Goal: Task Accomplishment & Management: Use online tool/utility

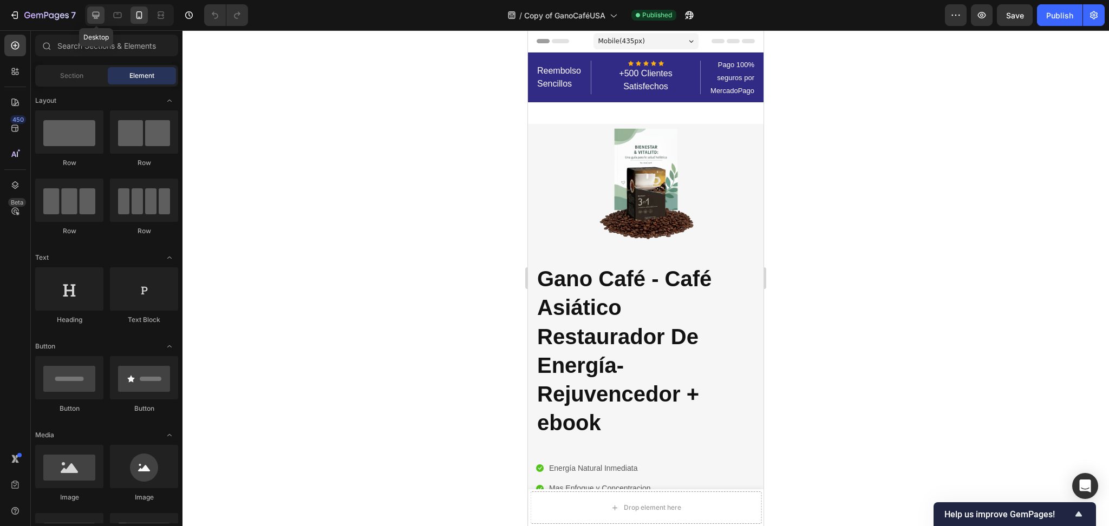
click at [96, 12] on icon at bounding box center [96, 15] width 7 height 7
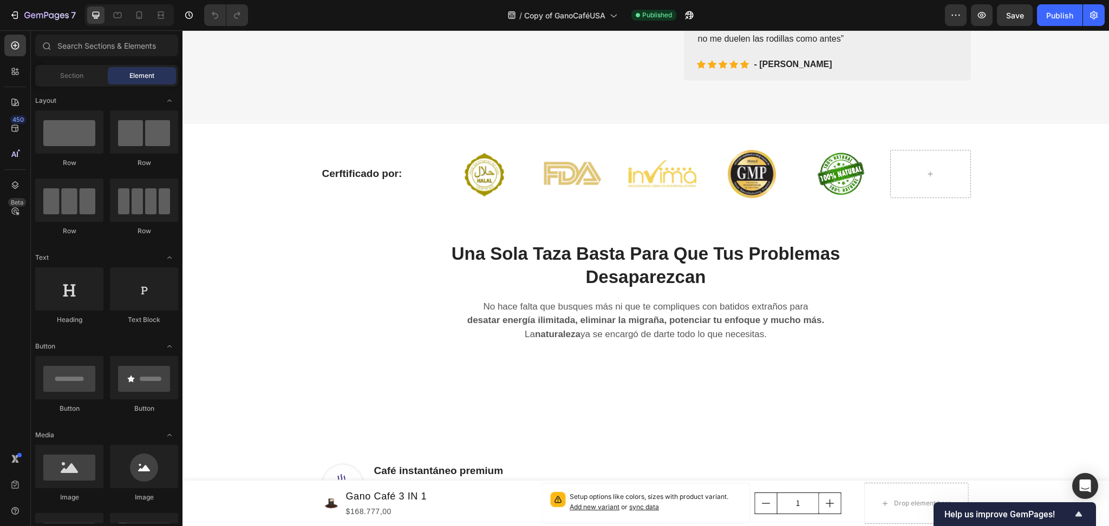
scroll to position [433, 0]
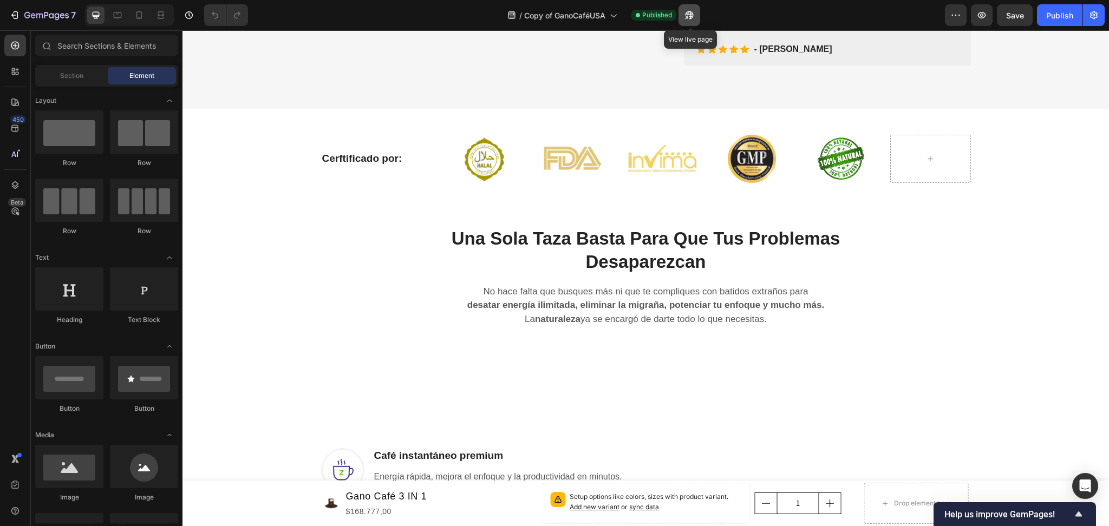
click at [688, 16] on icon "button" at bounding box center [689, 15] width 11 height 11
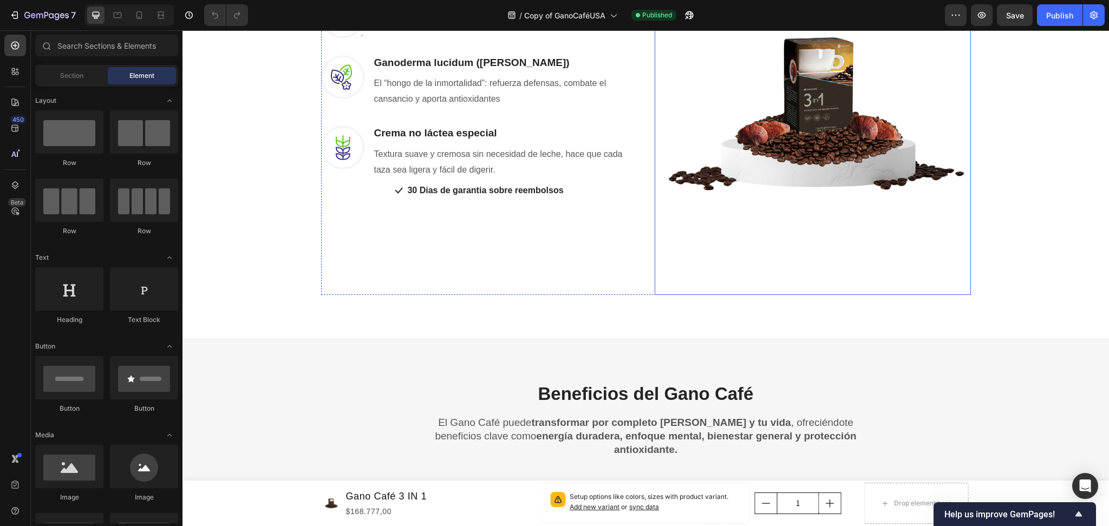
scroll to position [721, 0]
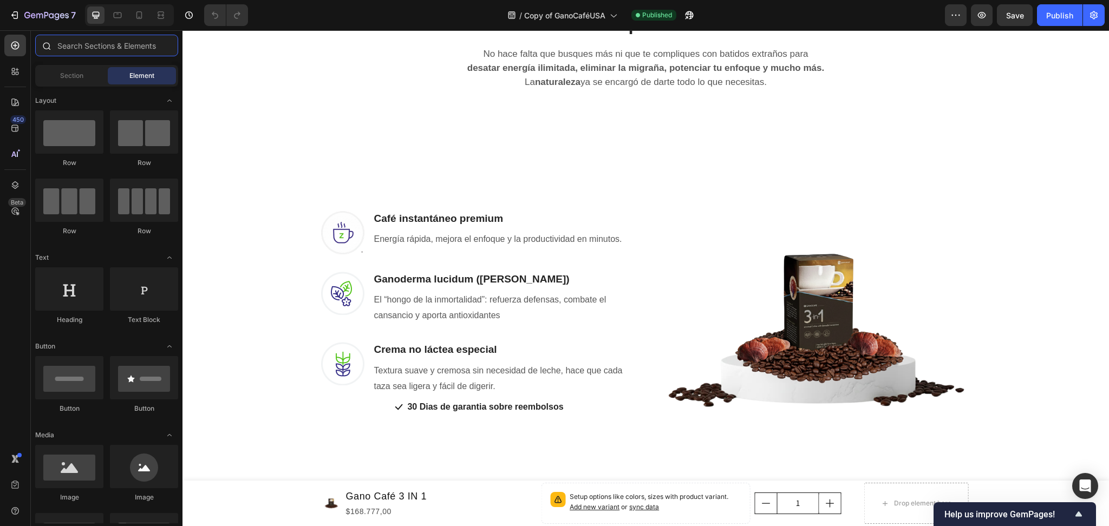
click at [90, 44] on input "text" at bounding box center [106, 46] width 143 height 22
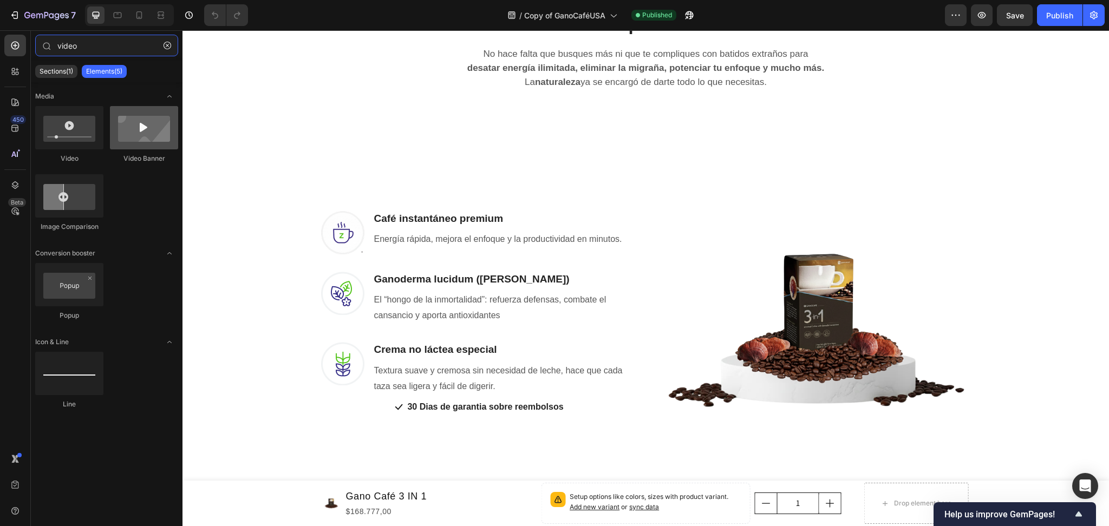
type input "video"
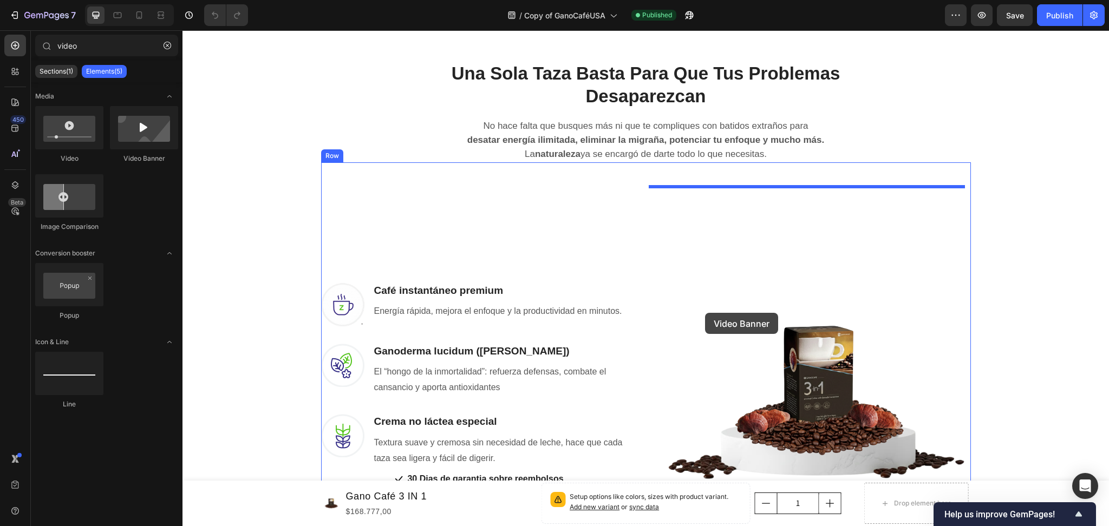
scroll to position [793, 0]
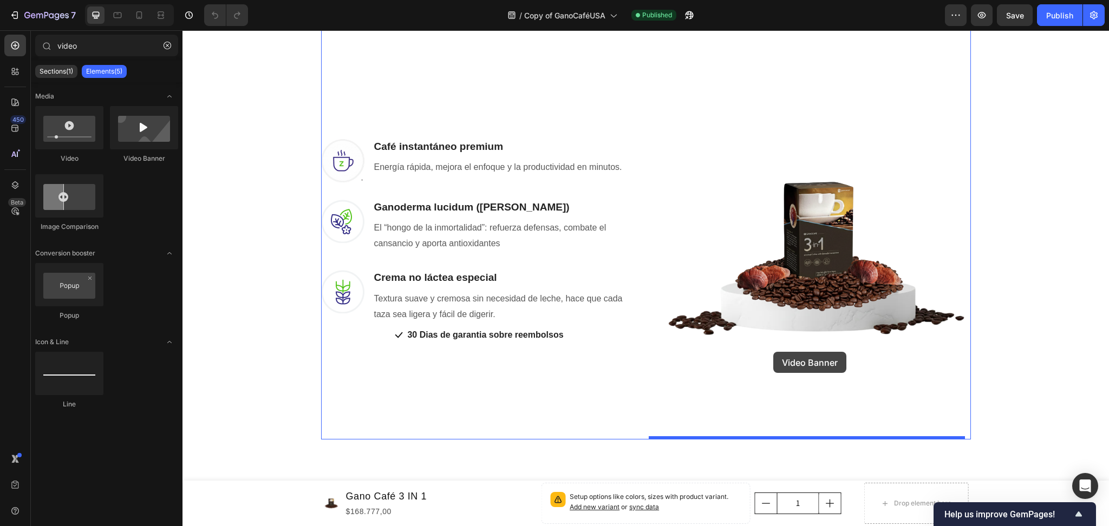
drag, startPoint x: 322, startPoint y: 169, endPoint x: 773, endPoint y: 358, distance: 488.8
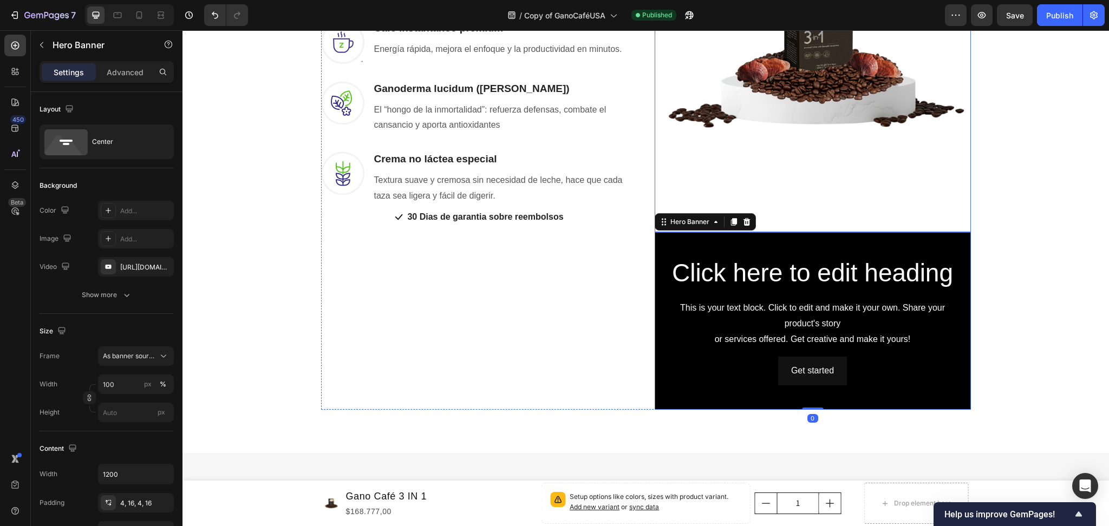
scroll to position [1010, 0]
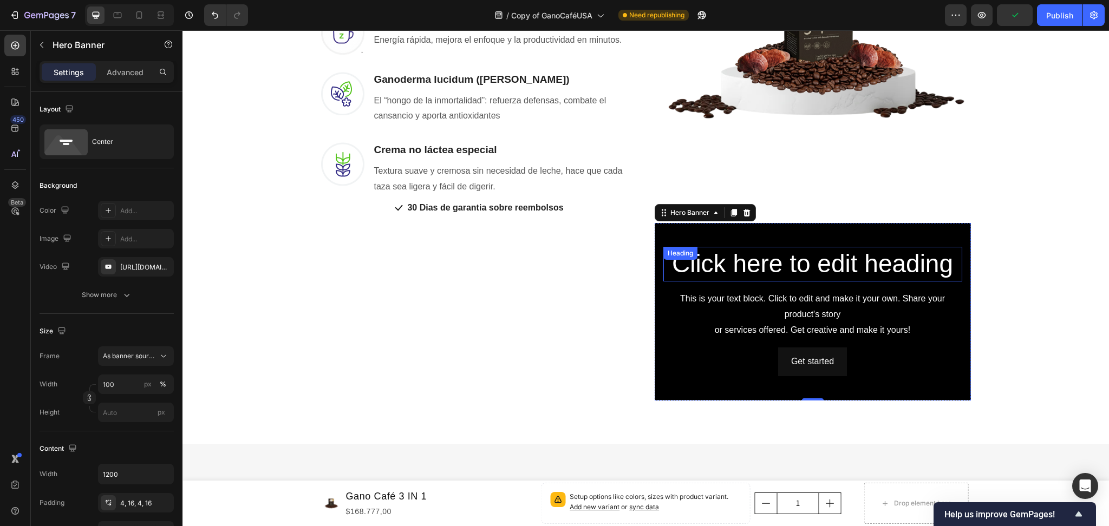
click at [835, 254] on h2 "Click here to edit heading" at bounding box center [812, 264] width 299 height 35
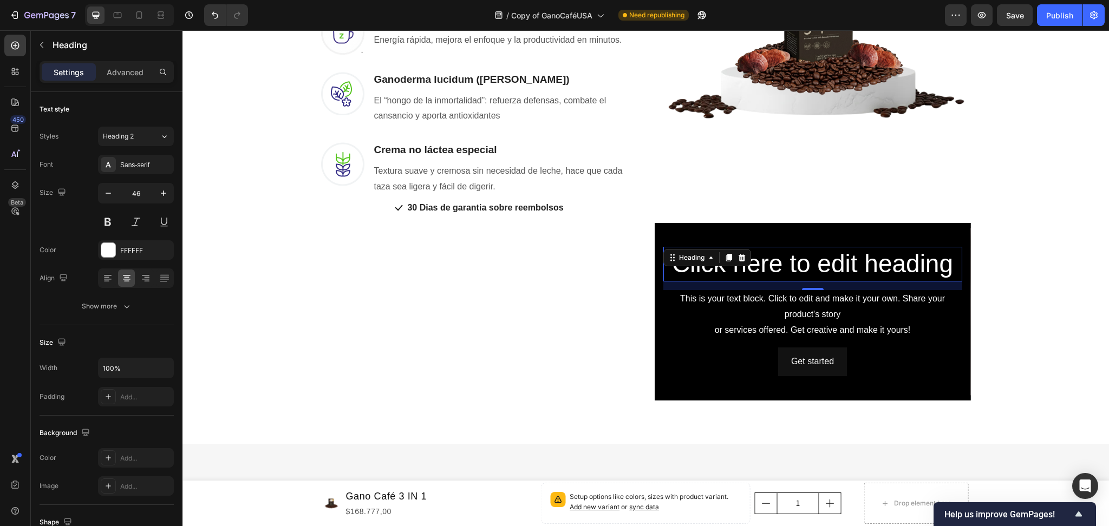
click at [789, 255] on h2 "Click here to edit heading" at bounding box center [812, 264] width 299 height 35
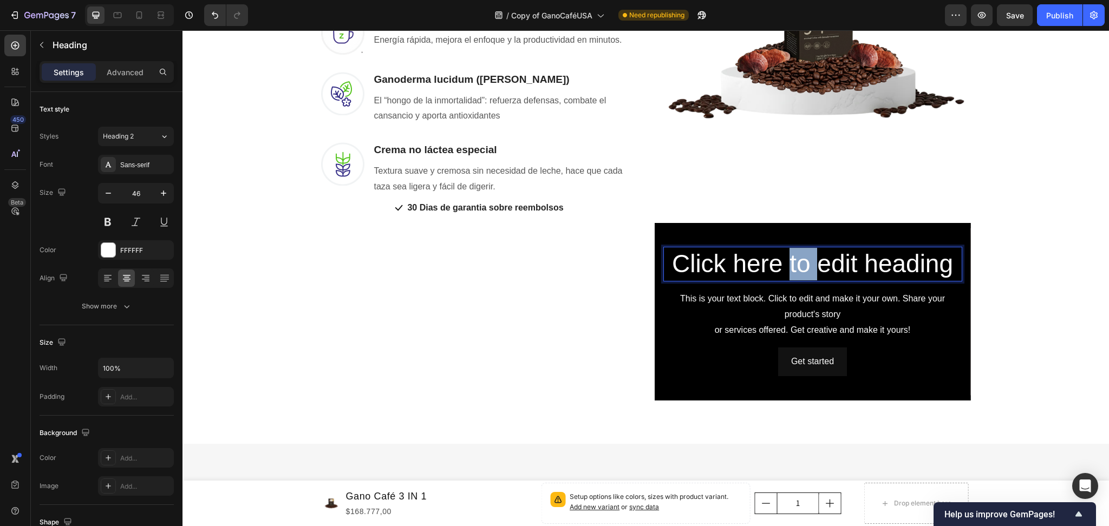
click at [789, 255] on p "Click here to edit heading" at bounding box center [812, 264] width 297 height 32
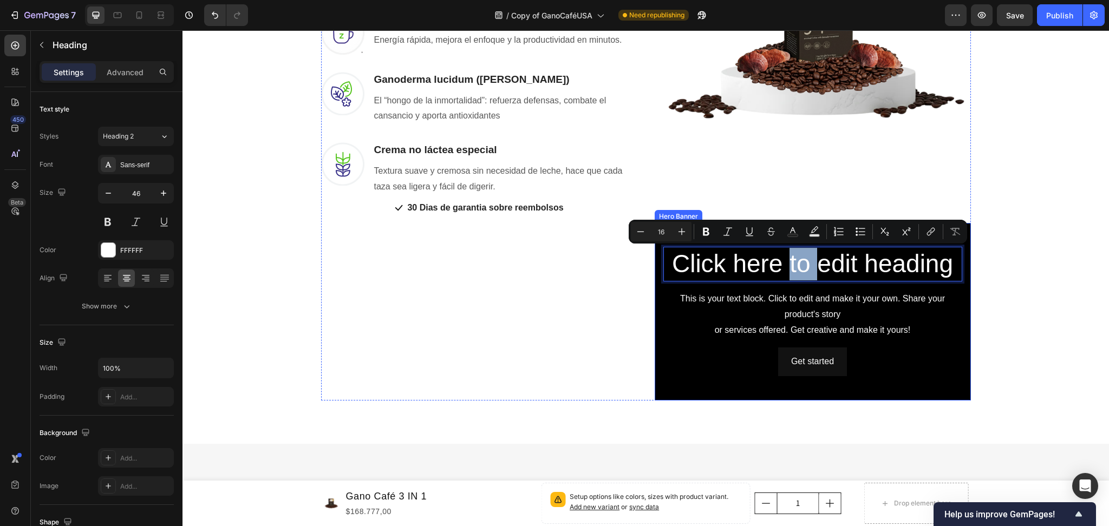
click at [921, 382] on div "Background Image" at bounding box center [812, 312] width 316 height 178
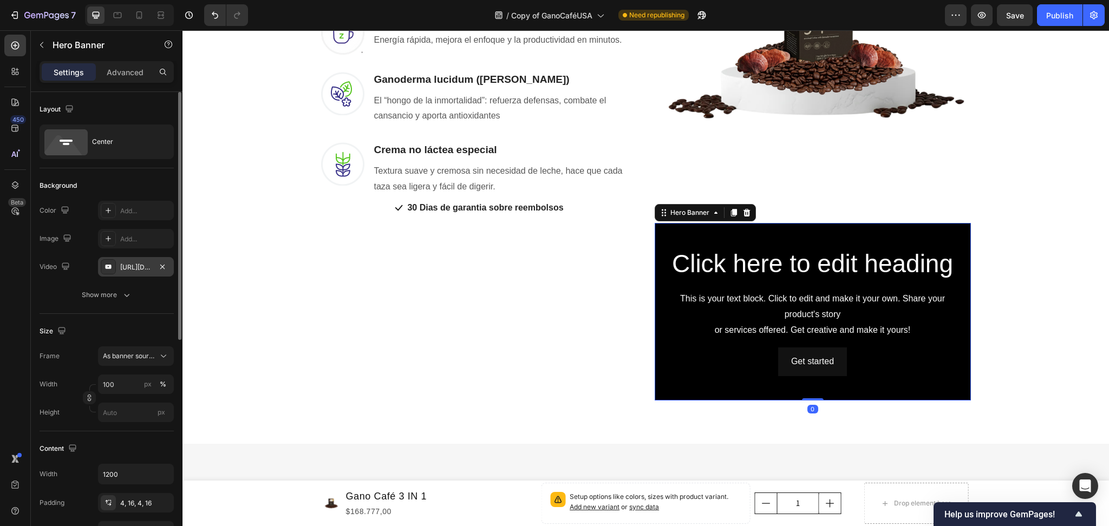
click at [150, 268] on div "[URL][DOMAIN_NAME]" at bounding box center [135, 268] width 31 height 10
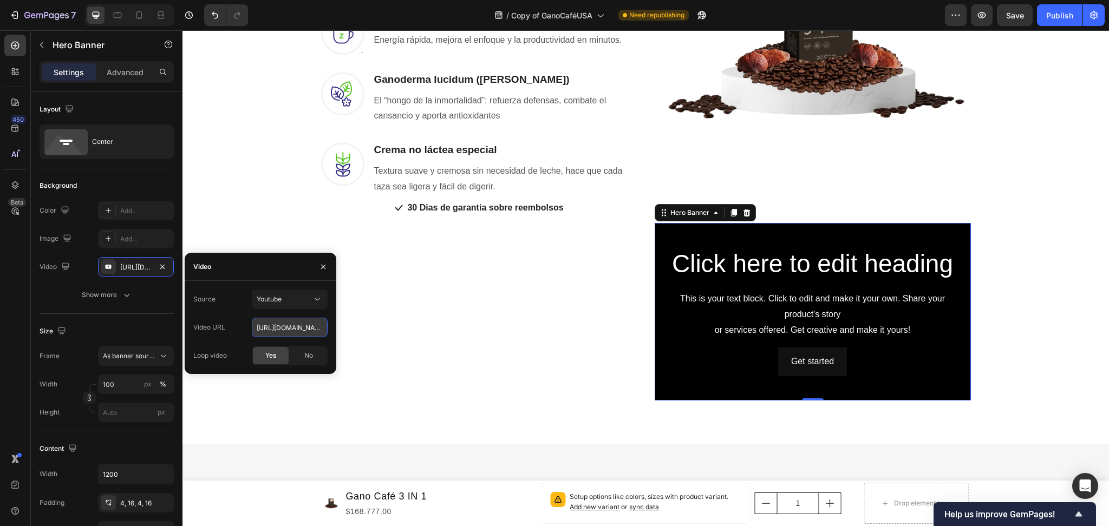
click at [304, 325] on input "[URL][DOMAIN_NAME]" at bounding box center [290, 327] width 76 height 19
paste input "[DOMAIN_NAME][URL]"
type input "[URL][DOMAIN_NAME]"
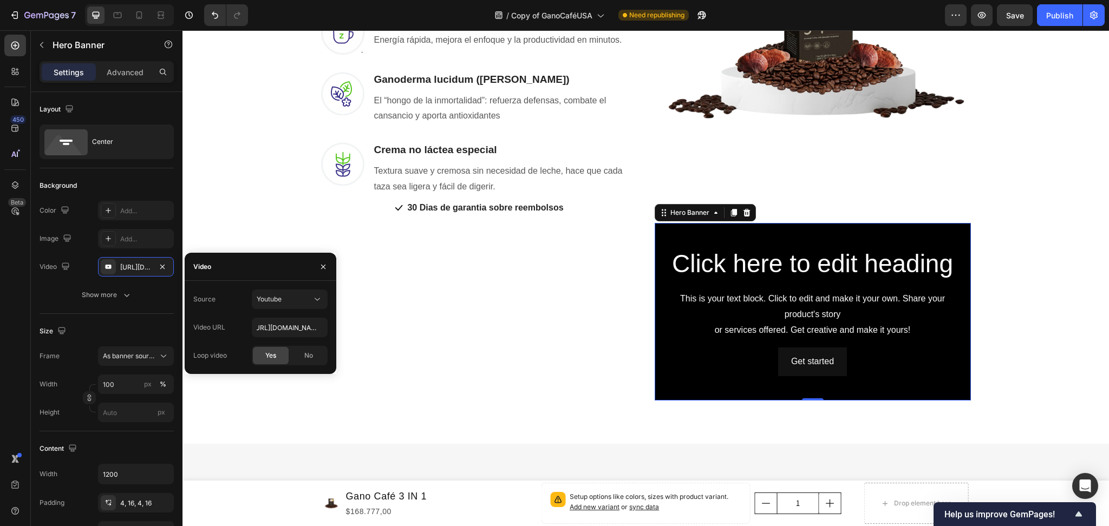
click at [265, 355] on span "Yes" at bounding box center [270, 356] width 11 height 10
type input "Auto"
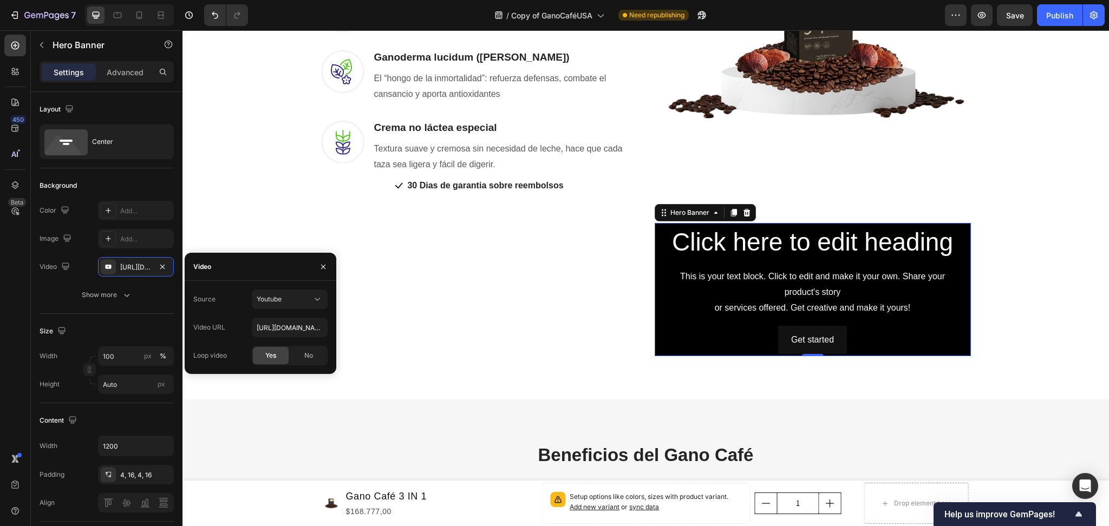
scroll to position [988, 0]
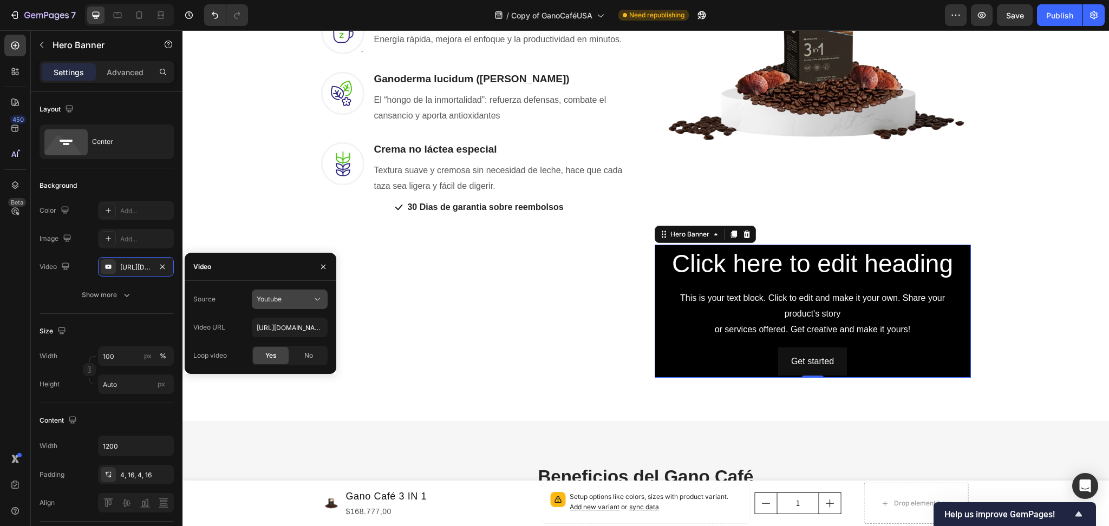
click at [306, 298] on div "Youtube" at bounding box center [284, 299] width 55 height 10
click at [285, 268] on div "Video" at bounding box center [261, 267] width 152 height 28
click at [310, 302] on div "Youtube" at bounding box center [284, 299] width 55 height 10
click at [302, 322] on p "Video hosting" at bounding box center [288, 326] width 62 height 10
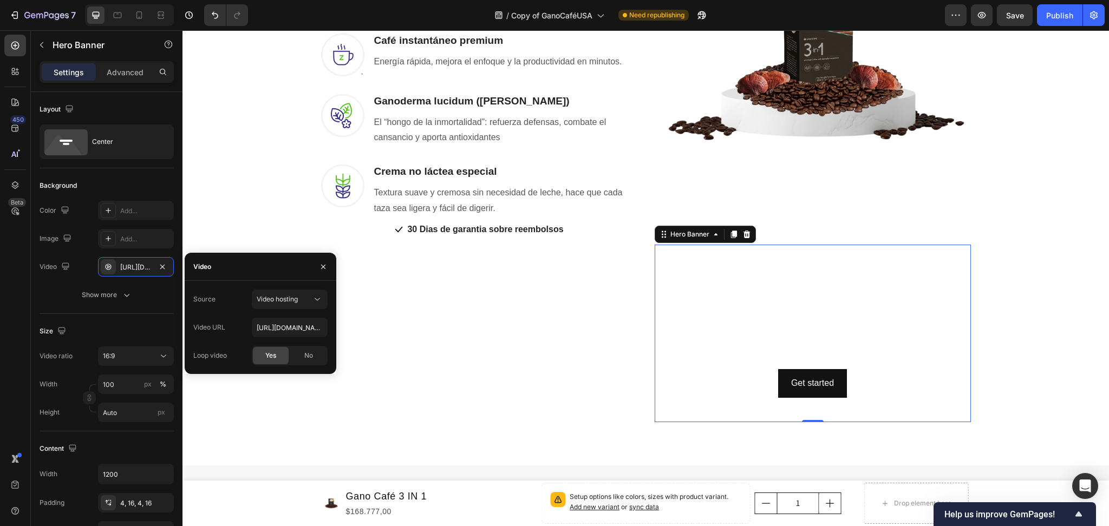
scroll to position [1010, 0]
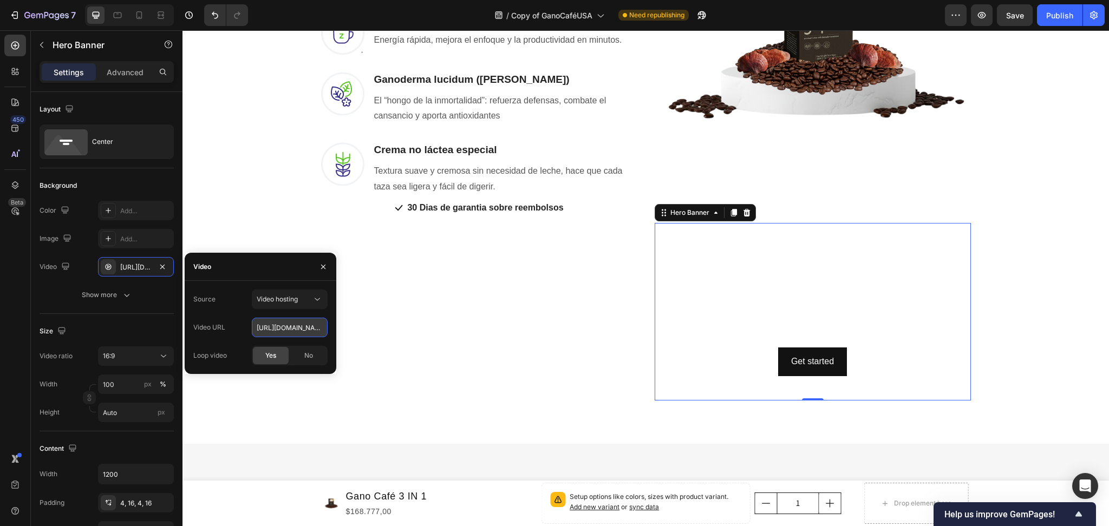
click at [300, 320] on input "[URL][DOMAIN_NAME]" at bounding box center [290, 327] width 76 height 19
click at [300, 322] on input "[URL][DOMAIN_NAME]" at bounding box center [290, 327] width 76 height 19
click at [301, 323] on input "[URL][DOMAIN_NAME]" at bounding box center [290, 327] width 76 height 19
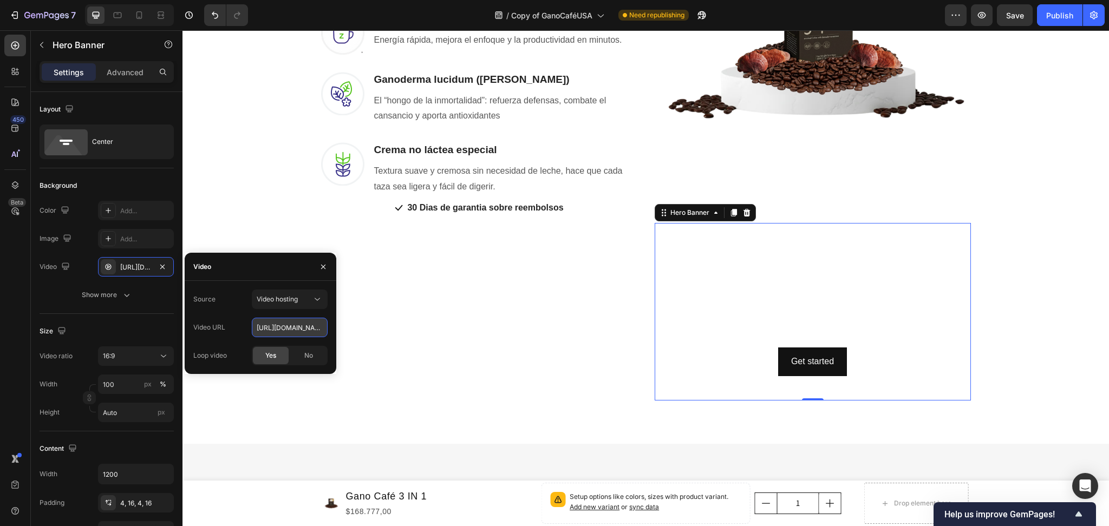
paste input "[DOMAIN_NAME][URL]"
type input "[URL][DOMAIN_NAME]"
click at [272, 352] on span "Yes" at bounding box center [270, 356] width 11 height 10
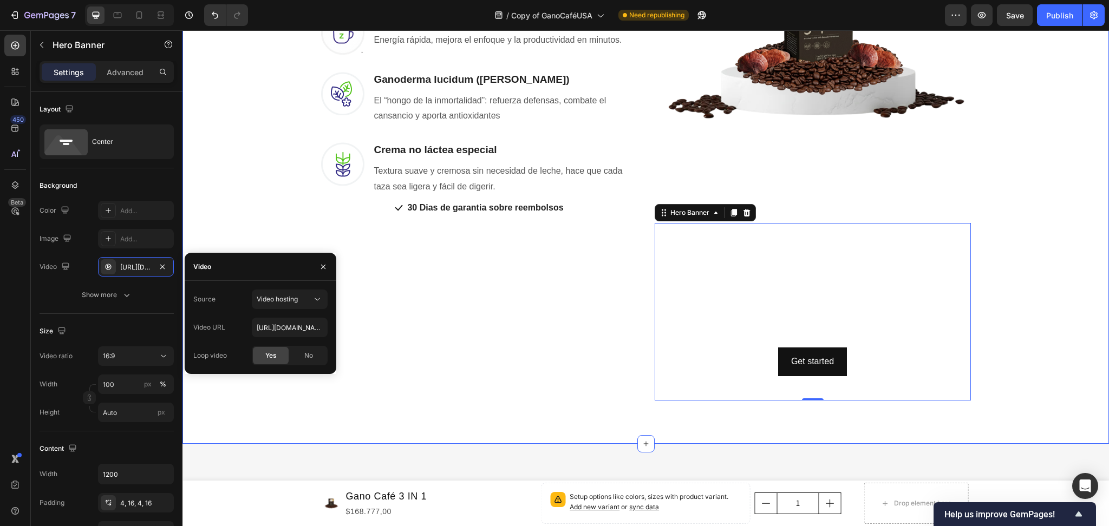
click at [255, 205] on div "Una Sola Taza Basta Para Que Tus Problemas Desaparezcan Heading Row No hace fal…" at bounding box center [646, 41] width 910 height 717
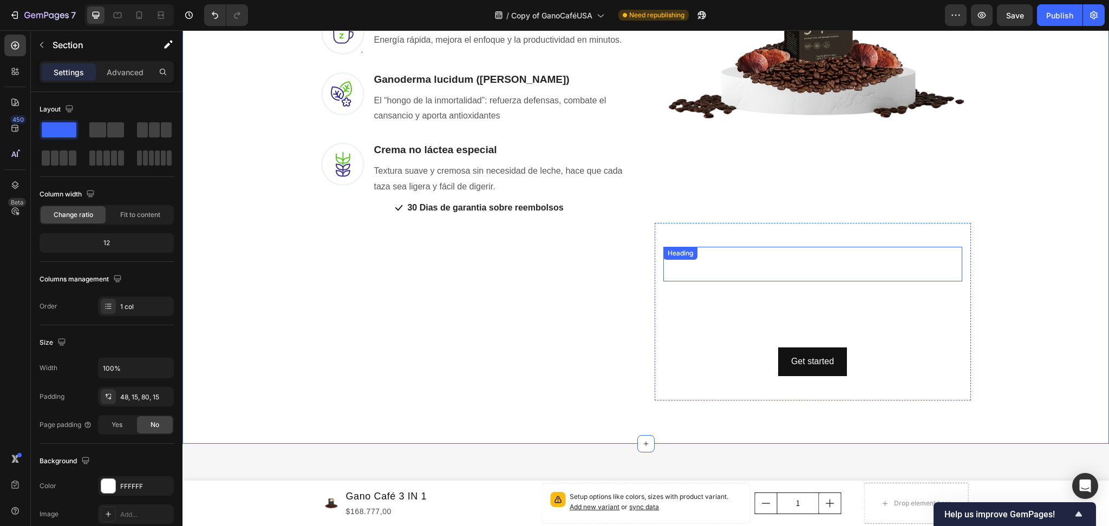
click at [792, 256] on p "Click here to edit heading" at bounding box center [812, 264] width 297 height 32
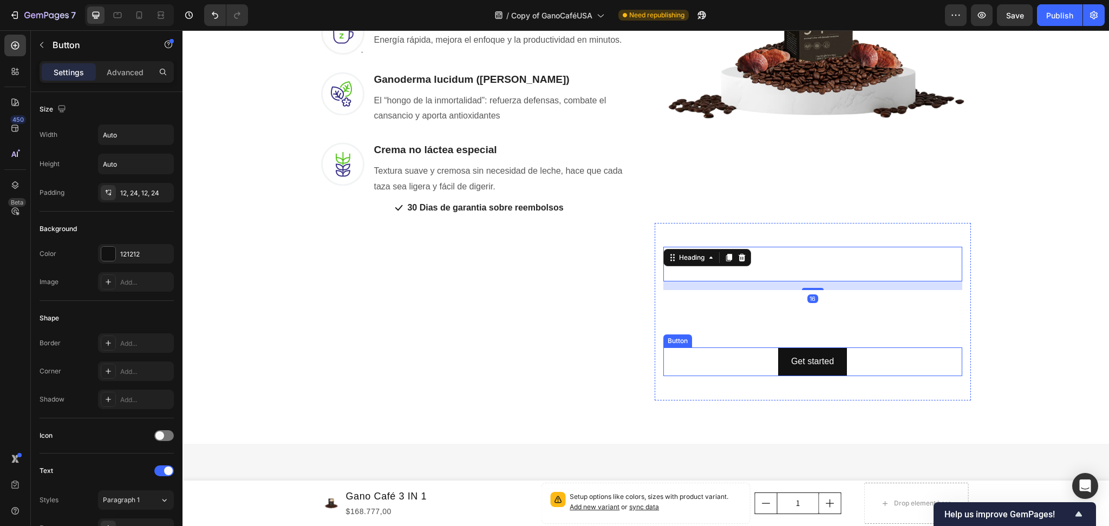
click at [905, 356] on div "Get started Button" at bounding box center [812, 361] width 299 height 29
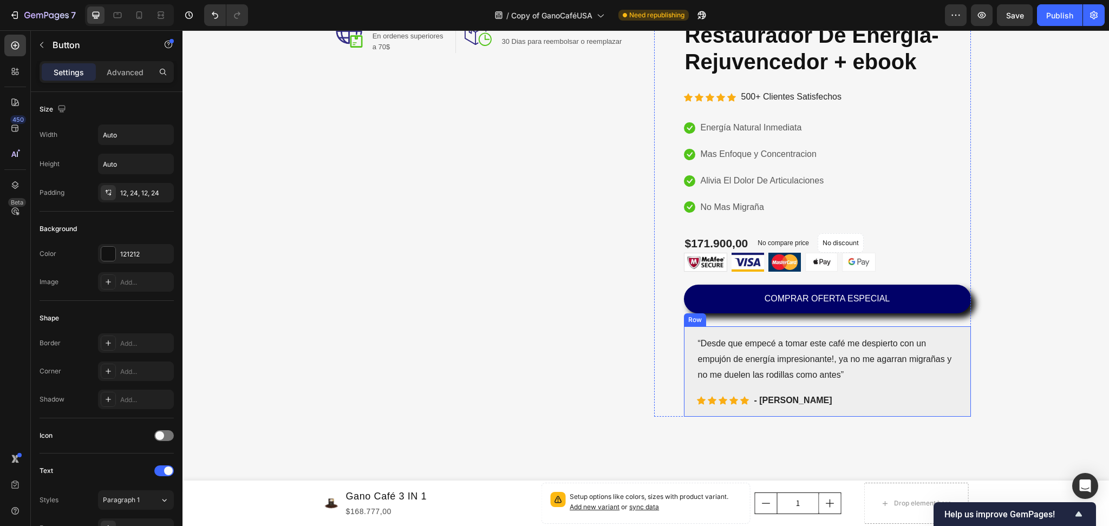
scroll to position [144, 0]
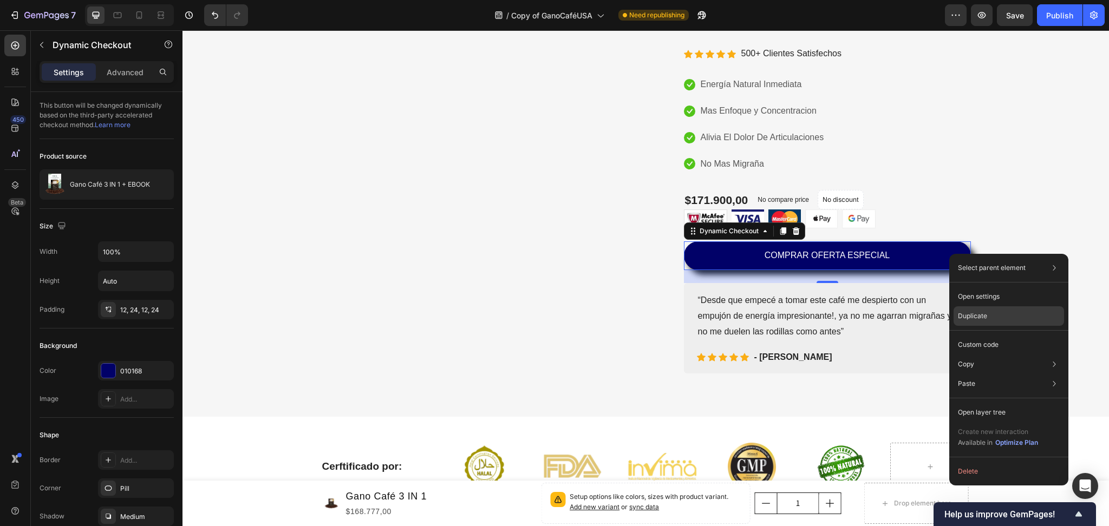
click at [978, 316] on p "Duplicate" at bounding box center [971, 316] width 29 height 10
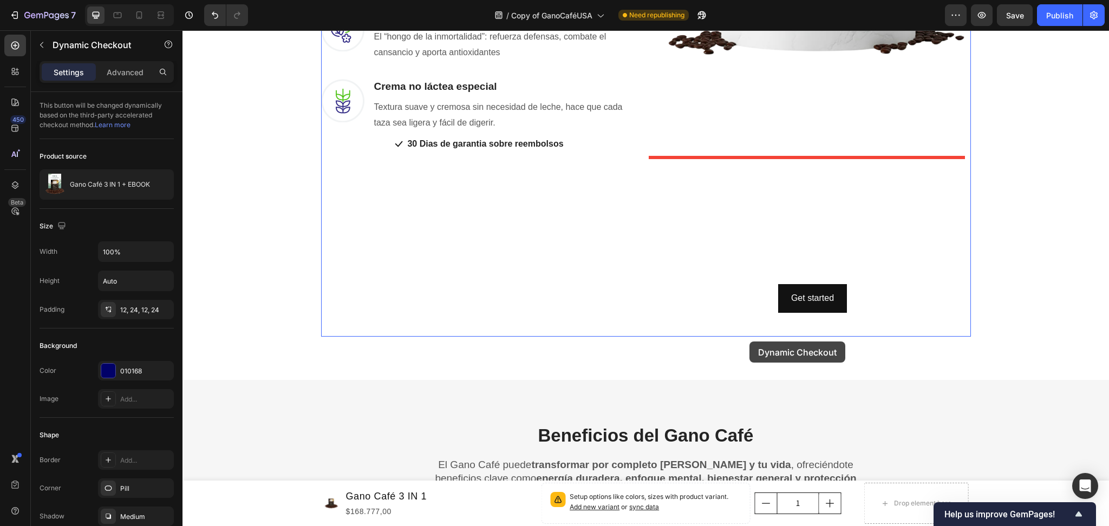
scroll to position [1083, 0]
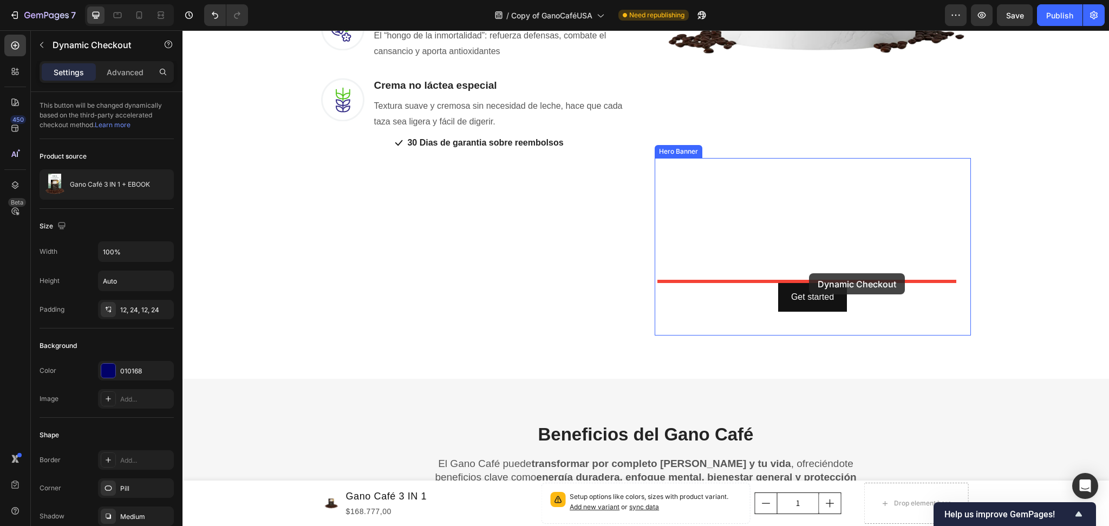
drag, startPoint x: 729, startPoint y: 292, endPoint x: 809, endPoint y: 275, distance: 81.4
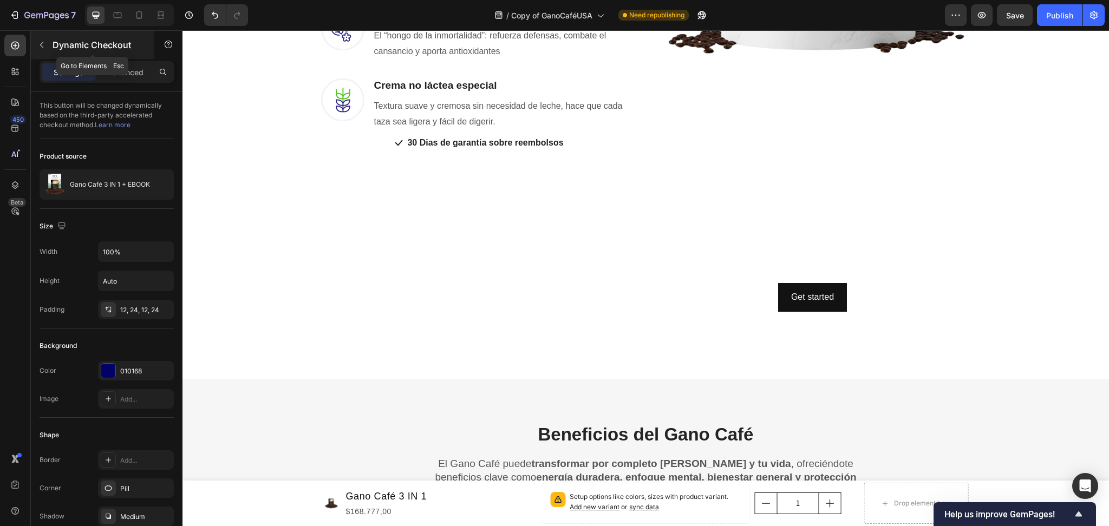
click at [45, 47] on icon "button" at bounding box center [41, 45] width 9 height 9
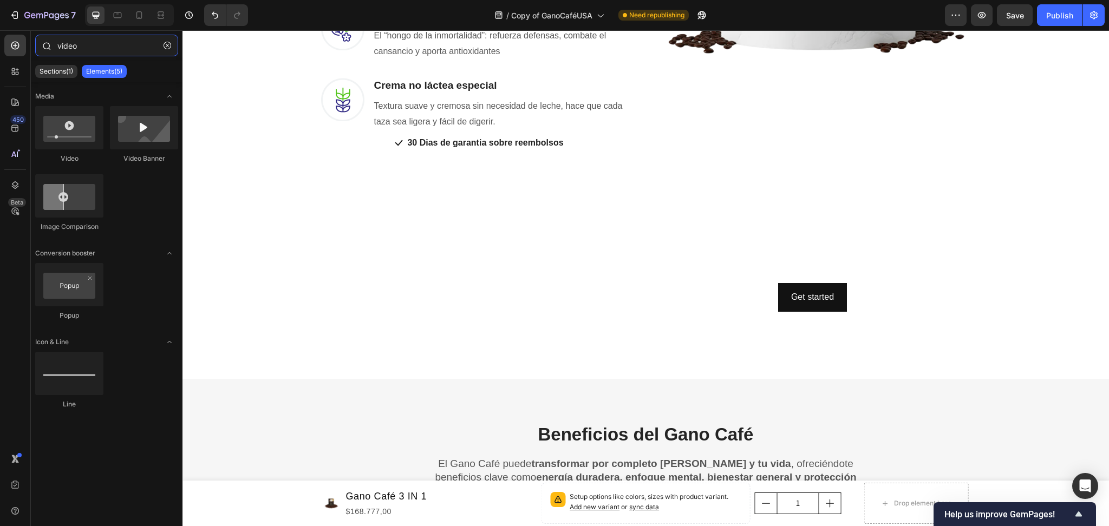
click at [97, 47] on input "video" at bounding box center [106, 46] width 143 height 22
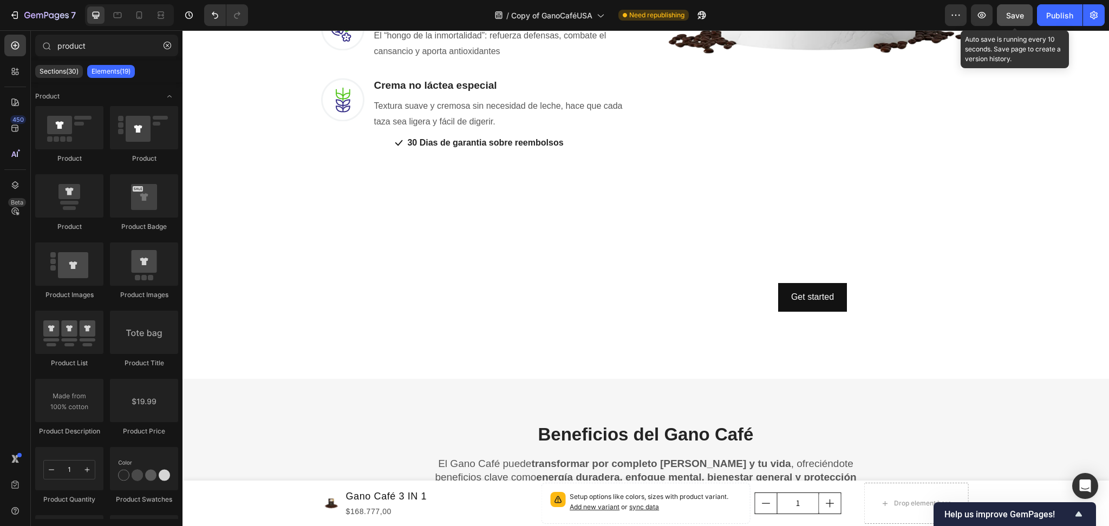
click at [1029, 14] on button "Save" at bounding box center [1014, 15] width 36 height 22
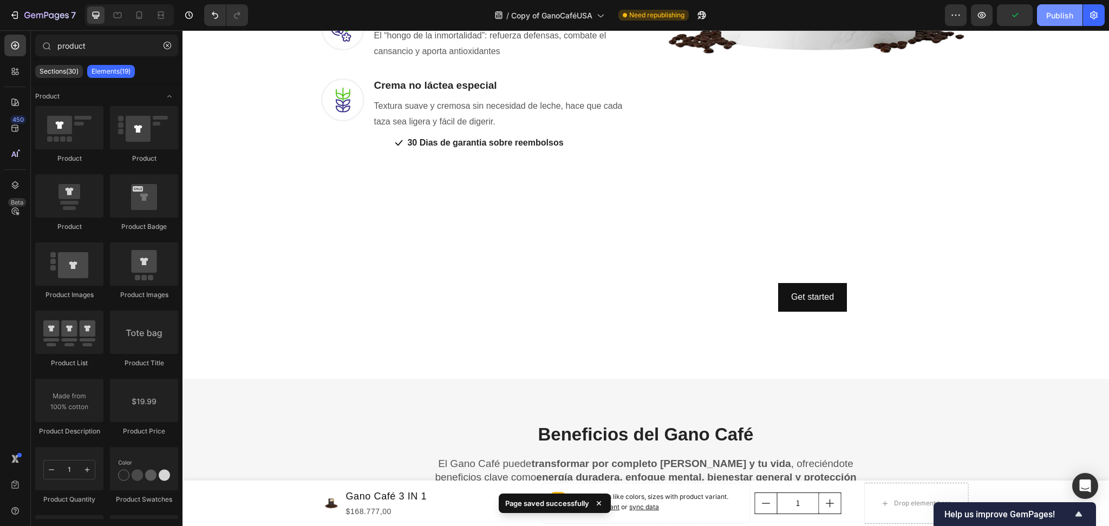
click at [1051, 24] on button "Publish" at bounding box center [1059, 15] width 45 height 22
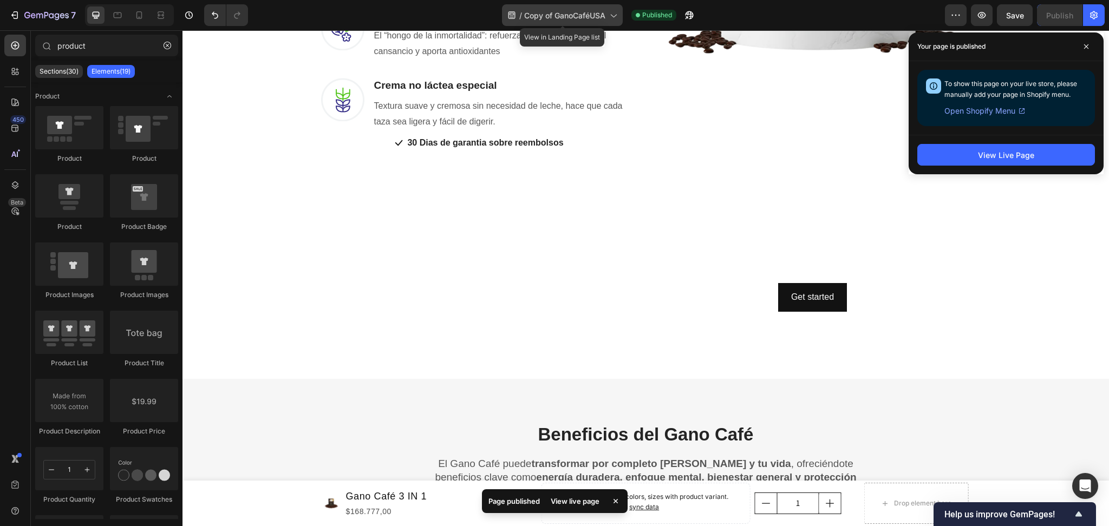
click at [565, 17] on span "Copy of GanoCaféUSA" at bounding box center [564, 15] width 81 height 11
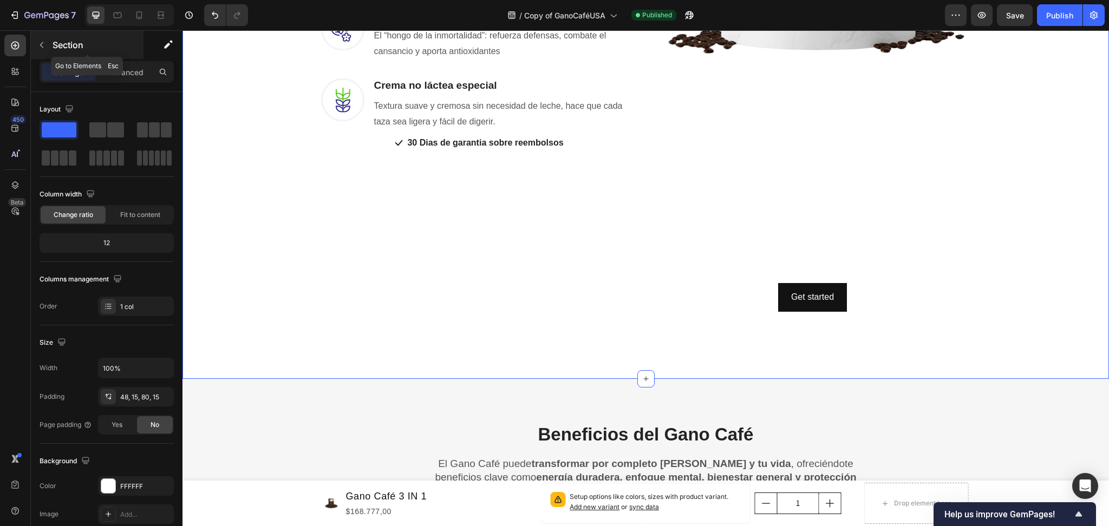
click at [45, 52] on button "button" at bounding box center [41, 44] width 17 height 17
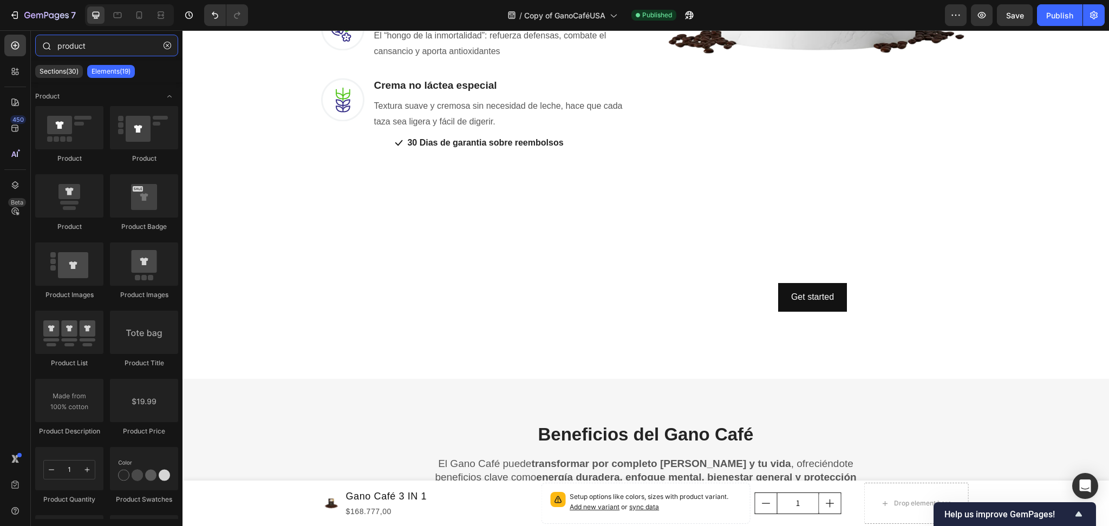
click at [88, 44] on input "product" at bounding box center [106, 46] width 143 height 22
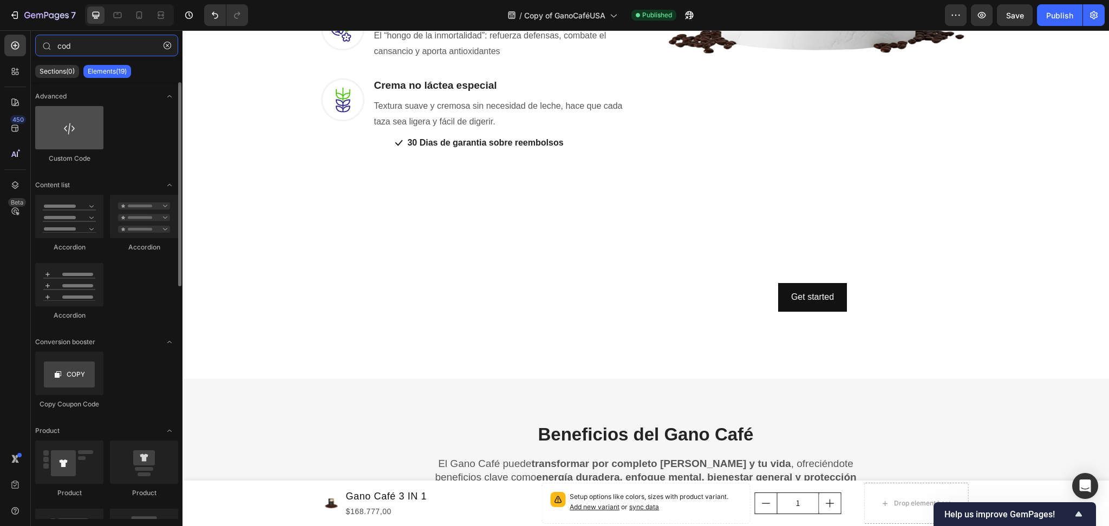
type input "cod"
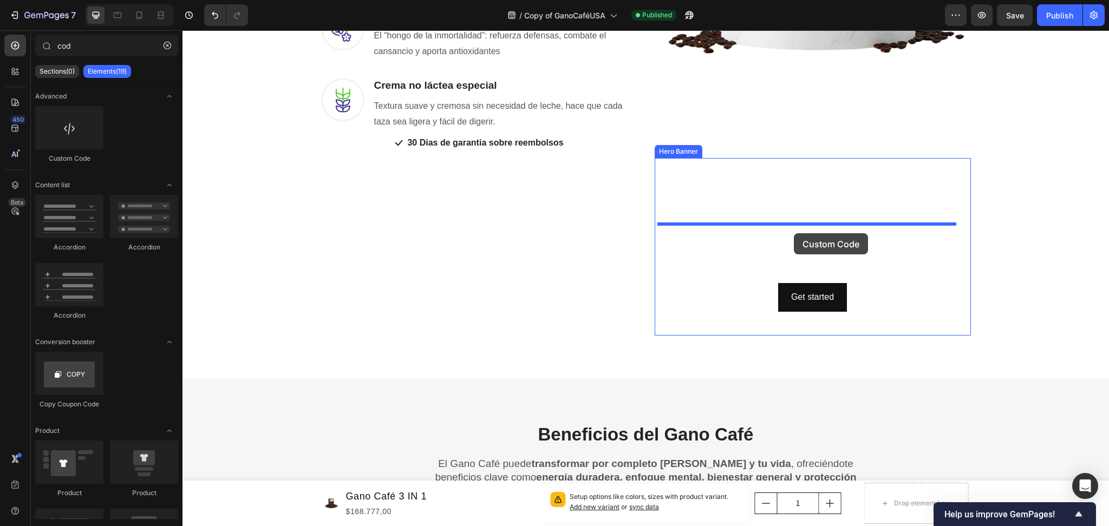
drag, startPoint x: 258, startPoint y: 169, endPoint x: 793, endPoint y: 233, distance: 539.2
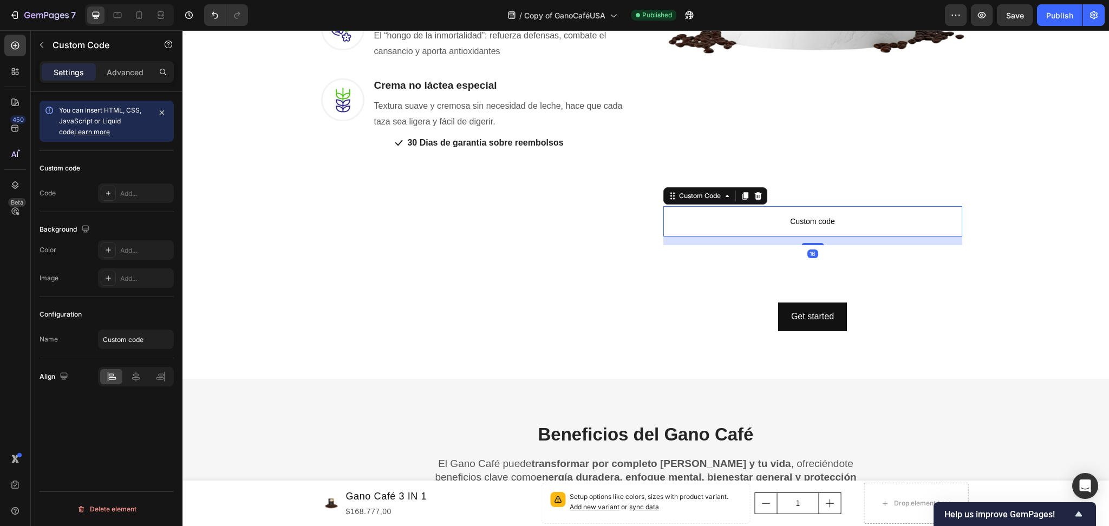
click at [808, 215] on span "Custom code" at bounding box center [812, 221] width 299 height 13
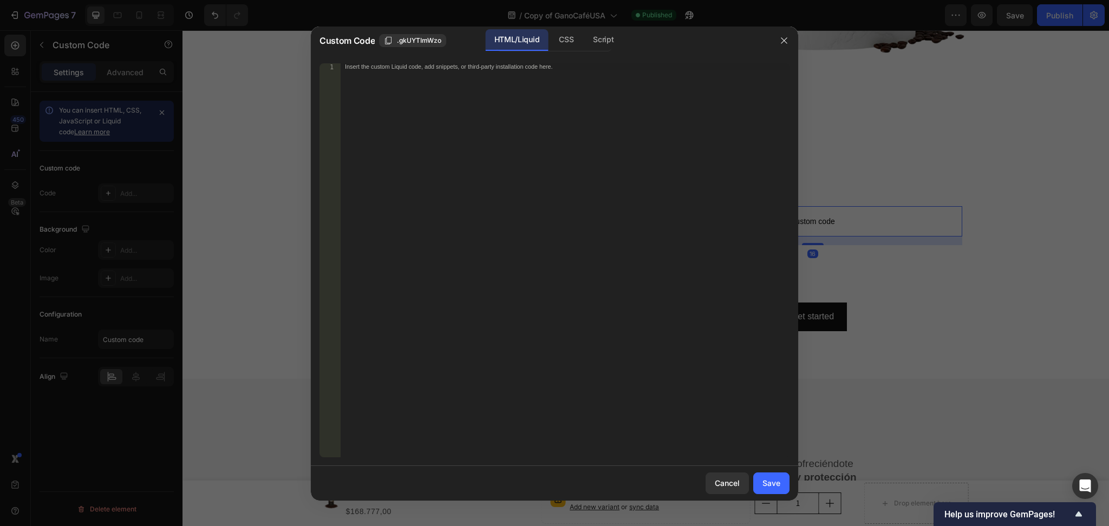
click at [444, 155] on div "Insert the custom Liquid code, add snippets, or third-party installation code h…" at bounding box center [564, 267] width 449 height 408
paste textarea "<iframe title="vimeo-player" src="[URL][DOMAIN_NAME]" width="640" height="360" …"
type textarea "<iframe title="vimeo-player" src="[URL][DOMAIN_NAME]" width="640" height="360" …"
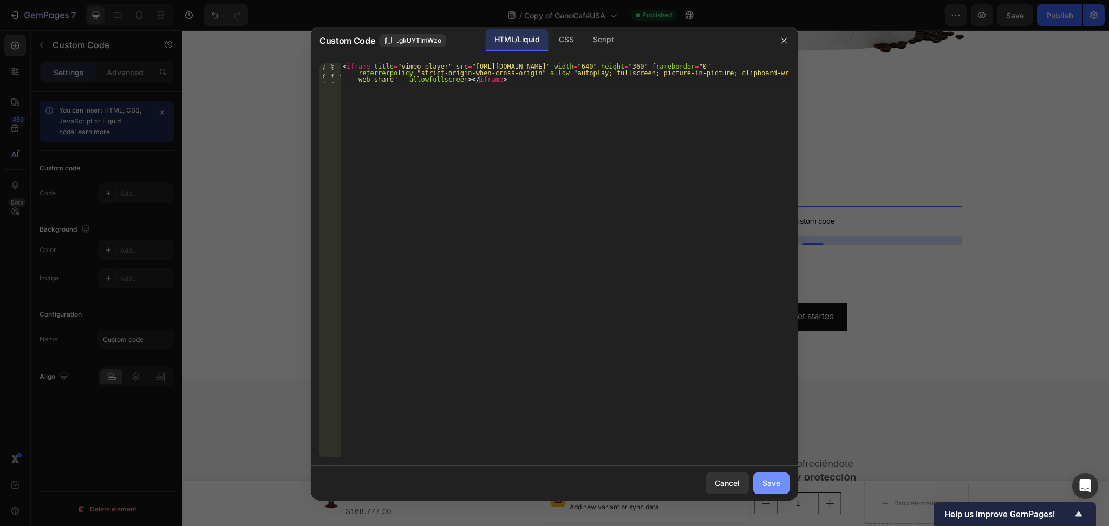
click at [782, 483] on button "Save" at bounding box center [771, 484] width 36 height 22
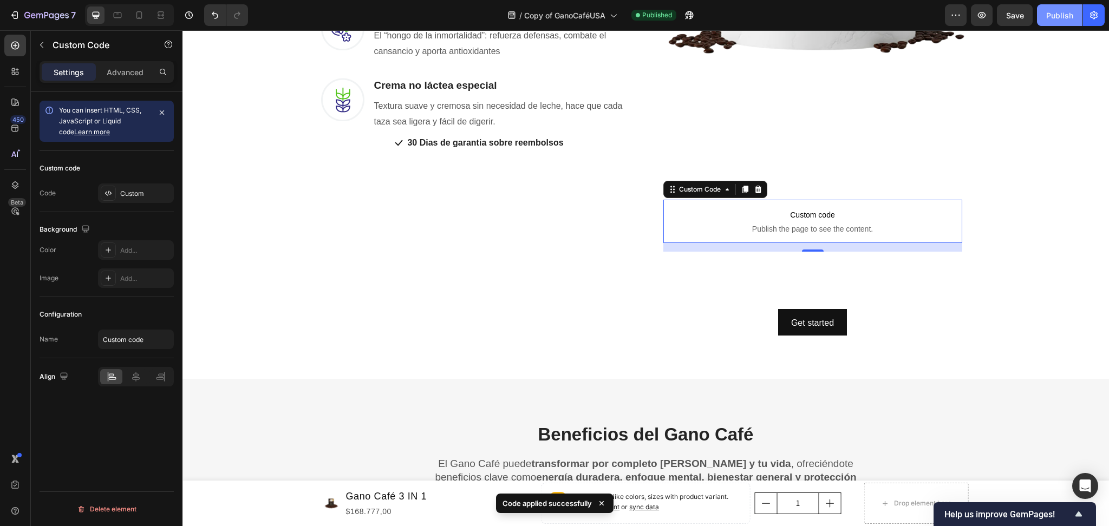
click at [1044, 13] on button "Publish" at bounding box center [1059, 15] width 45 height 22
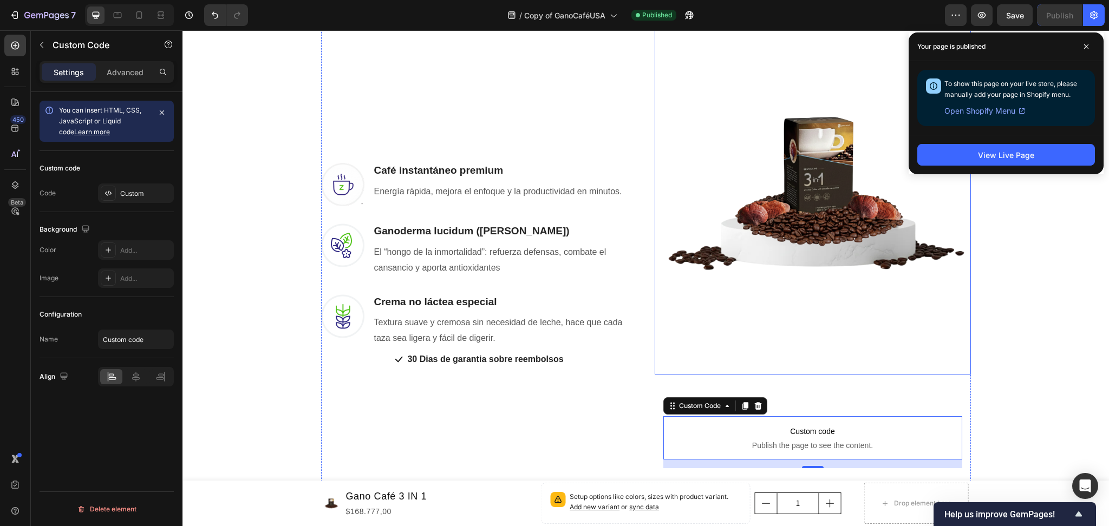
scroll to position [1010, 0]
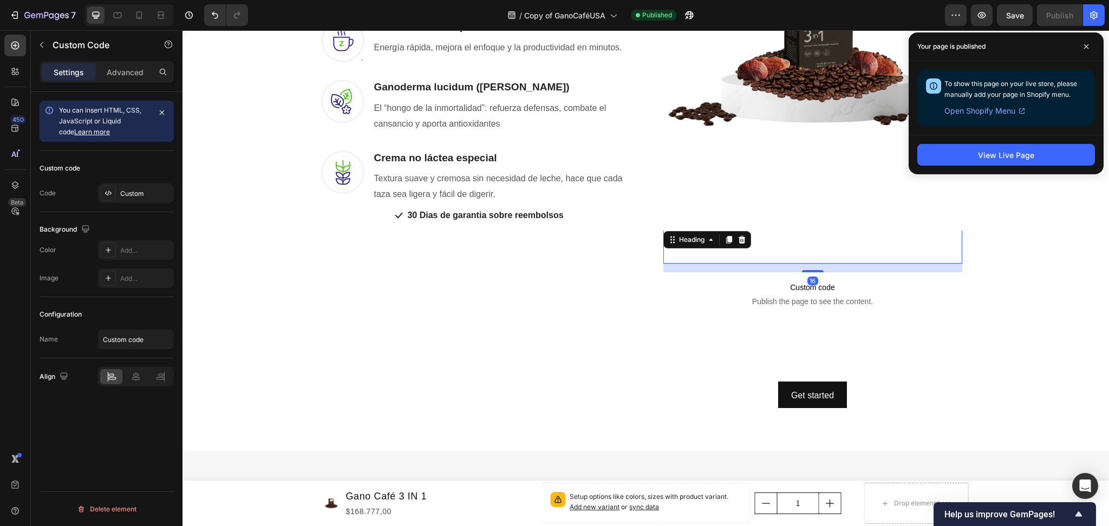
click at [869, 236] on h2 "Click here to edit heading" at bounding box center [812, 246] width 299 height 35
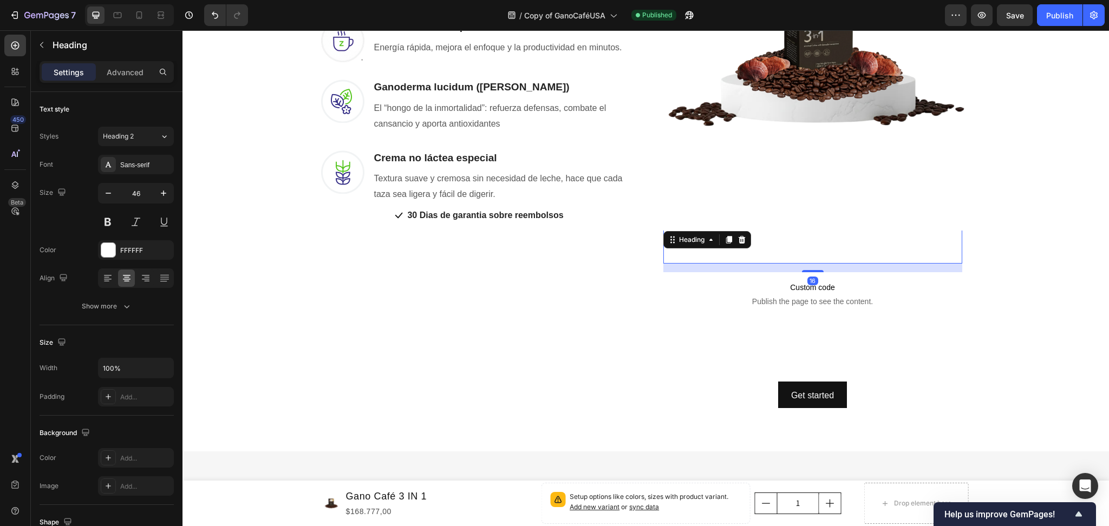
click at [773, 245] on h2 "Click here to edit heading" at bounding box center [812, 246] width 299 height 35
click at [773, 245] on p "Click here to edit heading" at bounding box center [812, 246] width 297 height 32
click at [695, 239] on p "Click here to edit heading" at bounding box center [812, 246] width 297 height 32
click at [694, 239] on p "Click here to edit heading" at bounding box center [812, 246] width 297 height 32
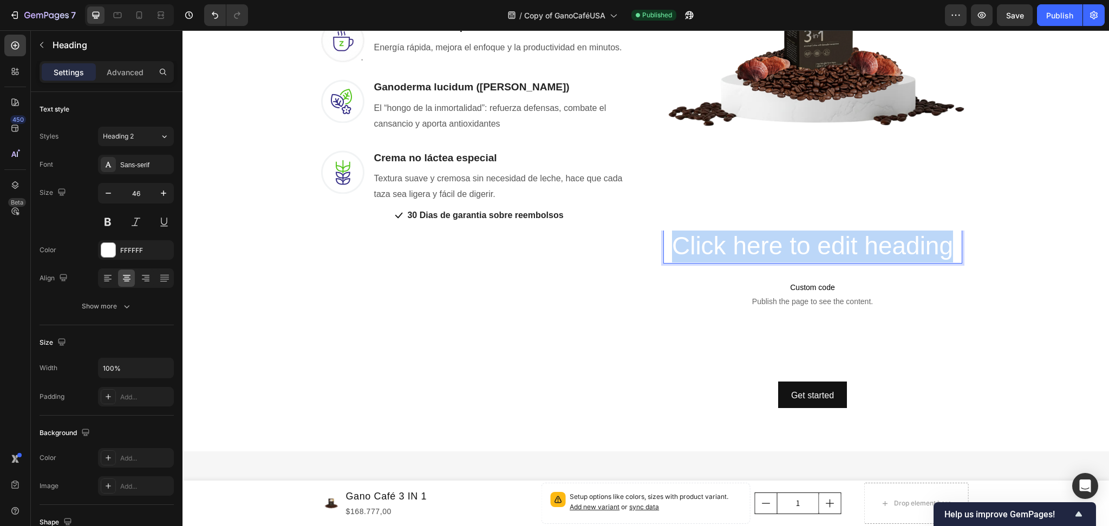
click at [694, 239] on p "Click here to edit heading" at bounding box center [812, 246] width 297 height 32
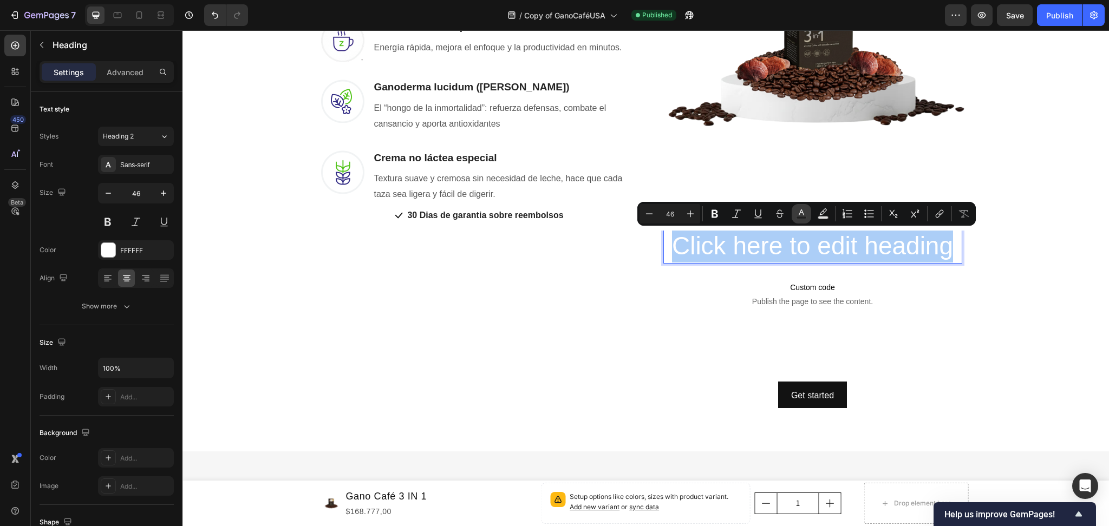
click at [797, 219] on rect "Editor contextual toolbar" at bounding box center [801, 218] width 10 height 3
type input "FFFFFF"
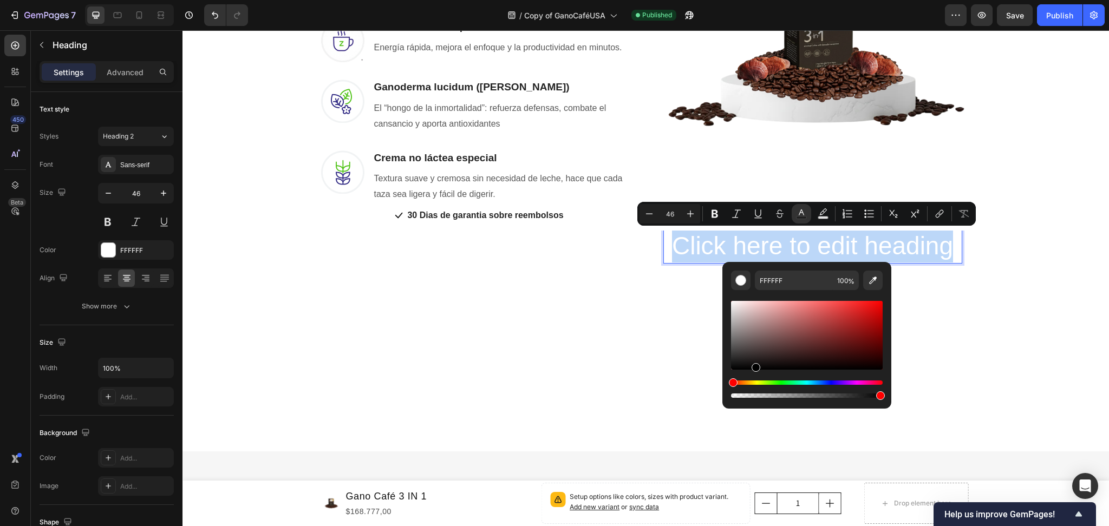
drag, startPoint x: 732, startPoint y: 303, endPoint x: 755, endPoint y: 383, distance: 83.1
click at [755, 383] on div "Editor contextual toolbar" at bounding box center [807, 349] width 152 height 101
type input "000000"
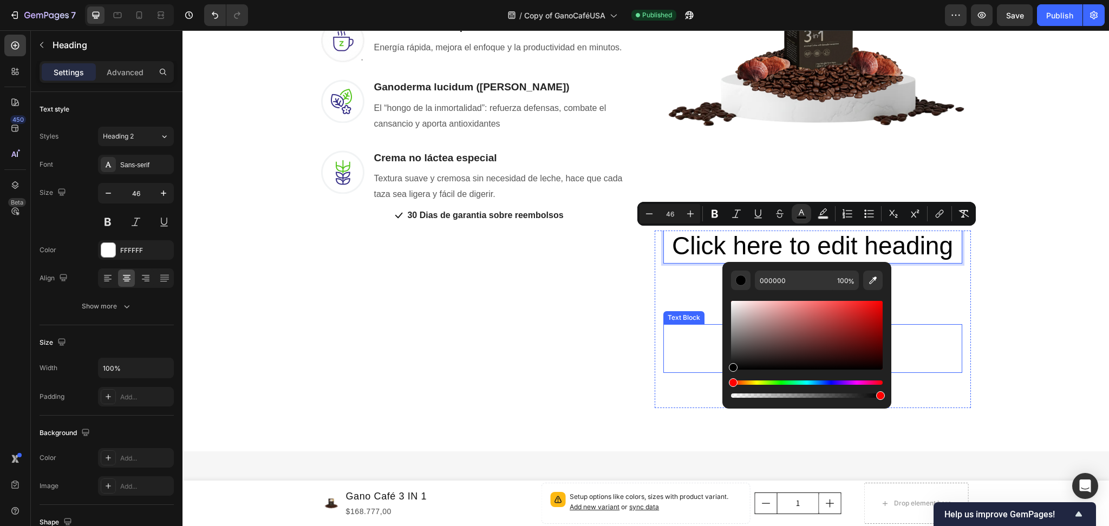
click at [1003, 307] on div "Una Sola Taza Basta Para Que Tus Problemas Desaparezcan Heading Row No hace fal…" at bounding box center [646, 49] width 910 height 717
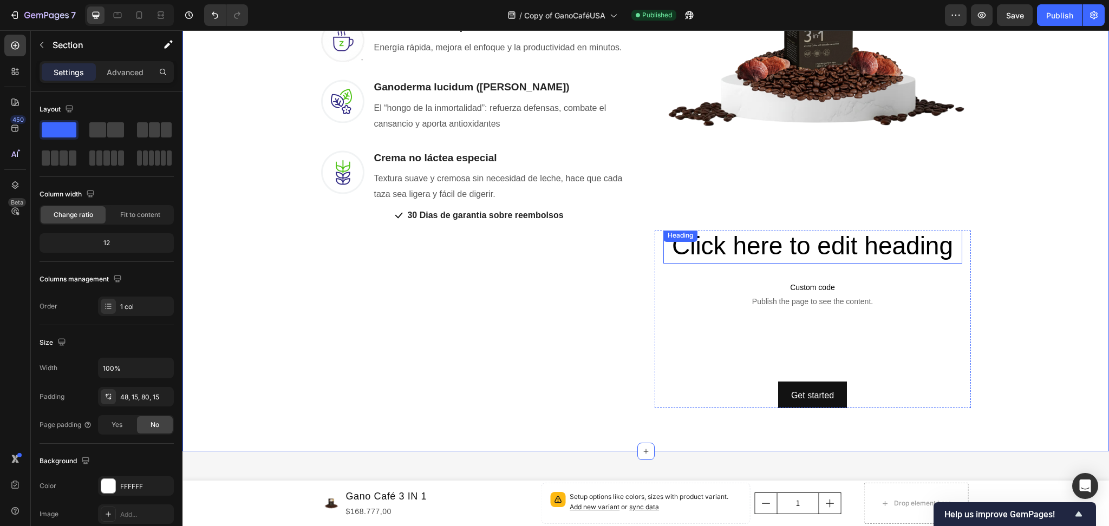
click at [847, 246] on span "Click here to edit heading" at bounding box center [812, 246] width 281 height 28
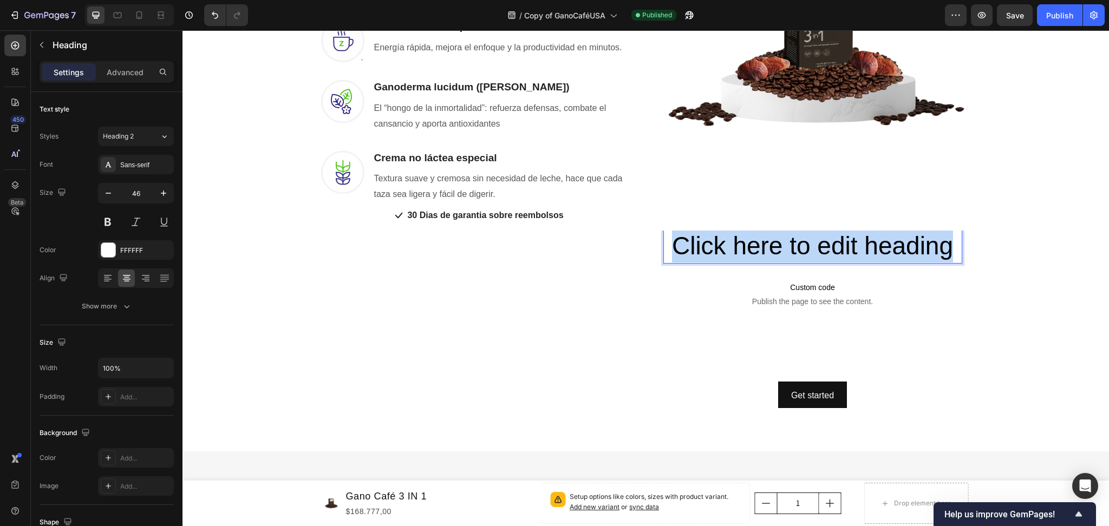
click at [847, 246] on span "Click here to edit heading" at bounding box center [812, 246] width 281 height 28
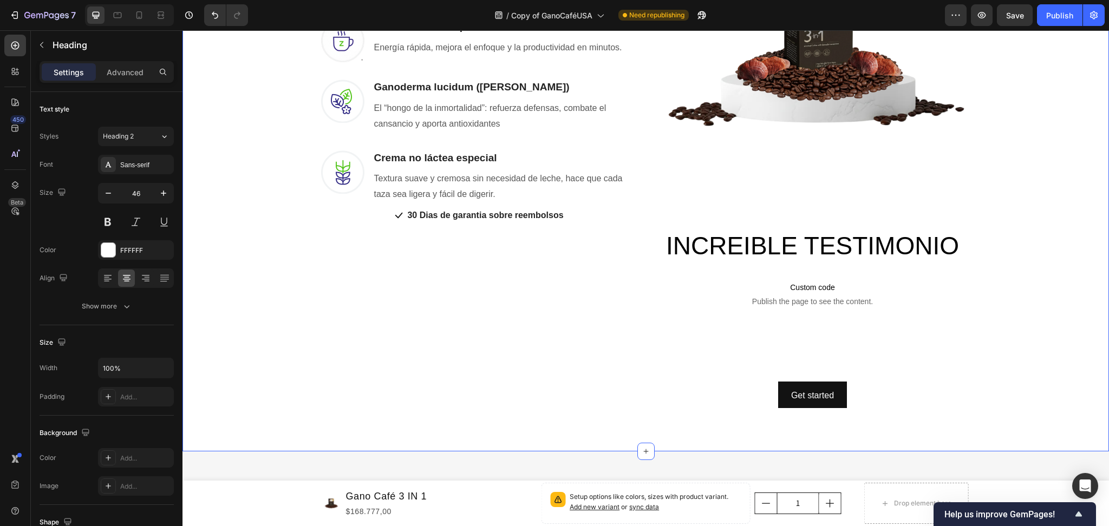
click at [982, 359] on div "Una Sola Taza Basta Para Que Tus Problemas Desaparezcan Heading Row No hace fal…" at bounding box center [646, 49] width 910 height 717
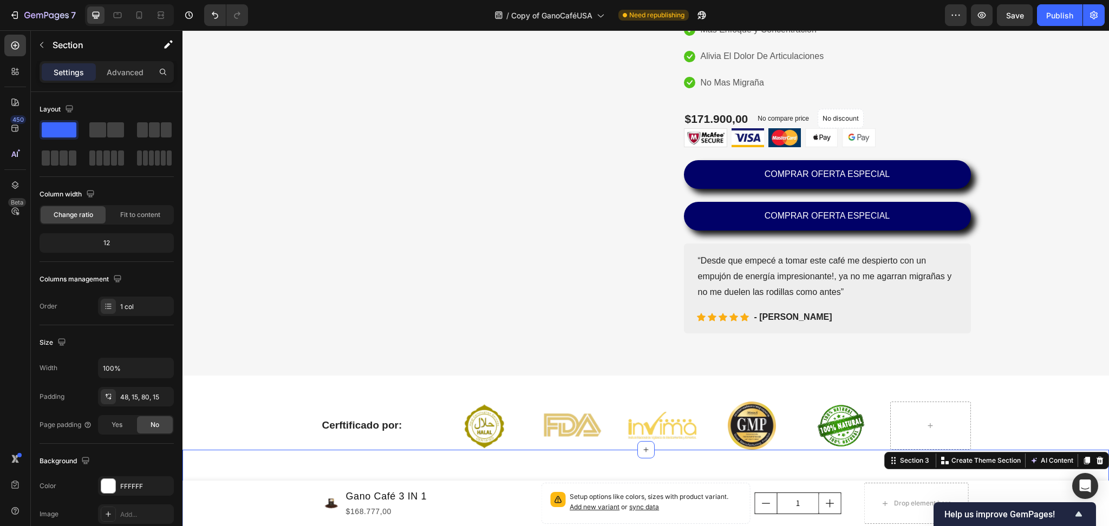
scroll to position [217, 0]
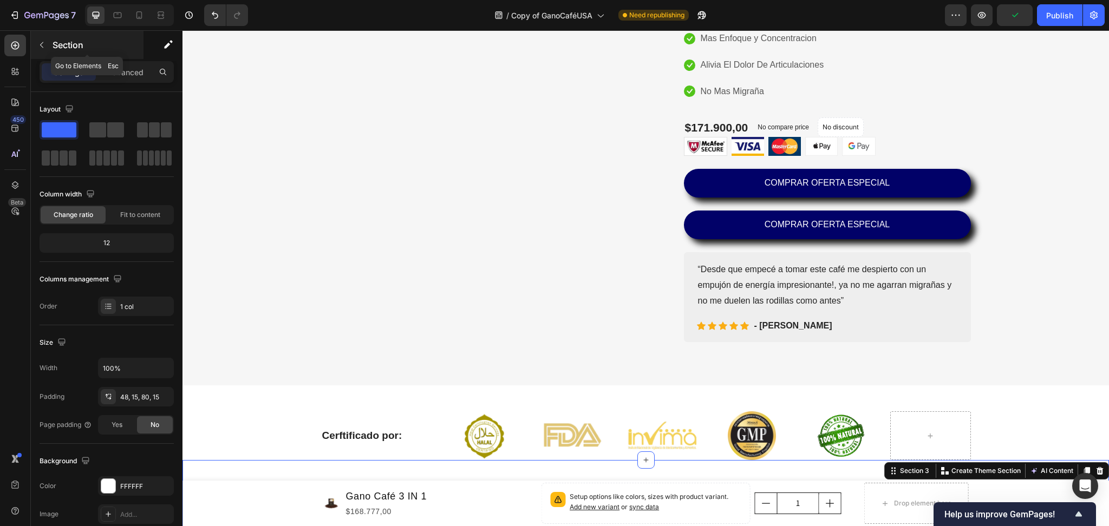
click at [40, 41] on icon "button" at bounding box center [41, 45] width 9 height 9
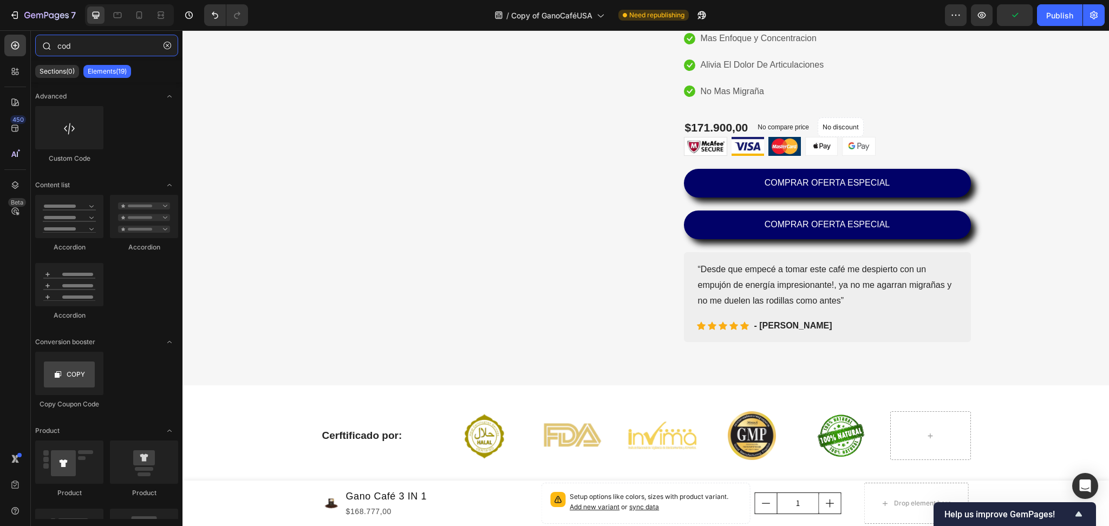
click at [73, 54] on input "cod" at bounding box center [106, 46] width 143 height 22
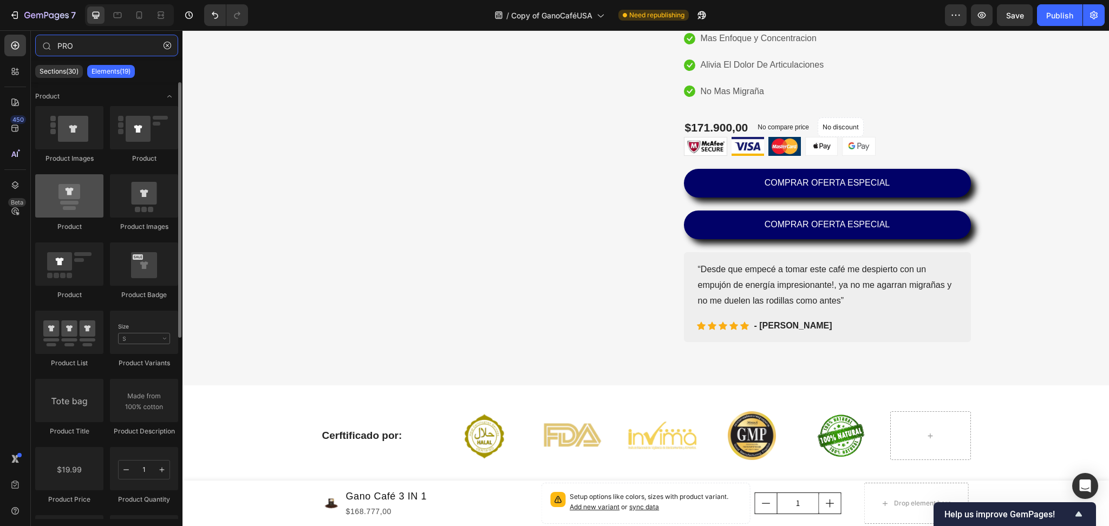
type input "PRO"
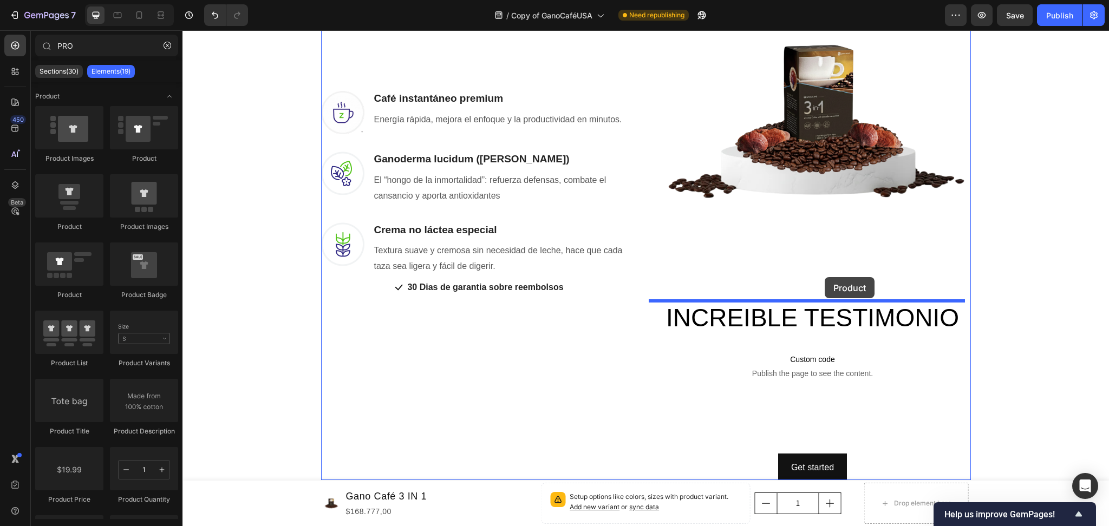
scroll to position [1155, 0]
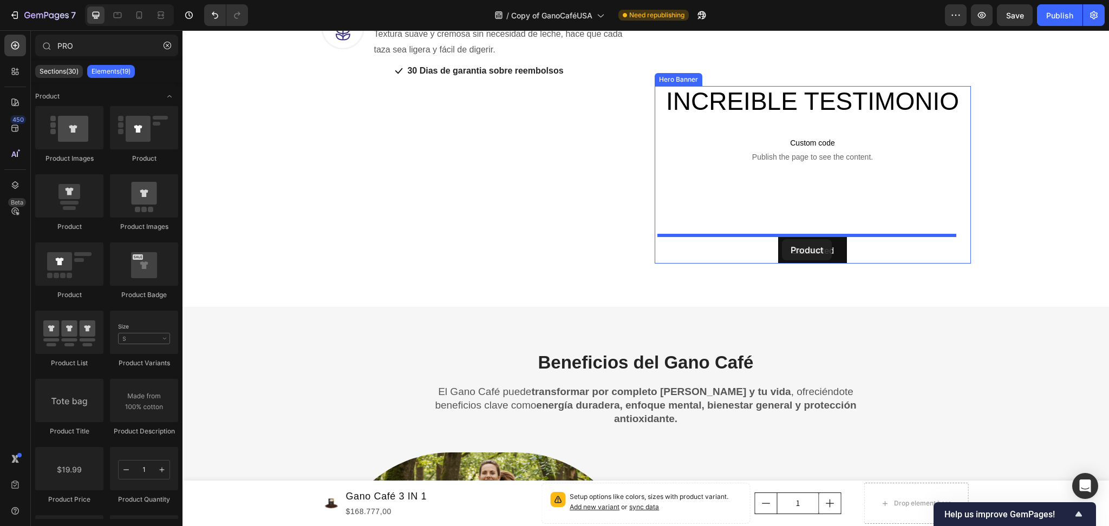
drag, startPoint x: 256, startPoint y: 223, endPoint x: 782, endPoint y: 239, distance: 525.8
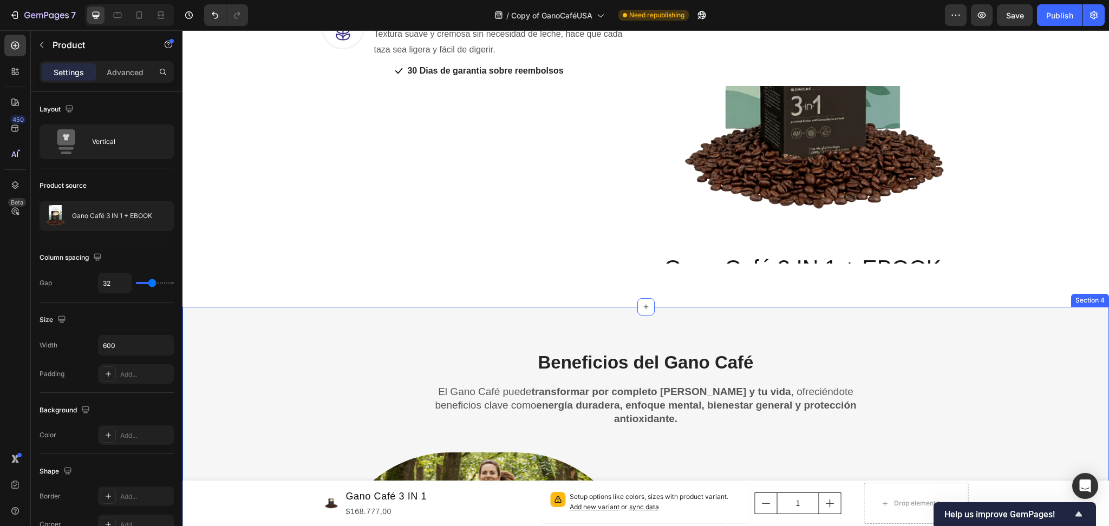
scroll to position [1010, 0]
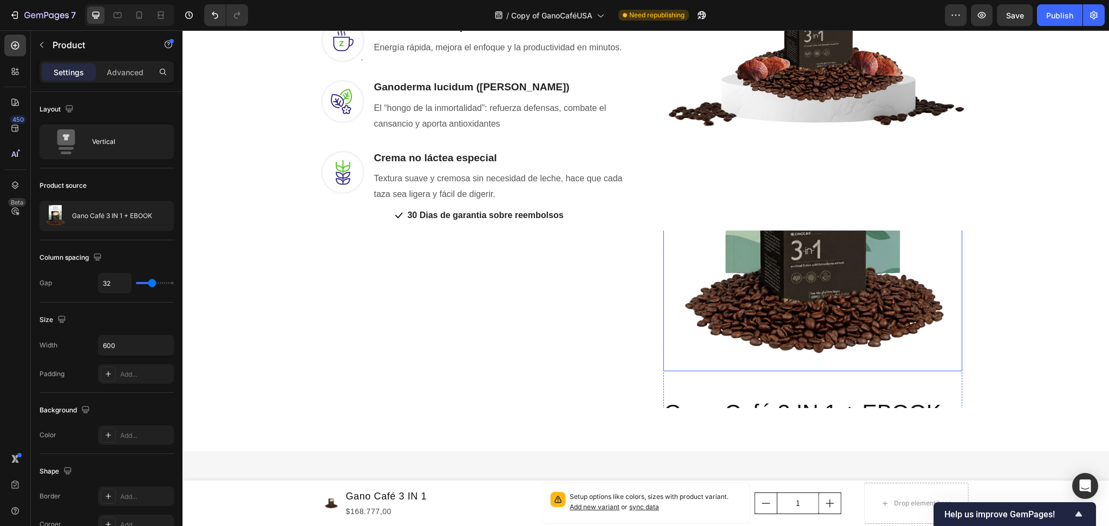
click at [797, 276] on img at bounding box center [812, 222] width 299 height 299
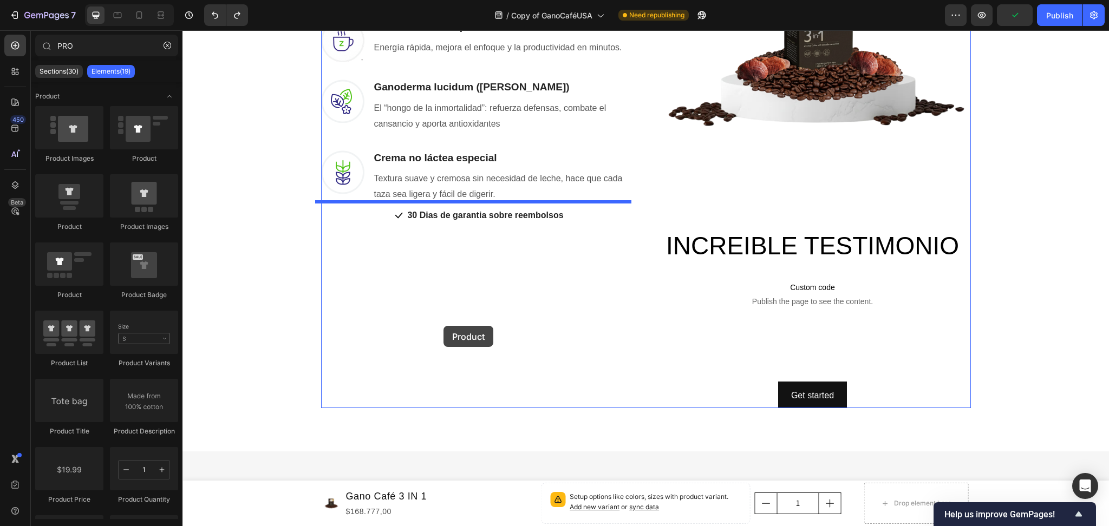
drag, startPoint x: 264, startPoint y: 239, endPoint x: 443, endPoint y: 326, distance: 199.2
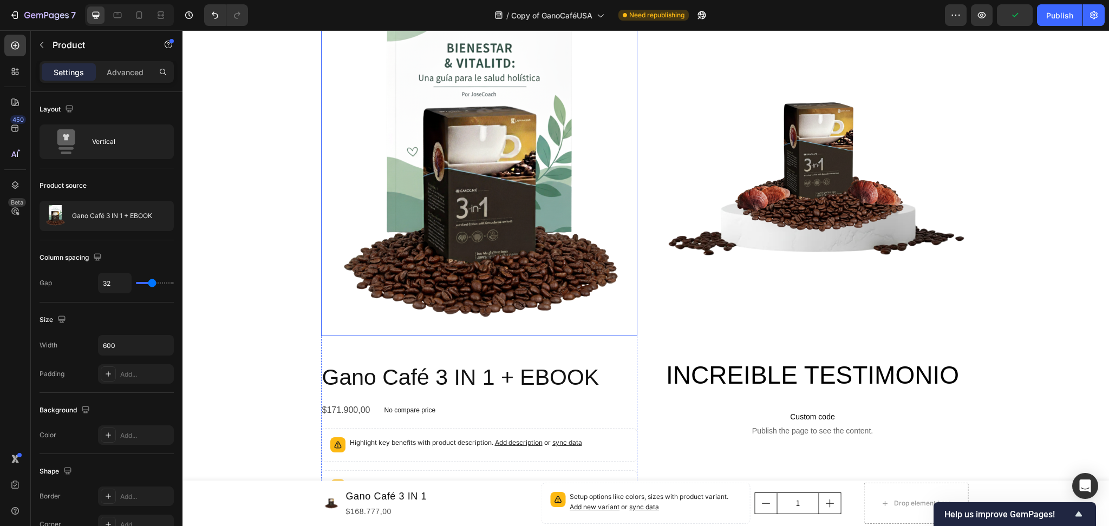
scroll to position [827, 0]
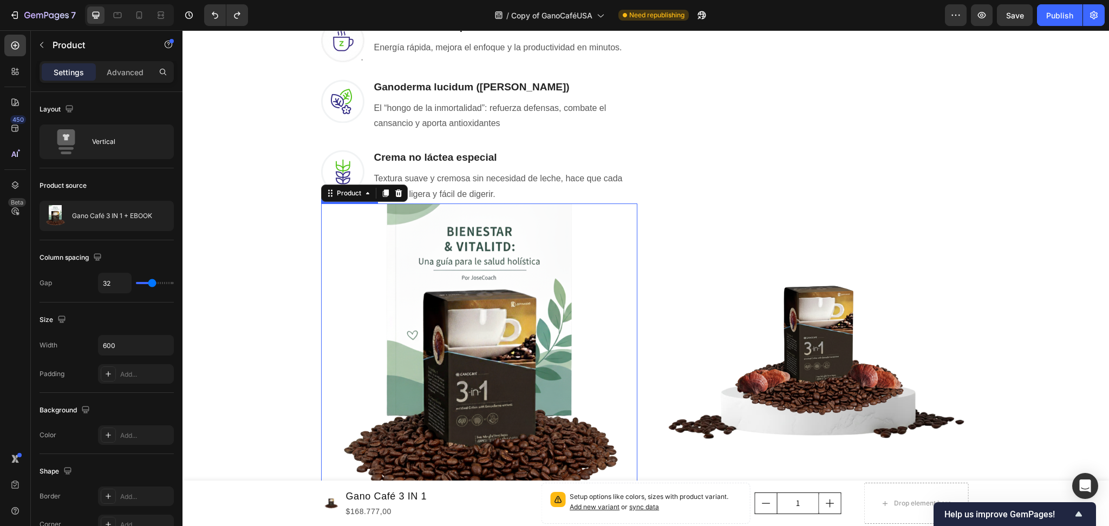
click at [321, 303] on img at bounding box center [479, 362] width 316 height 316
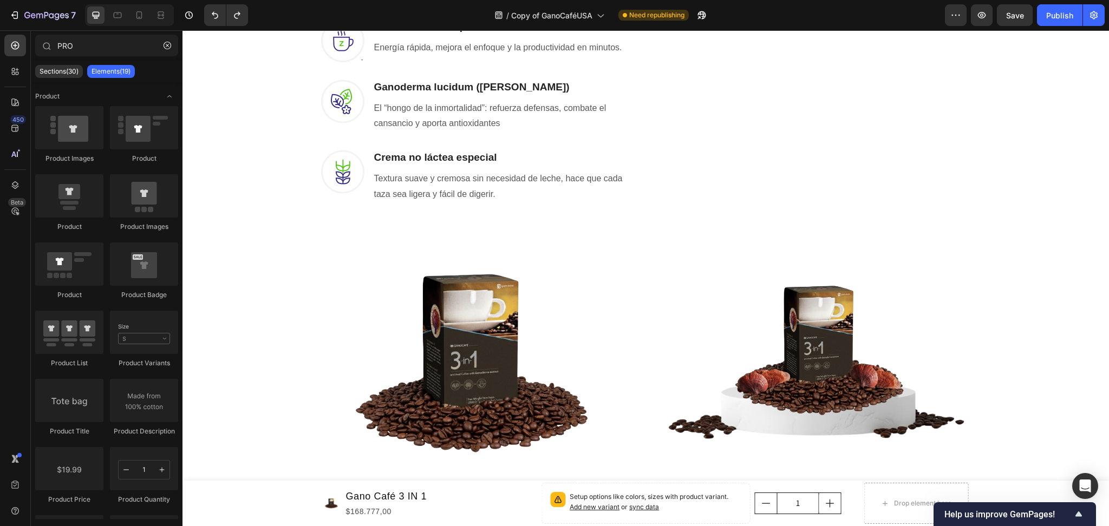
scroll to position [1010, 0]
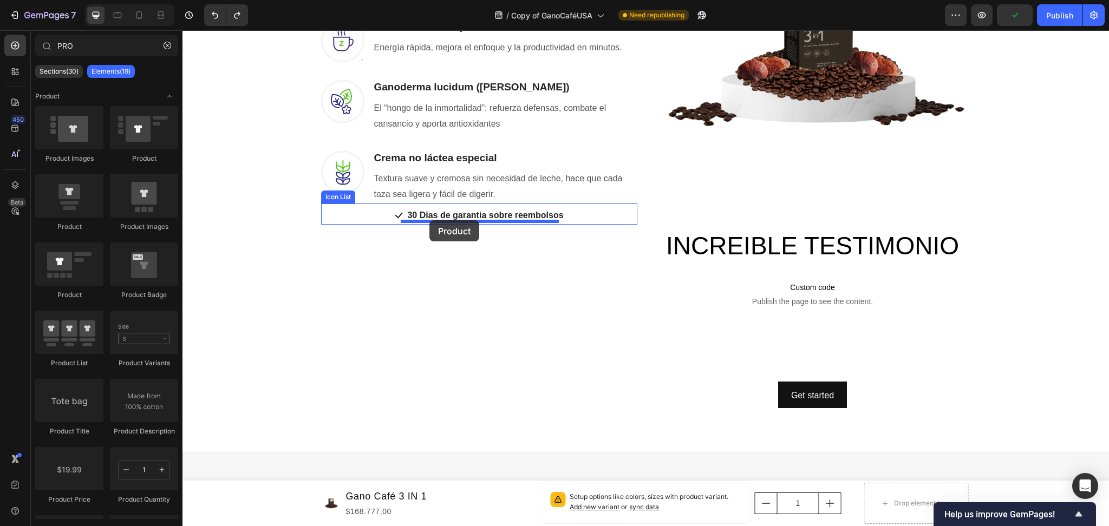
drag, startPoint x: 254, startPoint y: 231, endPoint x: 429, endPoint y: 221, distance: 175.7
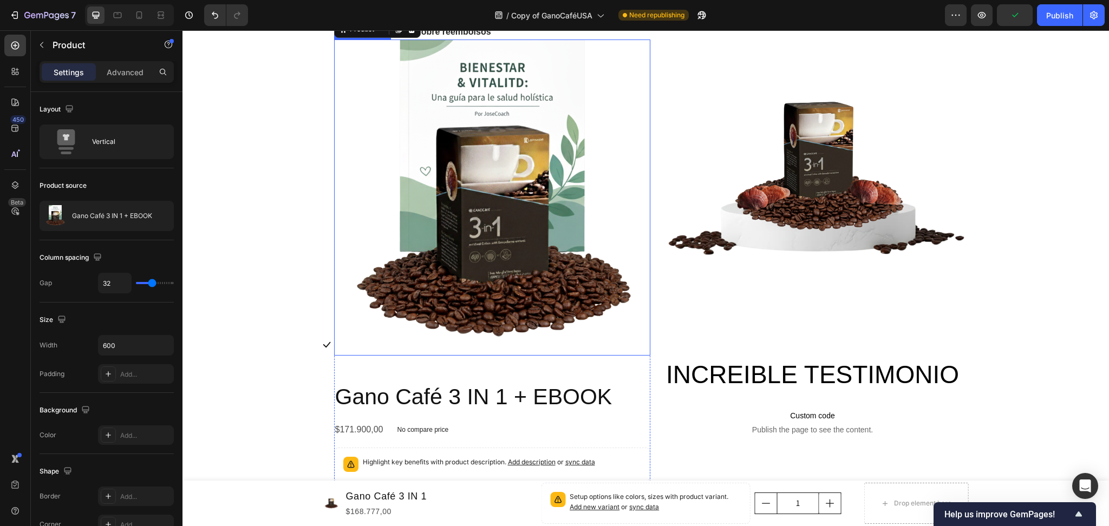
scroll to position [827, 0]
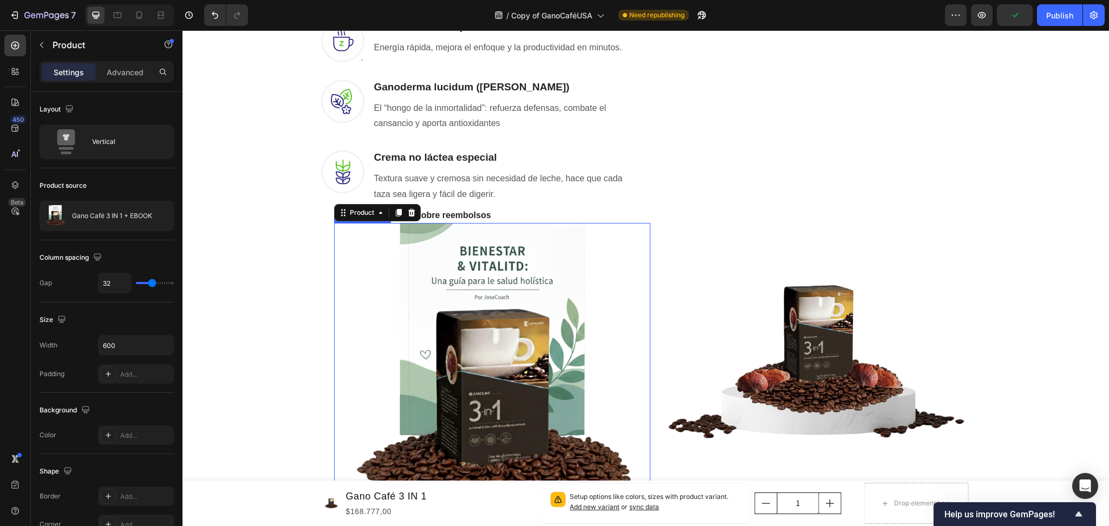
click at [510, 288] on img at bounding box center [492, 381] width 316 height 316
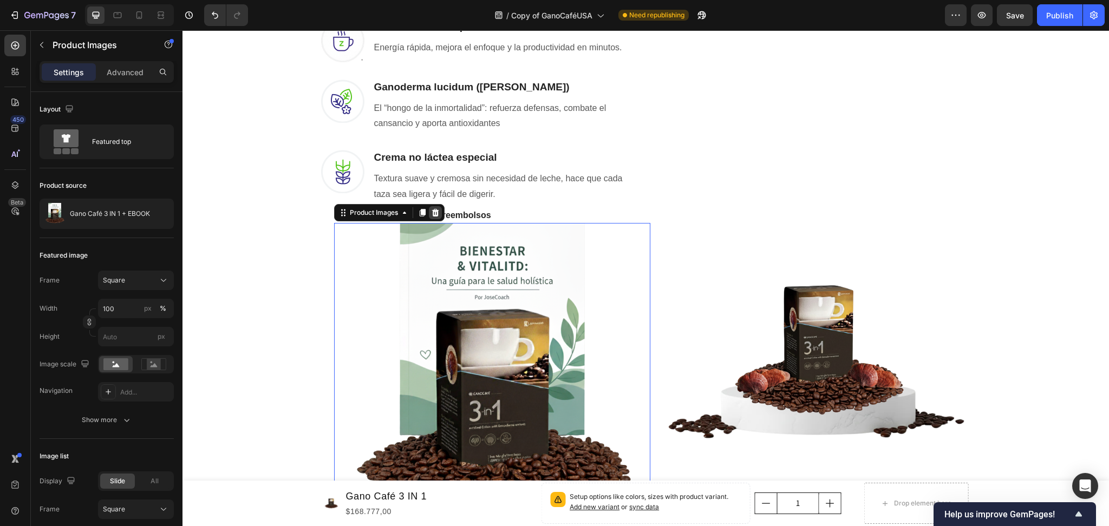
click at [434, 209] on icon at bounding box center [435, 212] width 9 height 9
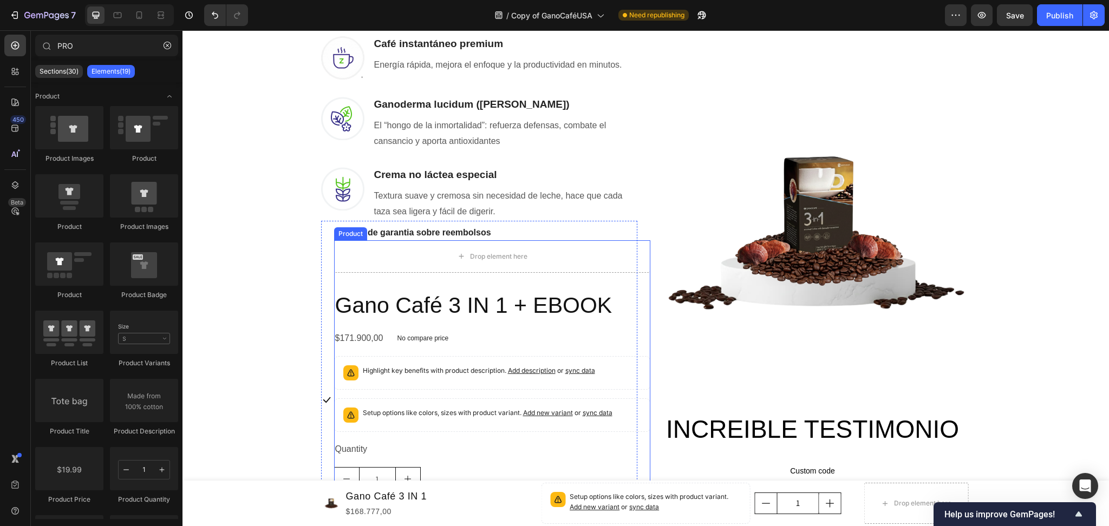
scroll to position [844, 0]
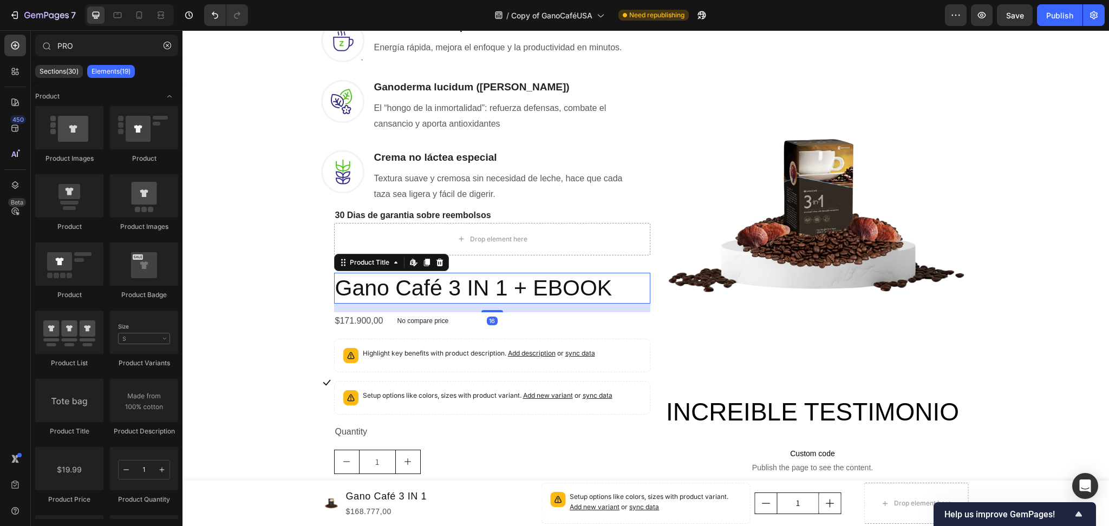
click at [471, 294] on h2 "Gano Café 3 IN 1 + EBOOK" at bounding box center [492, 288] width 316 height 31
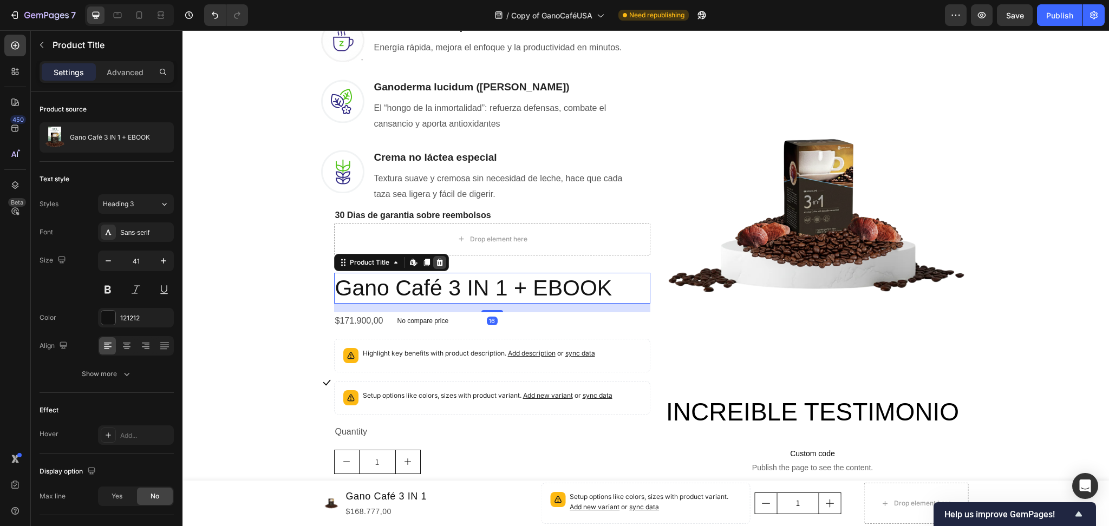
click at [436, 259] on icon at bounding box center [439, 263] width 7 height 8
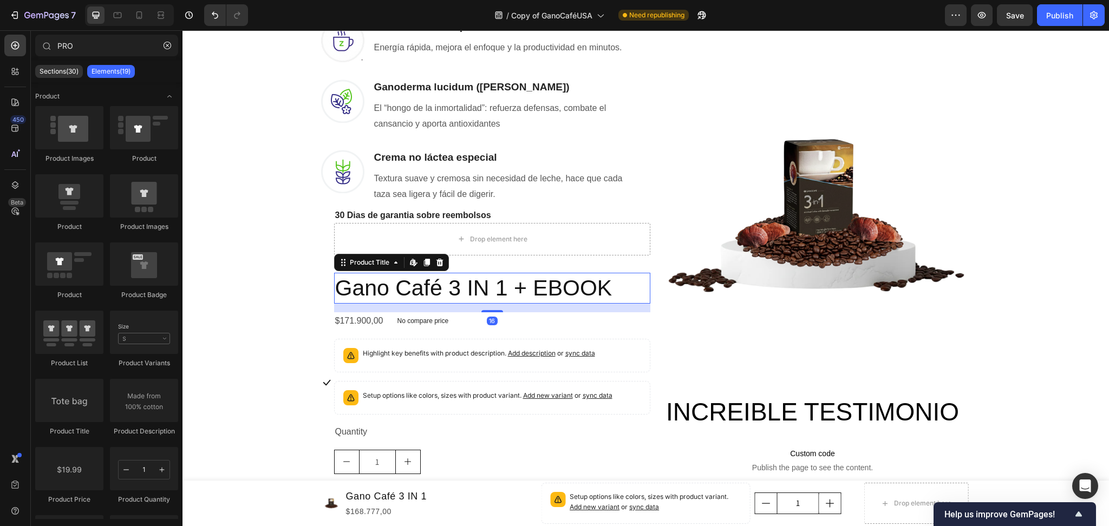
scroll to position [864, 0]
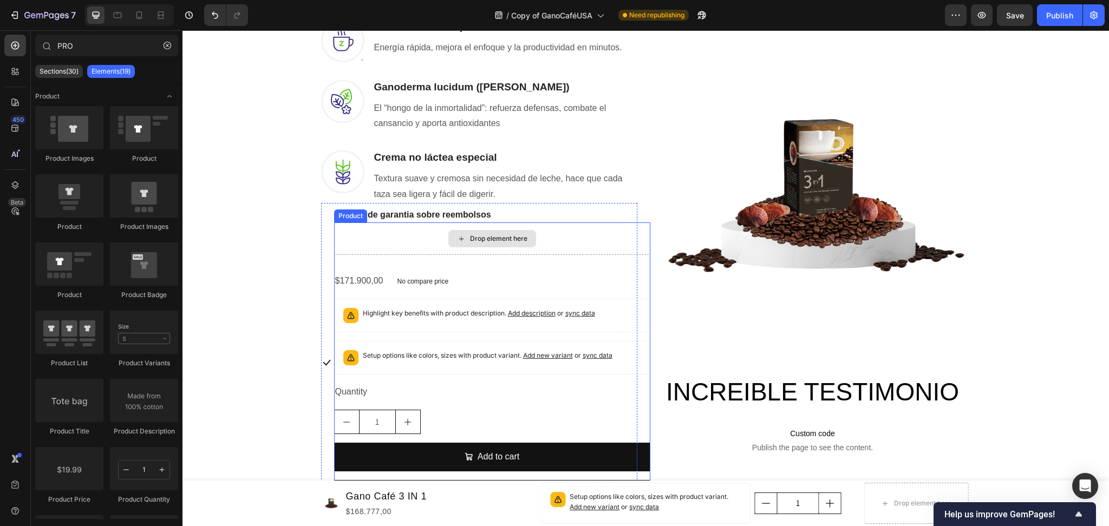
click at [426, 242] on div "Drop element here" at bounding box center [492, 238] width 316 height 32
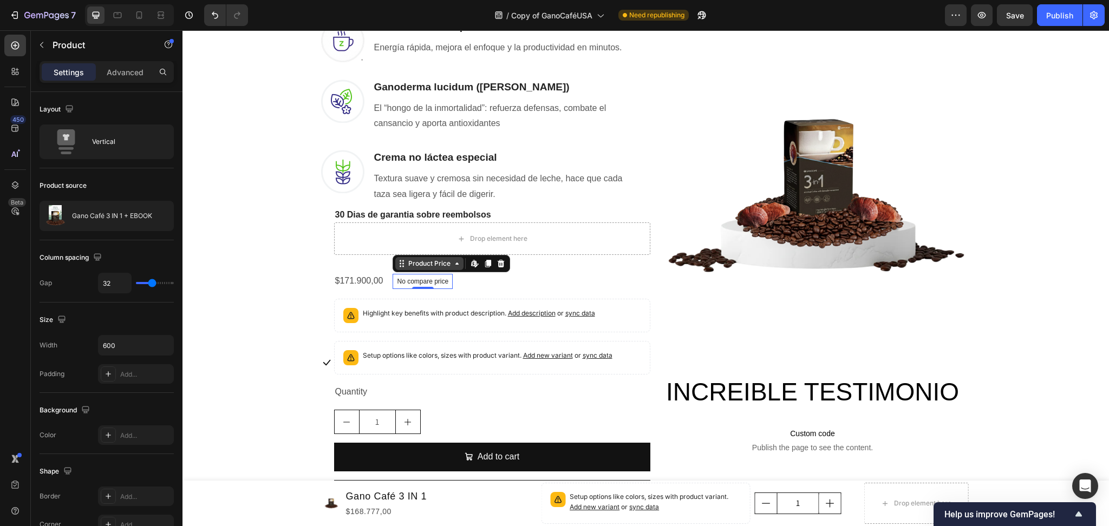
click at [422, 266] on div "Product Price" at bounding box center [429, 263] width 68 height 13
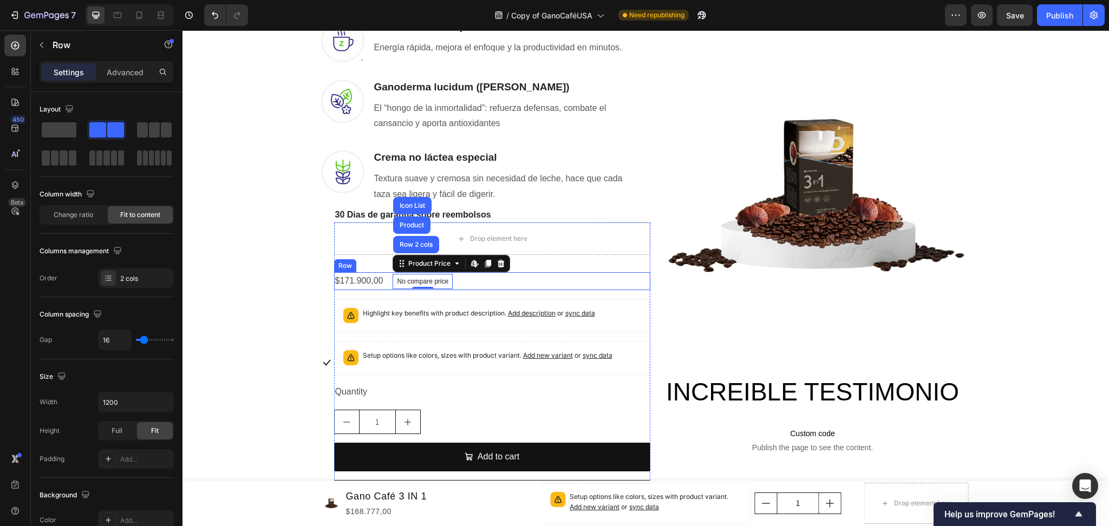
click at [516, 283] on div "$171.900,00 Product Price Product Price No compare price Product Price Row 2 co…" at bounding box center [492, 281] width 316 height 18
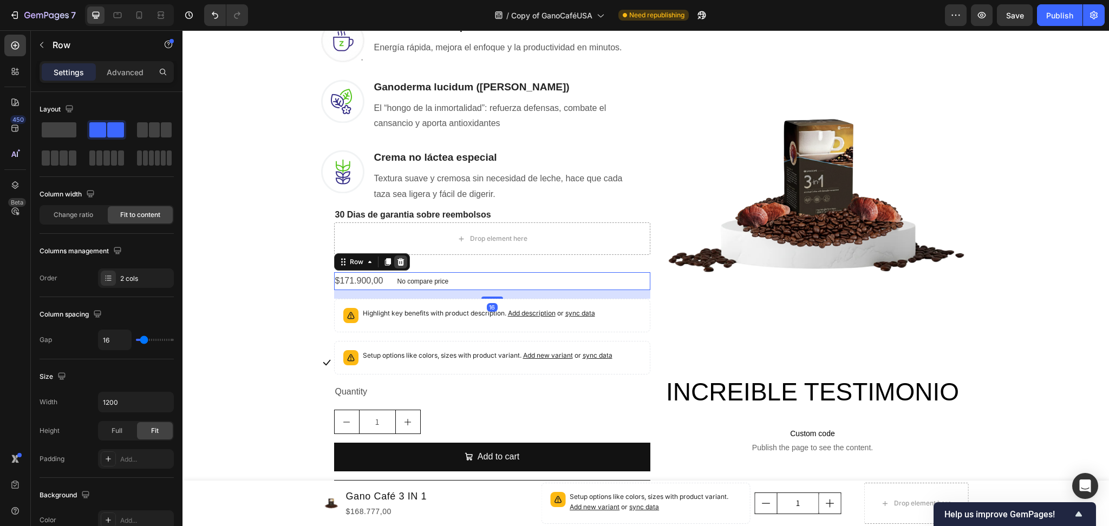
click at [396, 260] on icon at bounding box center [400, 262] width 9 height 9
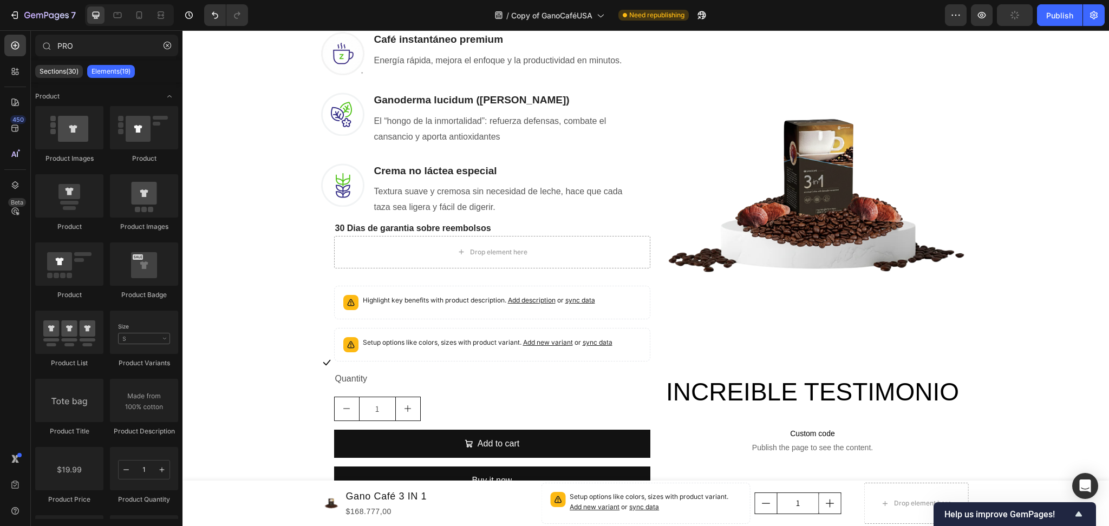
scroll to position [877, 0]
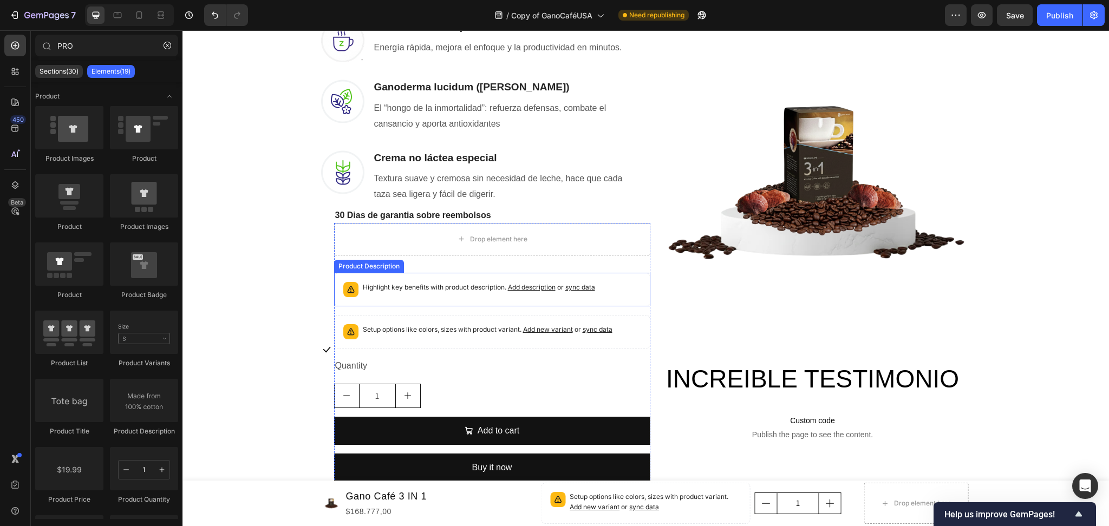
click at [478, 284] on p "Highlight key benefits with product description. Add description or sync data" at bounding box center [479, 287] width 232 height 11
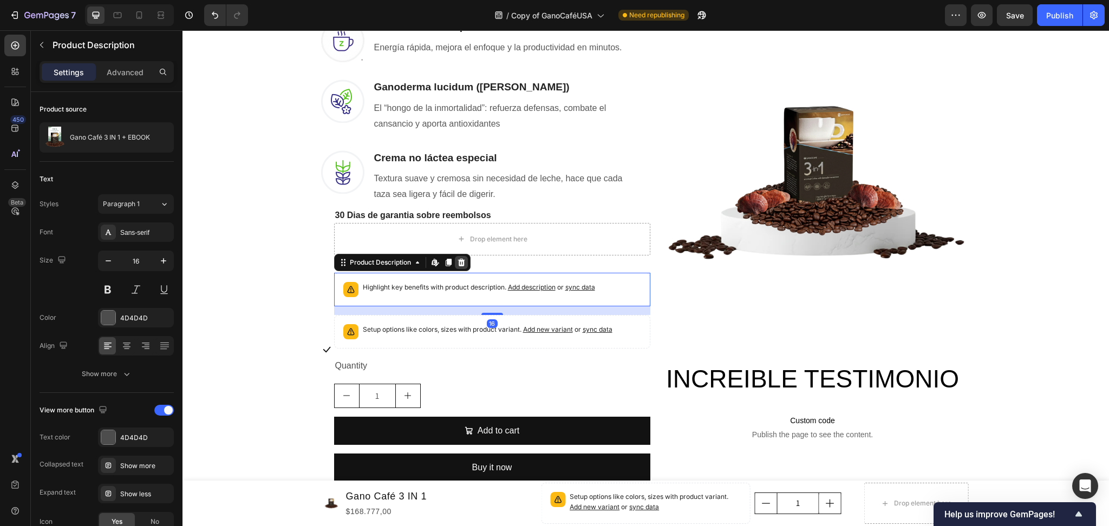
click at [457, 261] on icon at bounding box center [460, 263] width 7 height 8
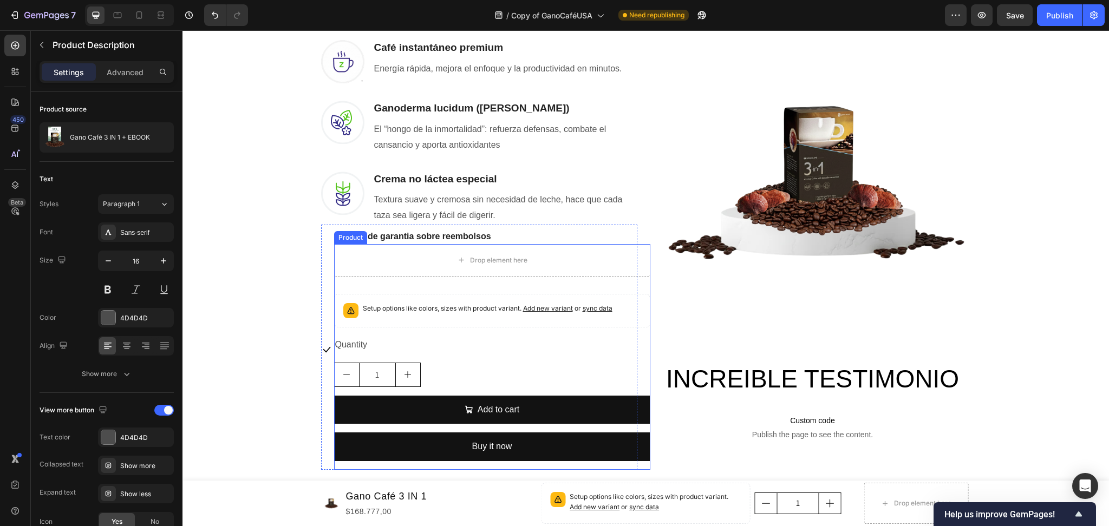
scroll to position [898, 0]
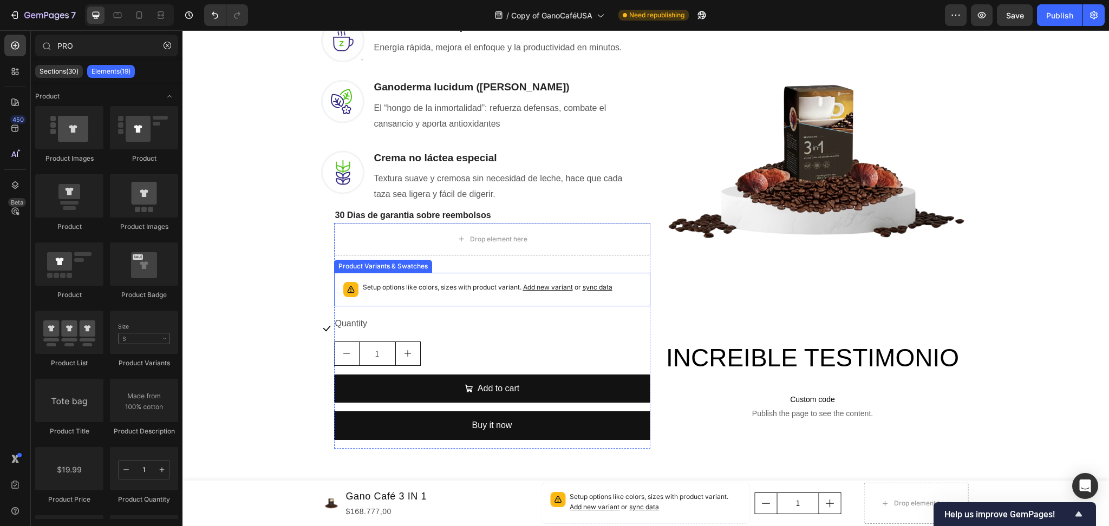
click at [490, 279] on div "Setup options like colors, sizes with product variant. Add new variant or sync …" at bounding box center [492, 290] width 306 height 24
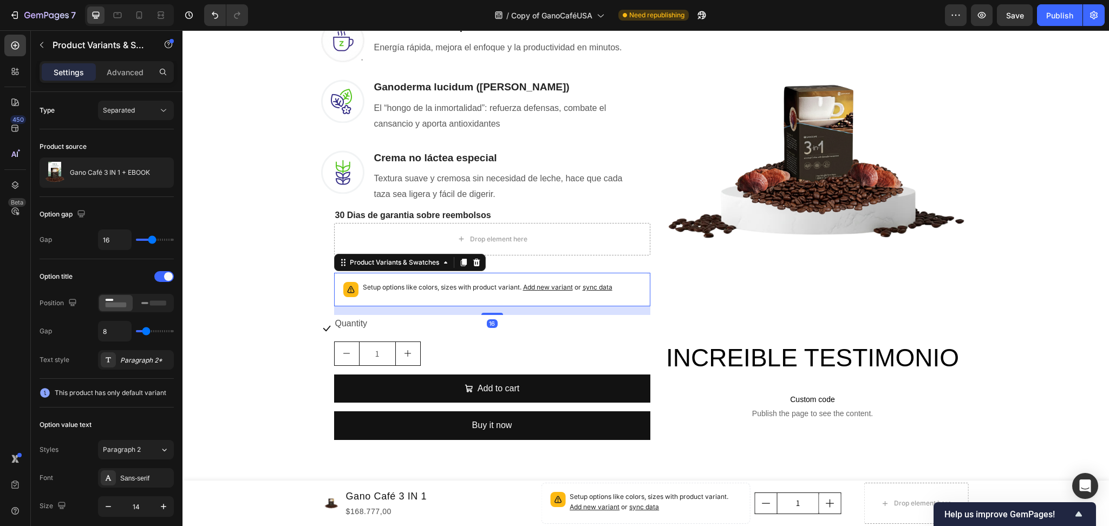
click at [473, 261] on icon at bounding box center [476, 263] width 7 height 8
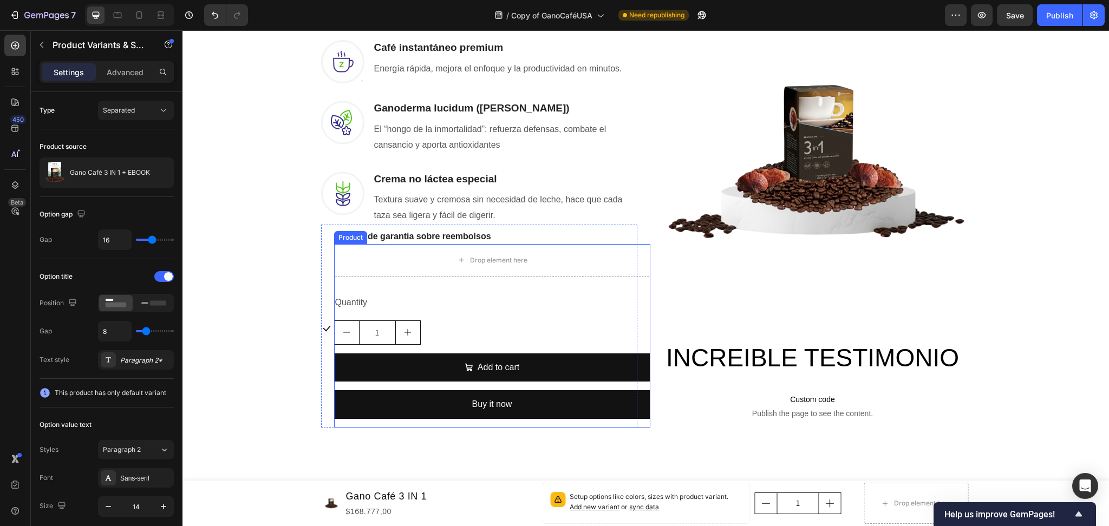
scroll to position [920, 0]
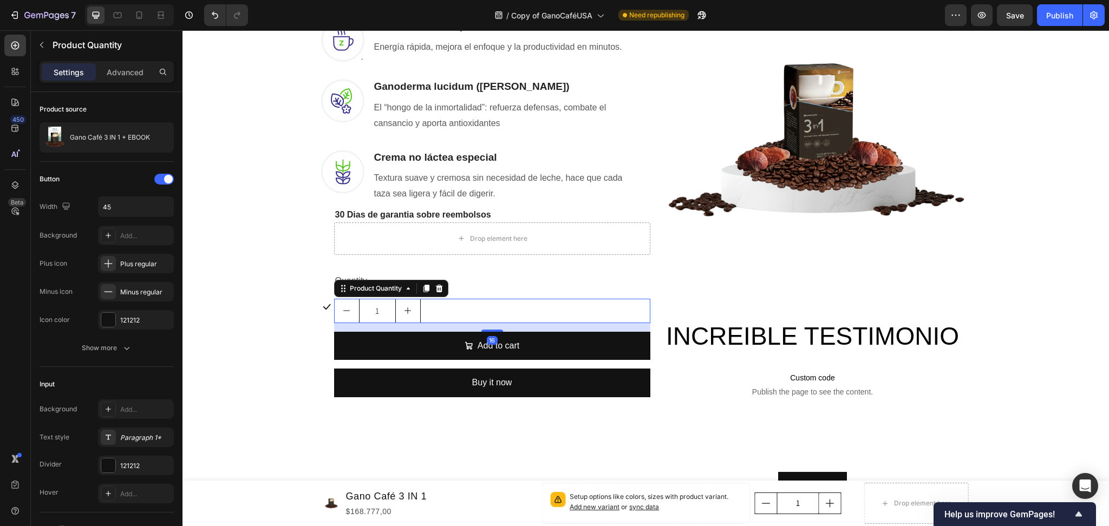
click at [450, 313] on div "1" at bounding box center [492, 311] width 316 height 24
click at [435, 285] on icon at bounding box center [438, 288] width 7 height 8
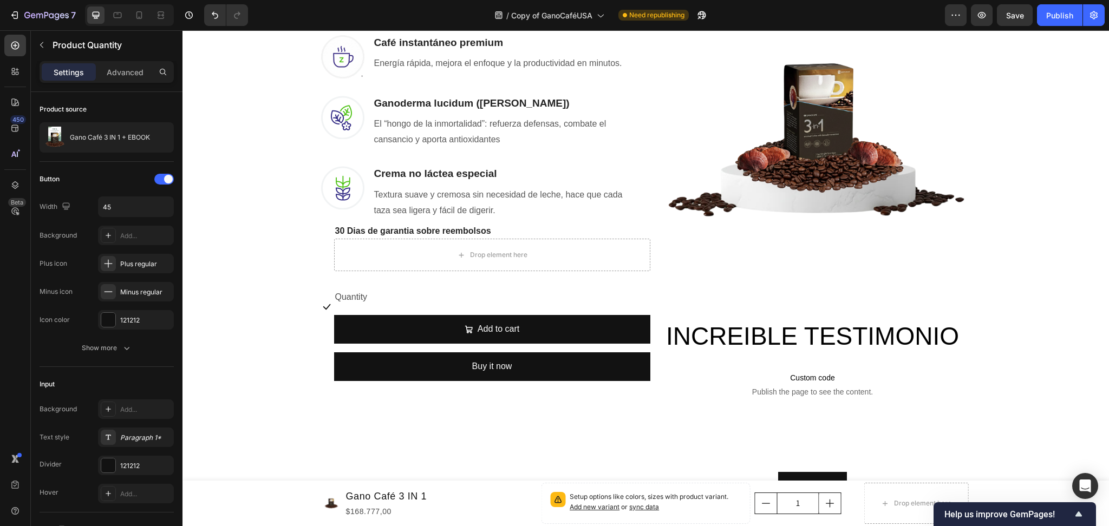
scroll to position [936, 0]
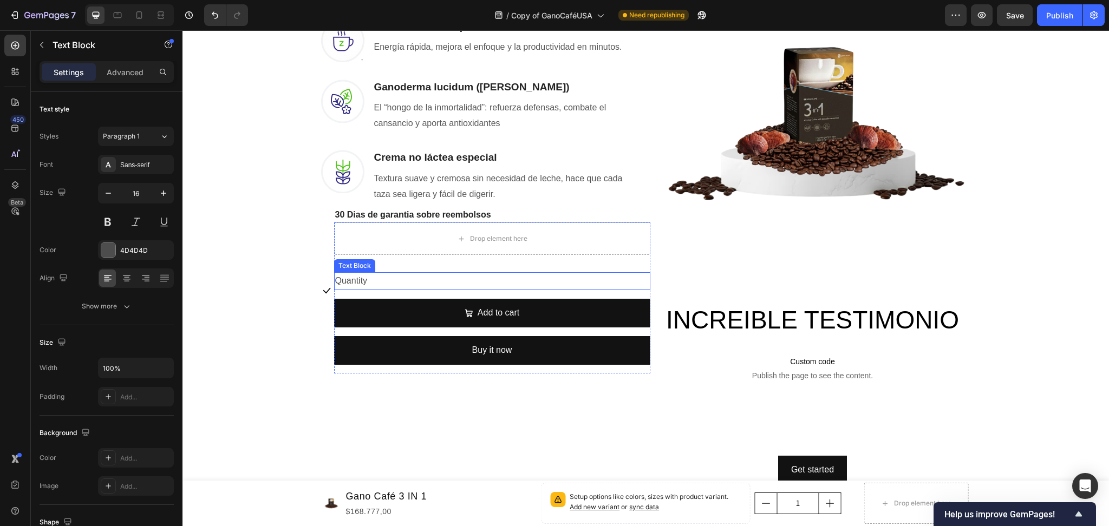
click at [416, 276] on div "Quantity" at bounding box center [492, 281] width 316 height 18
click at [416, 260] on icon at bounding box center [419, 262] width 7 height 8
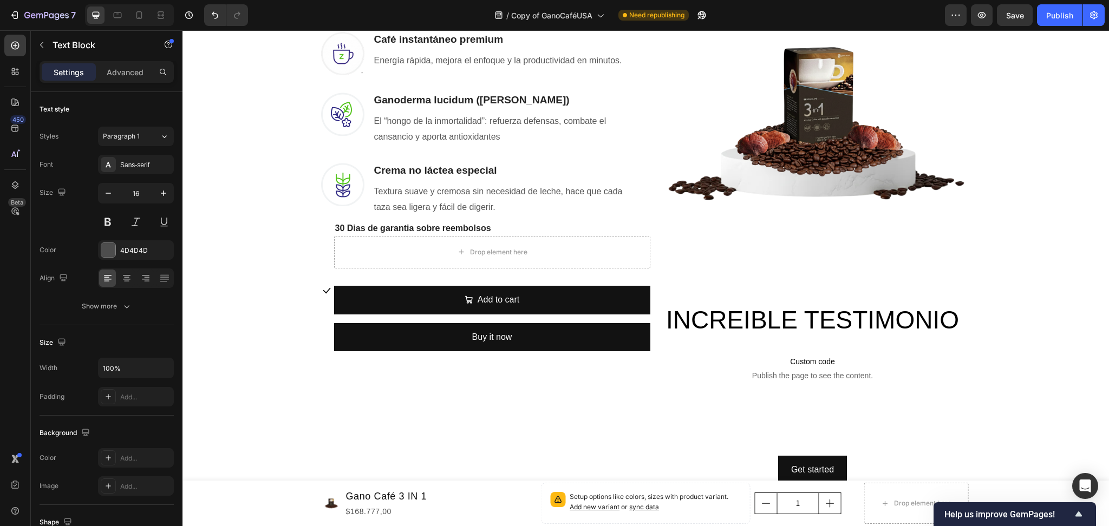
scroll to position [949, 0]
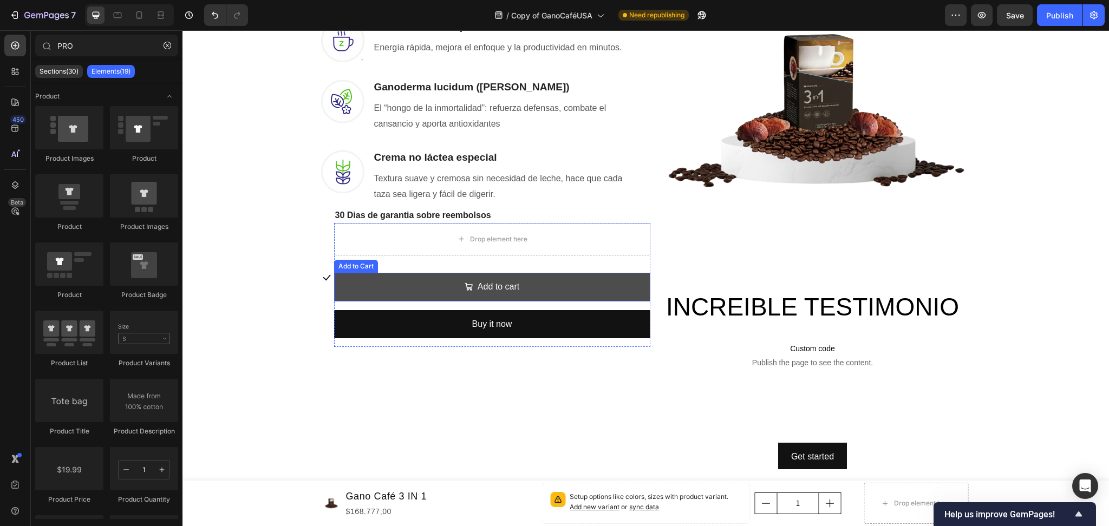
click at [551, 276] on button "Add to cart" at bounding box center [492, 287] width 316 height 29
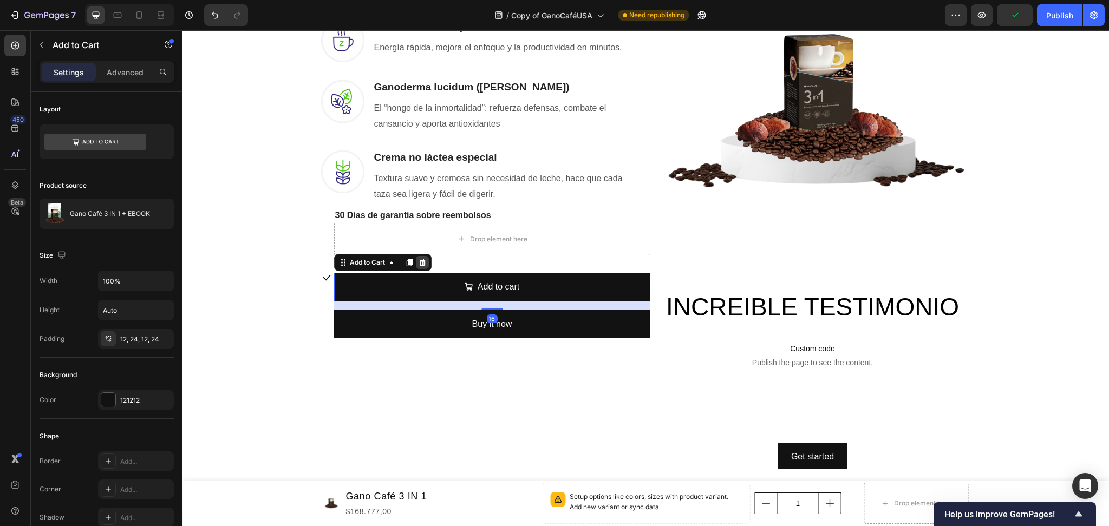
click at [418, 261] on icon at bounding box center [422, 262] width 9 height 9
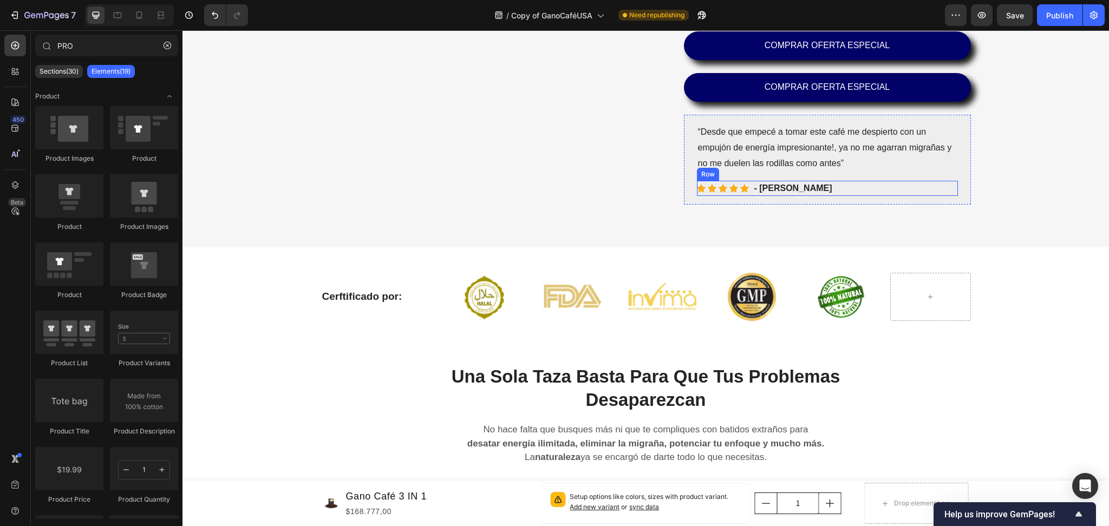
scroll to position [318, 0]
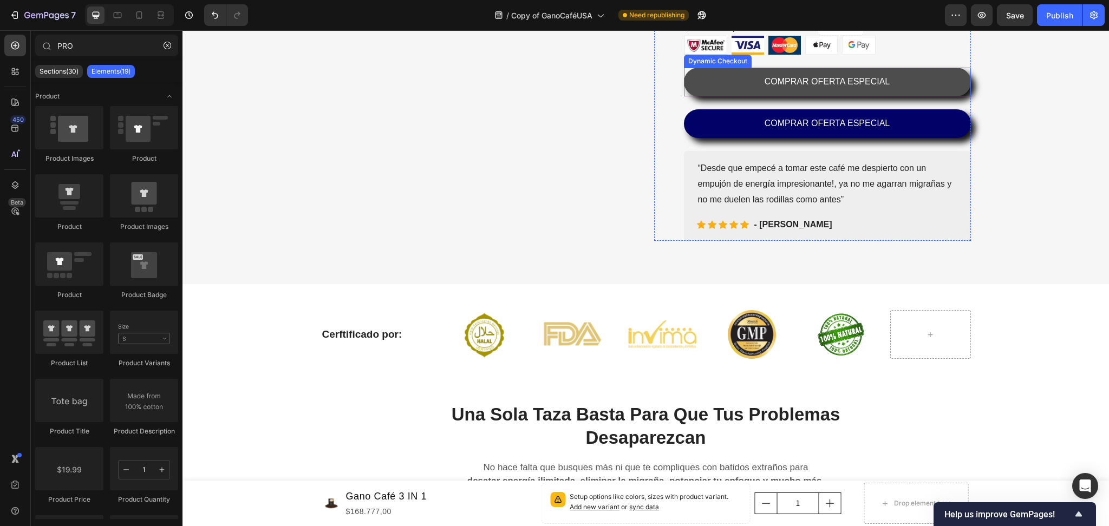
click at [699, 76] on button "COMPRAR OFERTA ESPECIAL" at bounding box center [827, 82] width 287 height 29
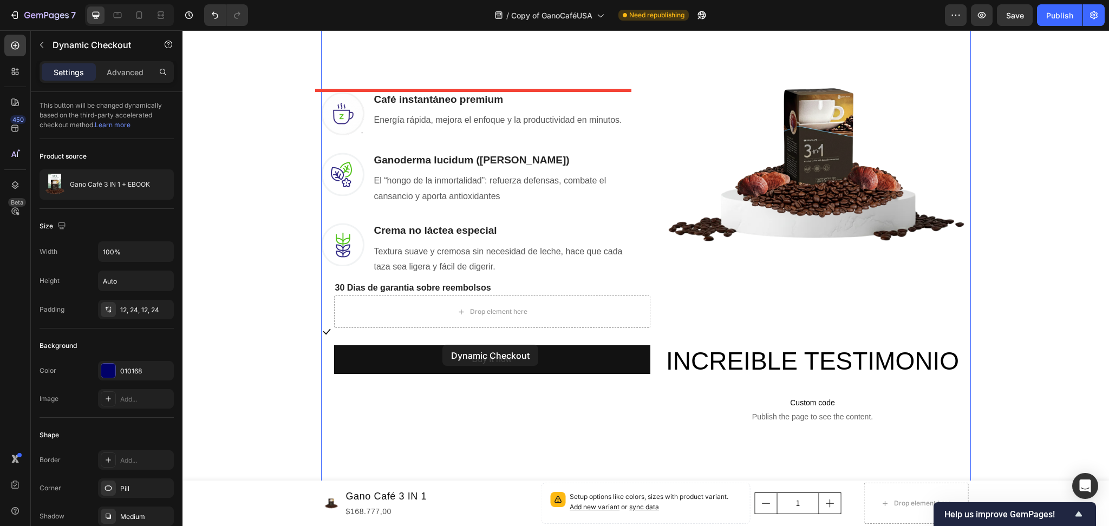
scroll to position [895, 0]
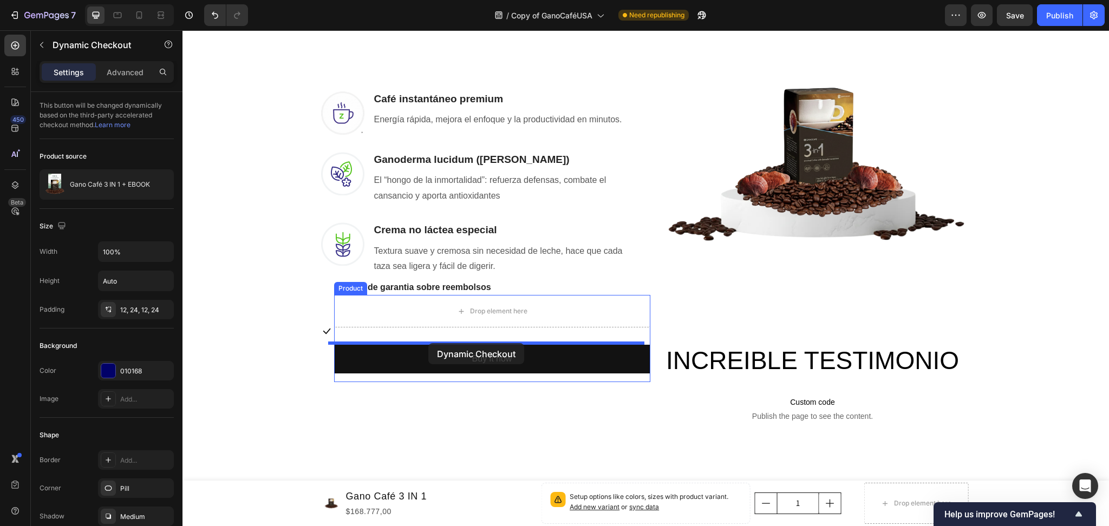
drag, startPoint x: 697, startPoint y: 106, endPoint x: 428, endPoint y: 343, distance: 358.9
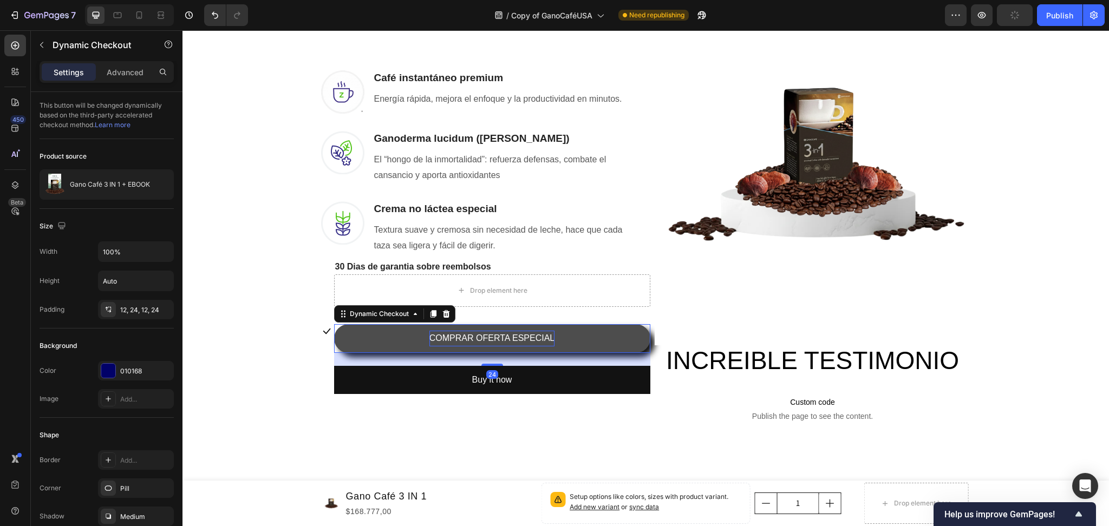
scroll to position [875, 0]
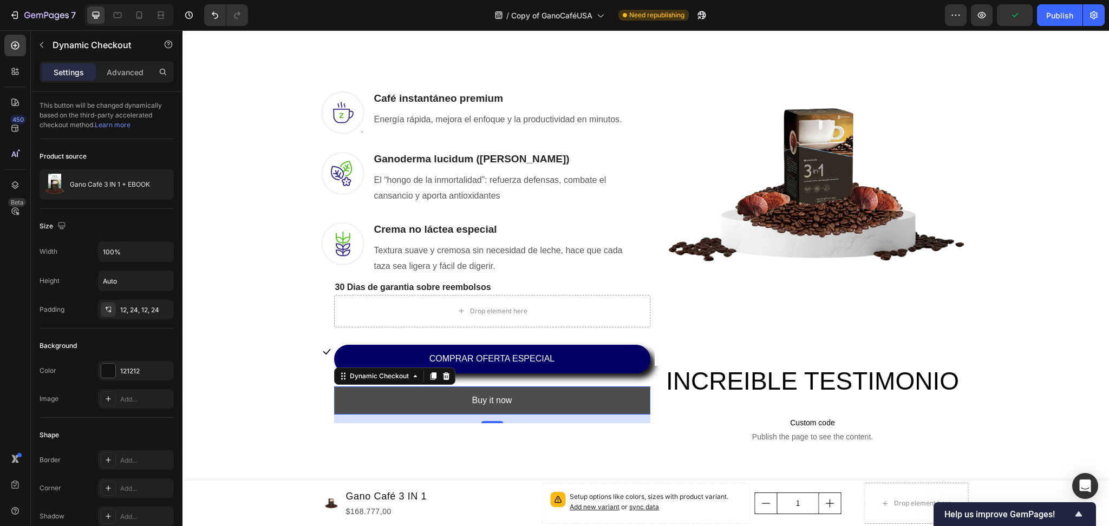
click at [542, 388] on button "Buy it now" at bounding box center [492, 400] width 316 height 29
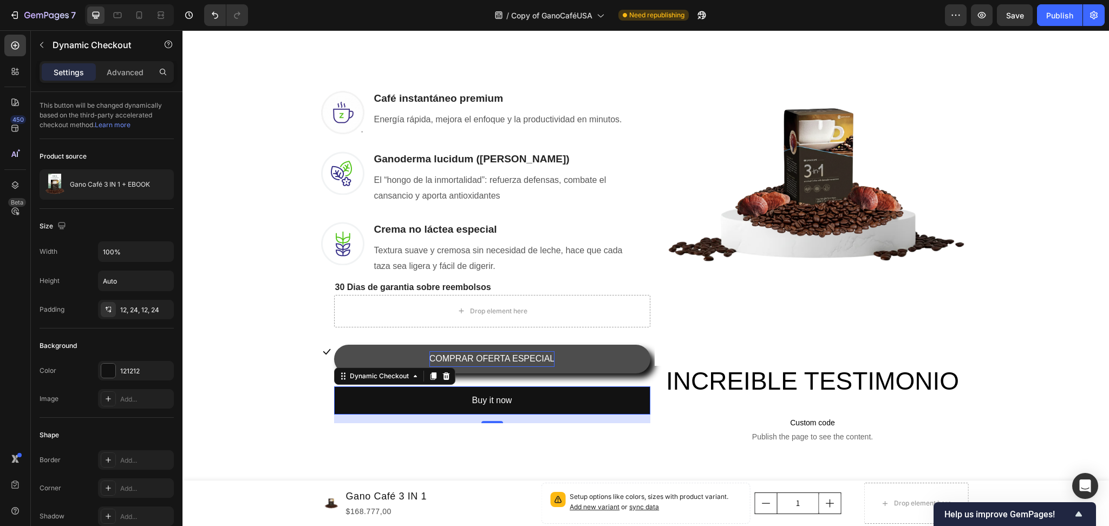
drag, startPoint x: 443, startPoint y: 373, endPoint x: 480, endPoint y: 357, distance: 39.7
click at [444, 374] on icon at bounding box center [446, 376] width 9 height 9
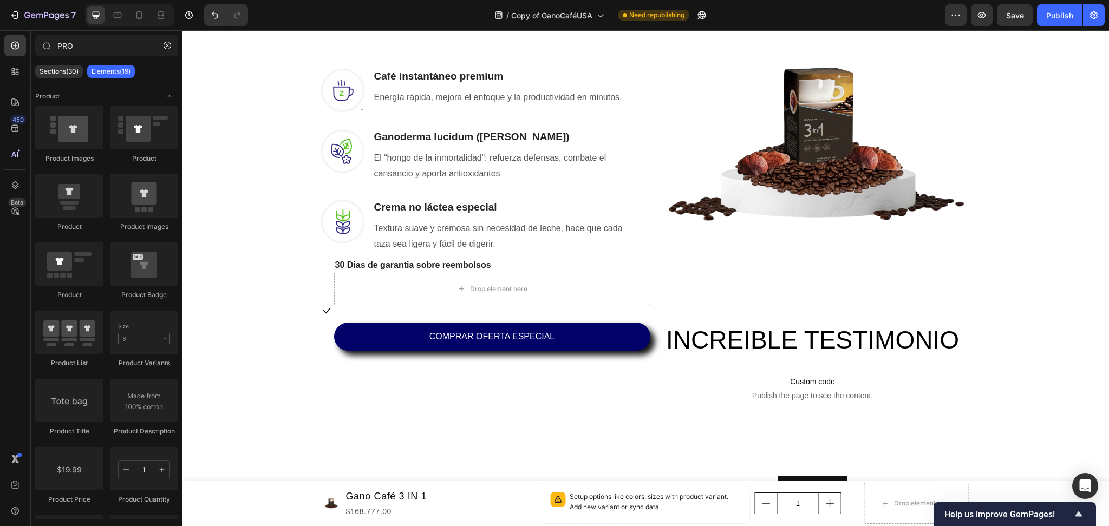
scroll to position [1010, 0]
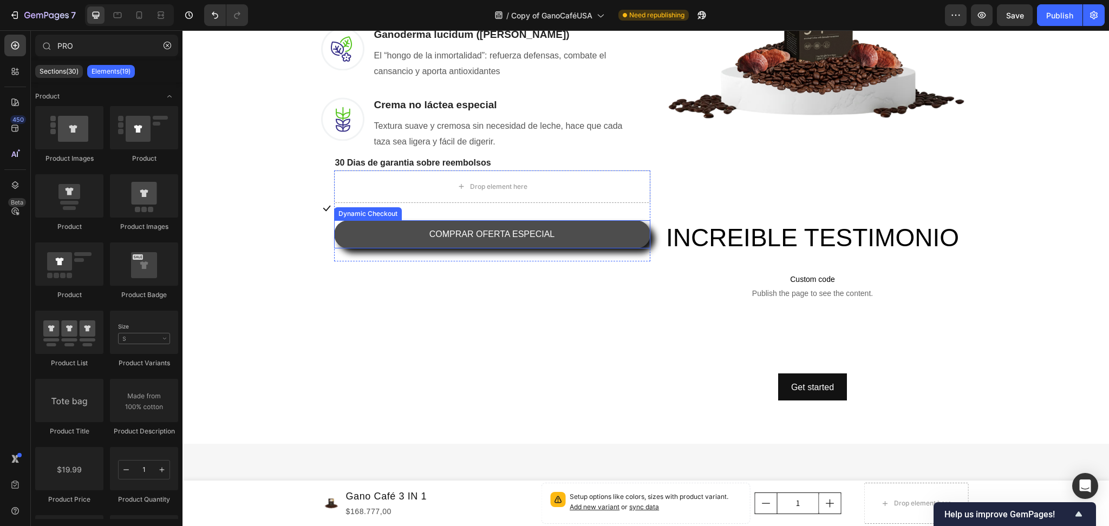
click at [347, 225] on button "COMPRAR OFERTA ESPECIAL" at bounding box center [492, 234] width 316 height 29
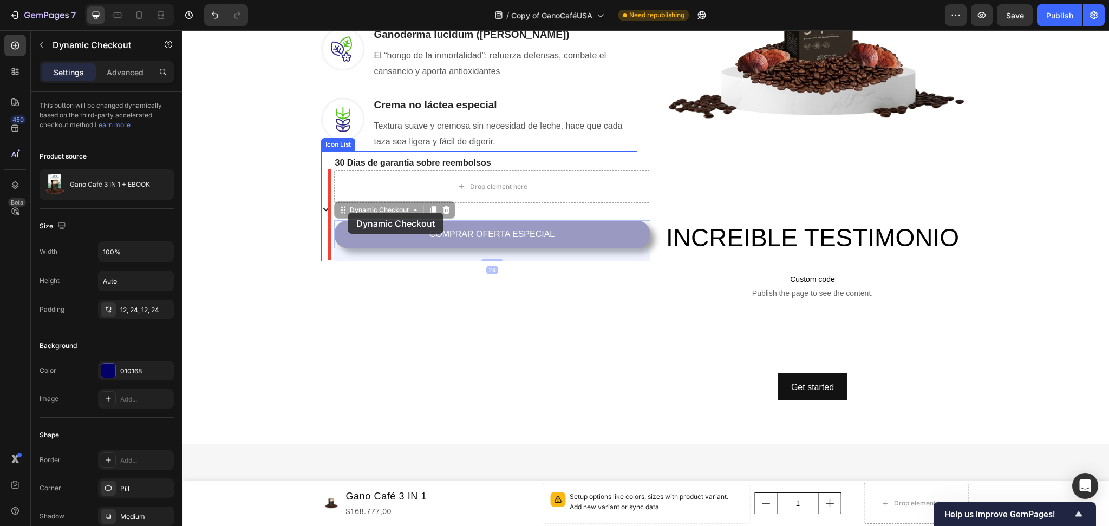
drag, startPoint x: 338, startPoint y: 212, endPoint x: 347, endPoint y: 213, distance: 9.2
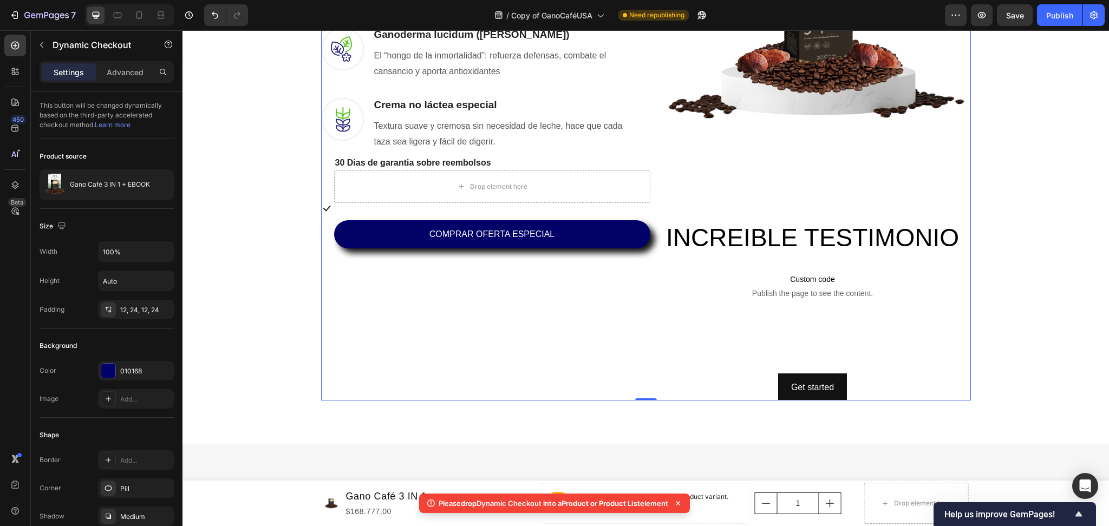
drag, startPoint x: 337, startPoint y: 319, endPoint x: 357, endPoint y: 176, distance: 144.9
click at [337, 316] on div "Image Café instantáneo premium Heading Energía rápida, mejora el enfoque y la p…" at bounding box center [479, 114] width 316 height 573
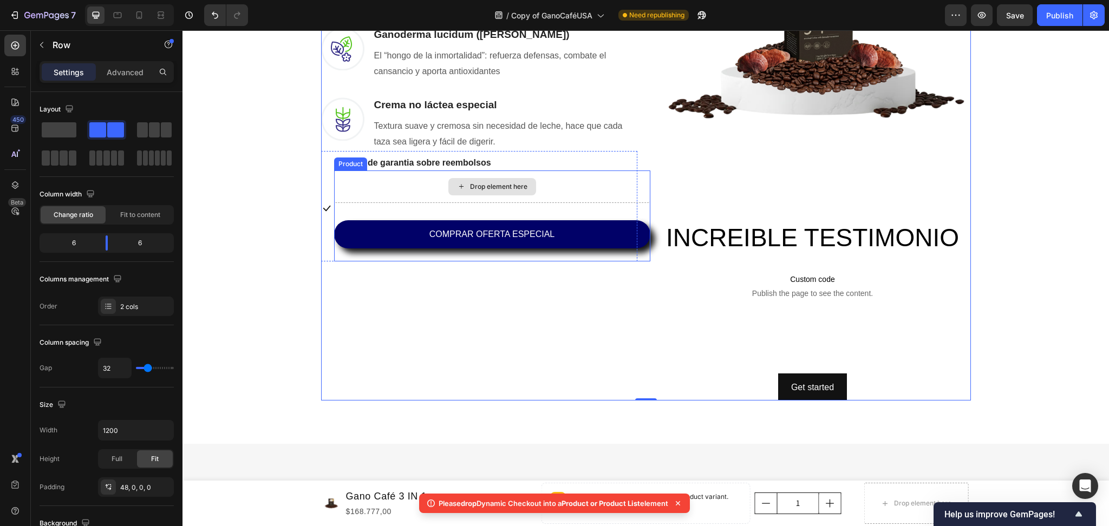
click at [376, 175] on div "Drop element here" at bounding box center [492, 186] width 316 height 32
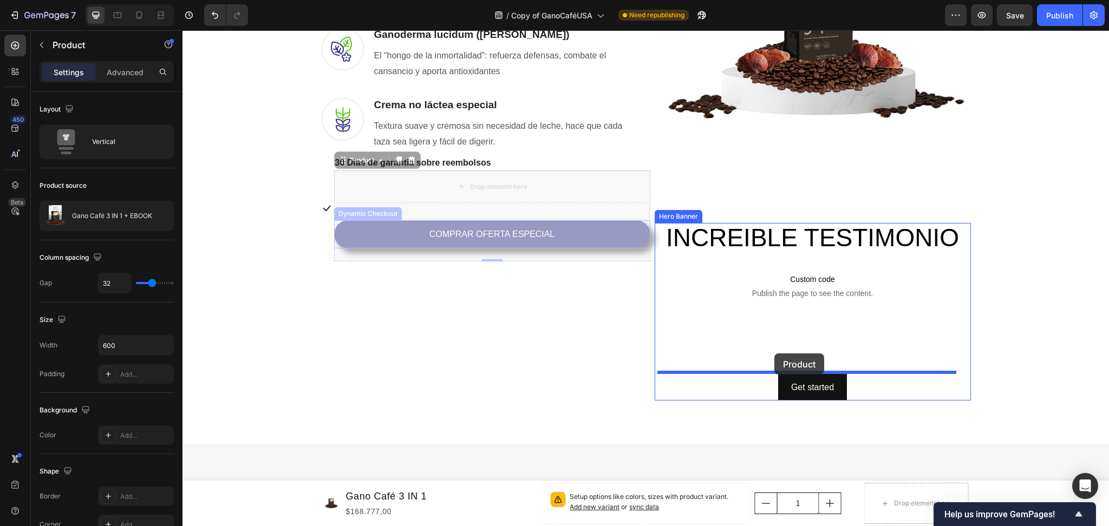
drag, startPoint x: 342, startPoint y: 158, endPoint x: 774, endPoint y: 353, distance: 474.1
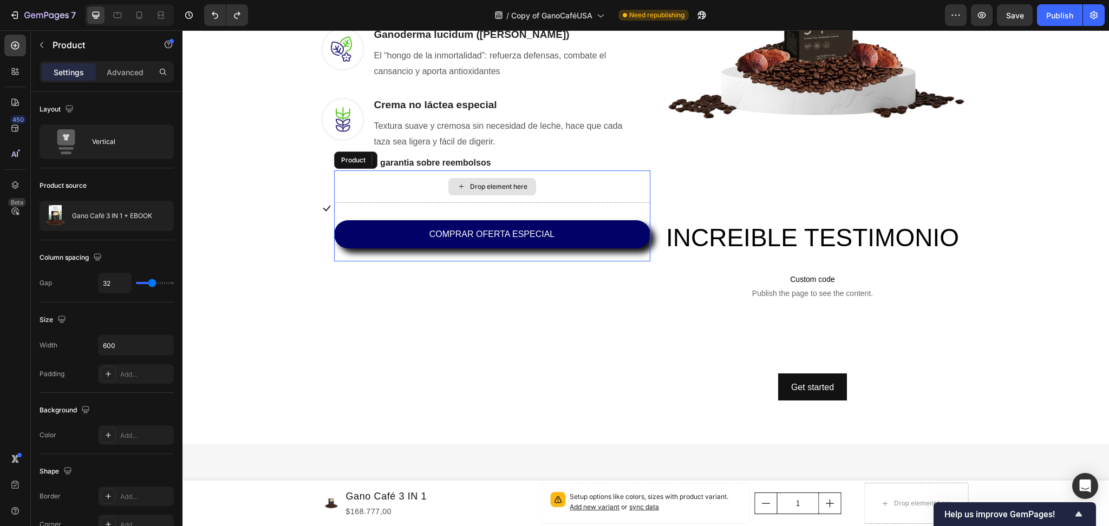
click at [340, 187] on div "Drop element here" at bounding box center [492, 186] width 316 height 32
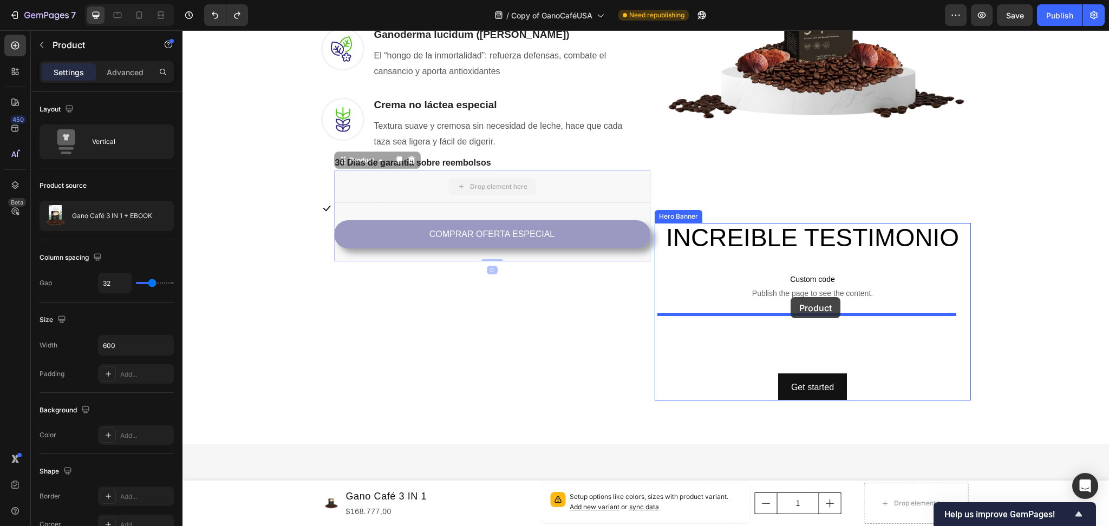
drag, startPoint x: 336, startPoint y: 159, endPoint x: 790, endPoint y: 297, distance: 475.3
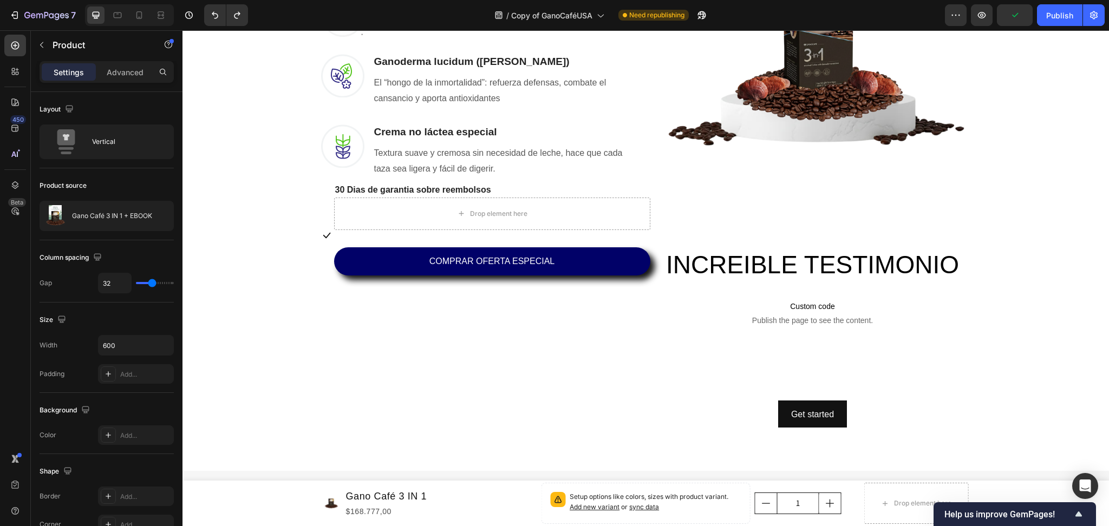
scroll to position [938, 0]
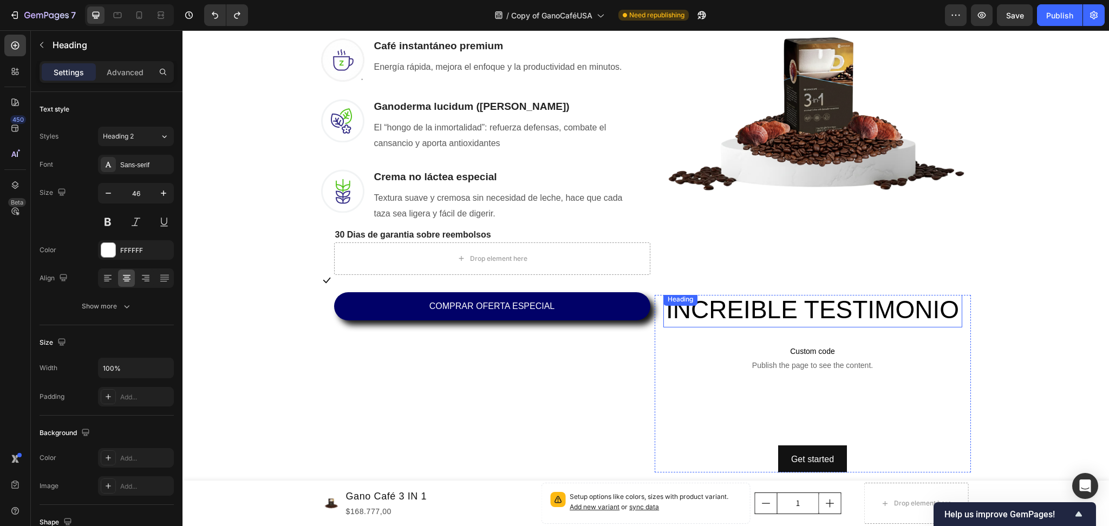
click at [904, 314] on span "INCREIBLE TESTIMONIO" at bounding box center [812, 310] width 293 height 28
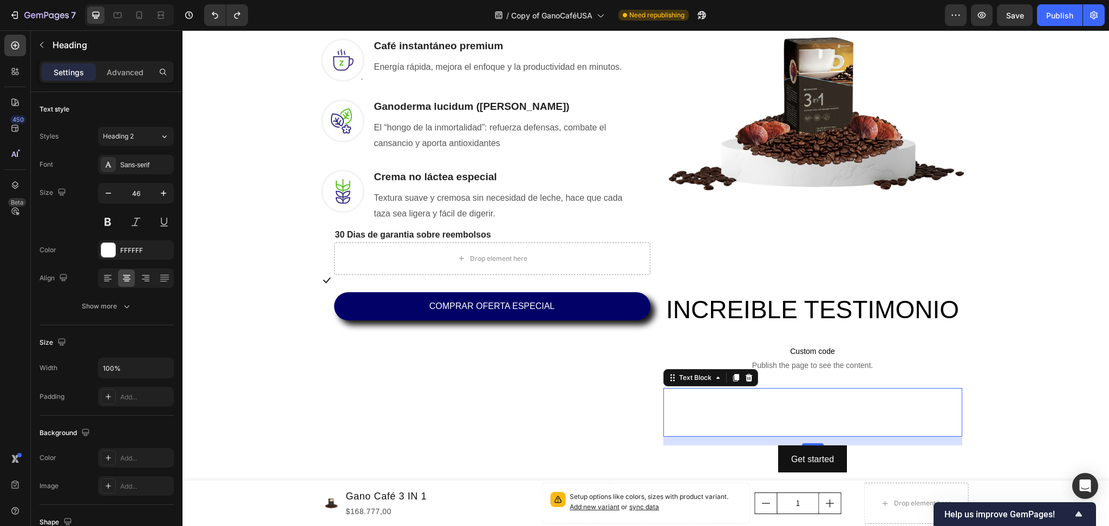
click at [914, 419] on div "This is your text block. Click to edit and make it your own. Share your product…" at bounding box center [812, 412] width 299 height 49
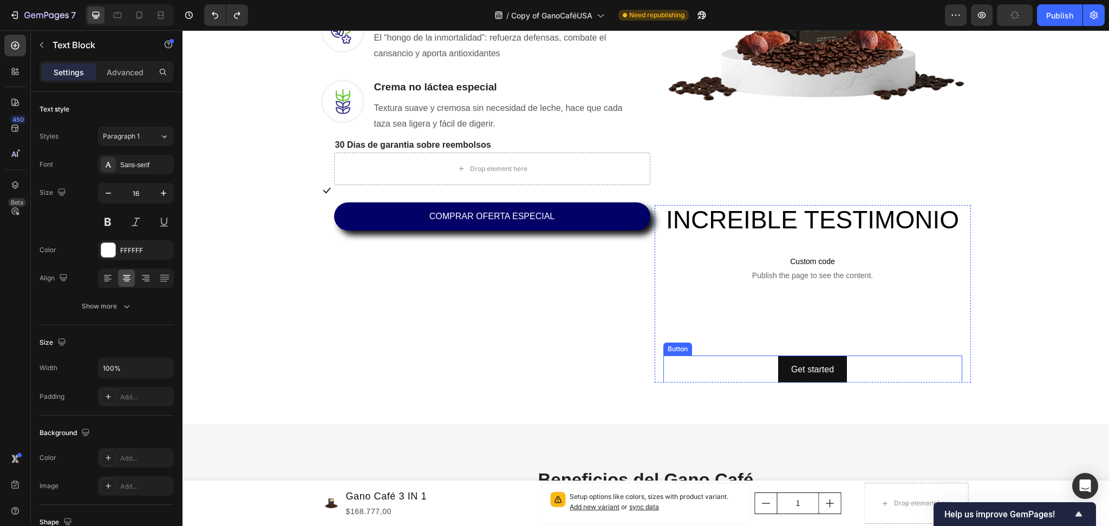
scroll to position [1010, 0]
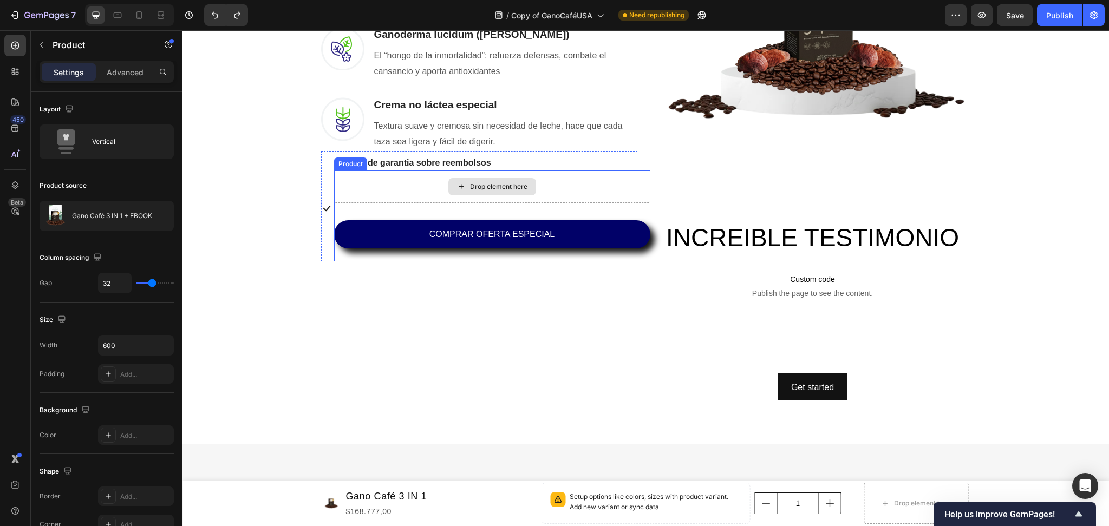
click at [552, 174] on div "Drop element here" at bounding box center [492, 186] width 316 height 32
click at [546, 181] on div "Drop element here" at bounding box center [492, 186] width 316 height 32
drag, startPoint x: 487, startPoint y: 256, endPoint x: 487, endPoint y: 215, distance: 41.1
click at [487, 215] on div "Drop element here COMPRAR OFERTA ESPECIAL Dynamic Checkout Product 0" at bounding box center [492, 215] width 316 height 91
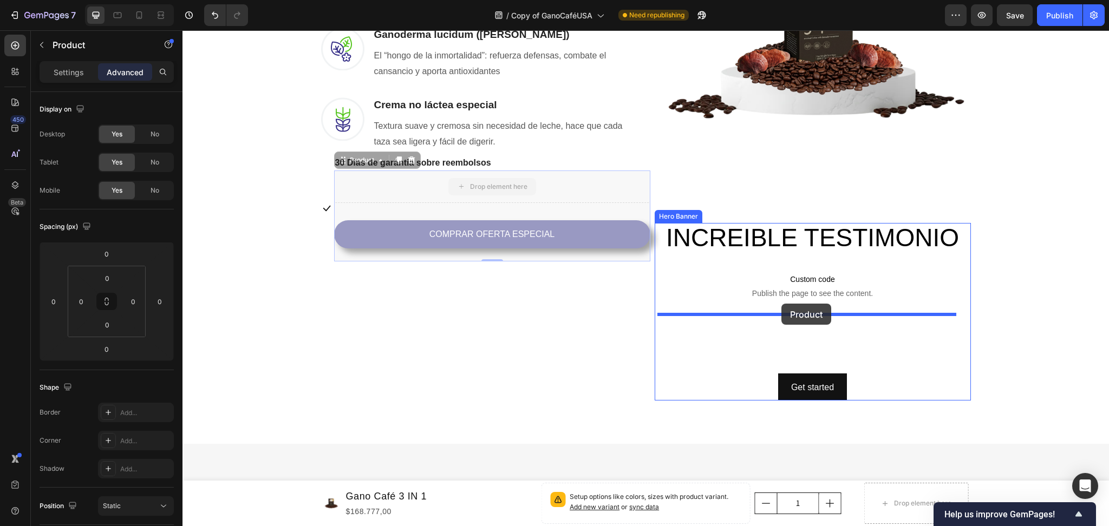
drag, startPoint x: 340, startPoint y: 160, endPoint x: 781, endPoint y: 304, distance: 463.9
type input "16"
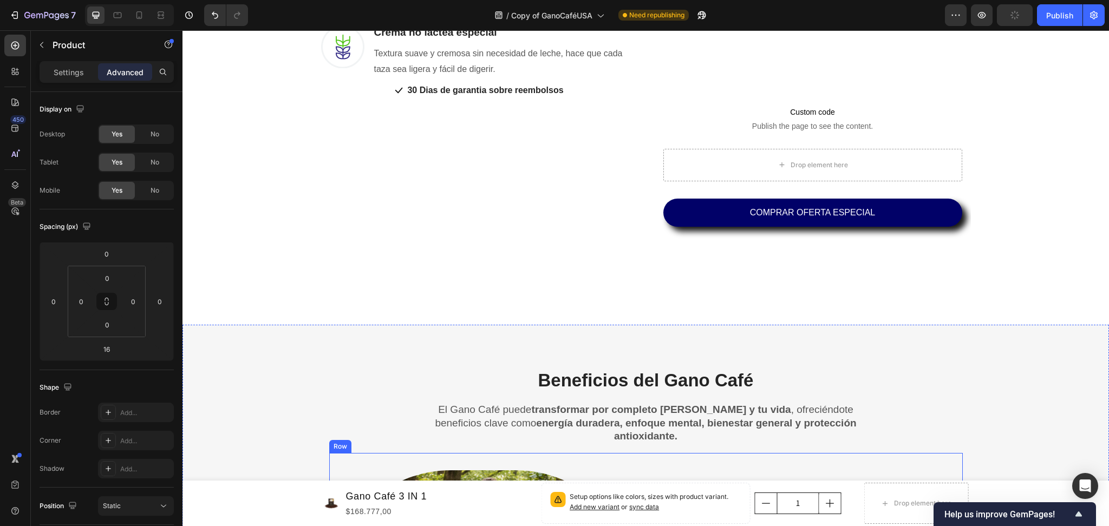
scroll to position [983, 0]
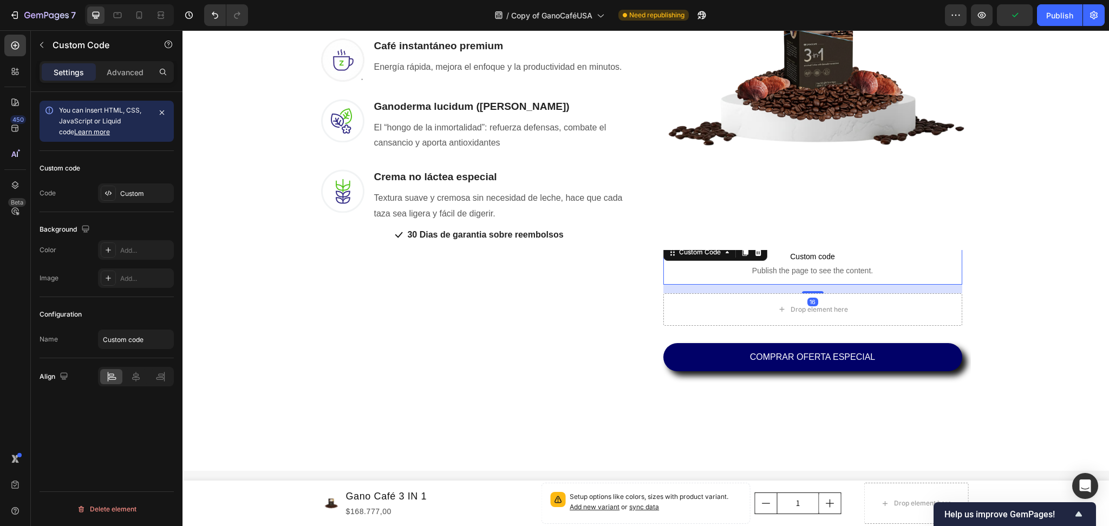
click at [923, 259] on span "Custom code" at bounding box center [812, 256] width 299 height 13
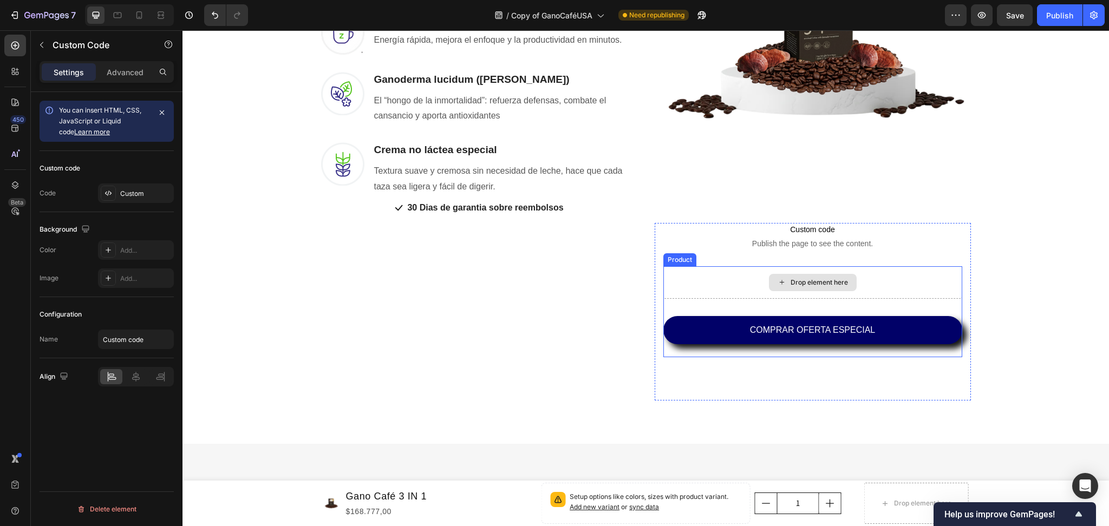
scroll to position [866, 0]
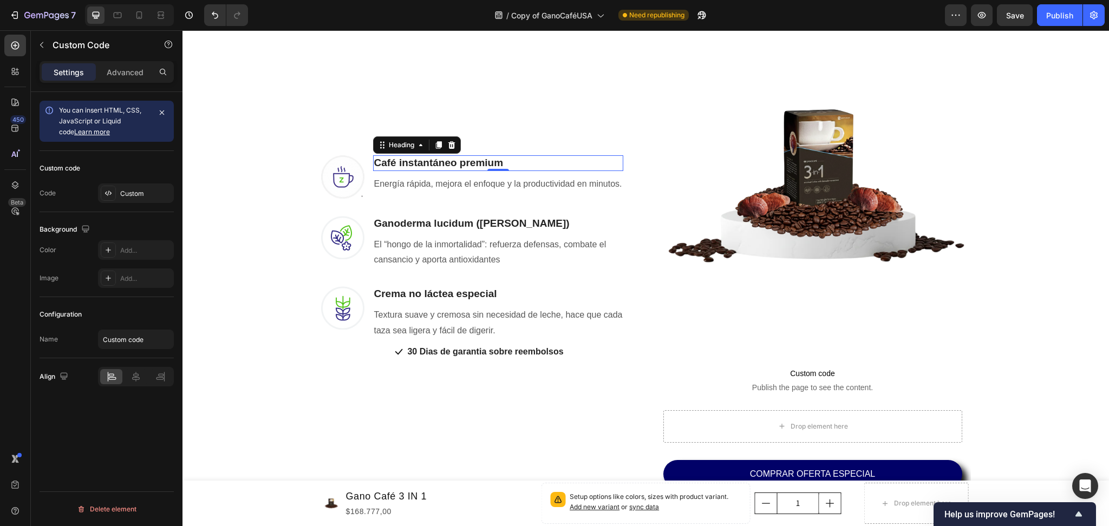
click at [486, 159] on h3 "Café instantáneo premium" at bounding box center [498, 163] width 250 height 16
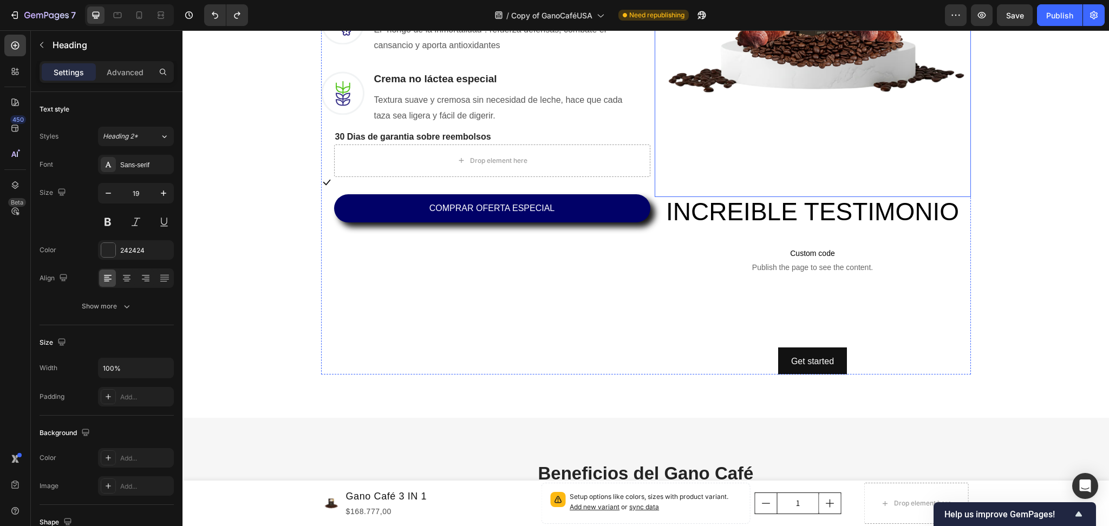
scroll to position [1037, 0]
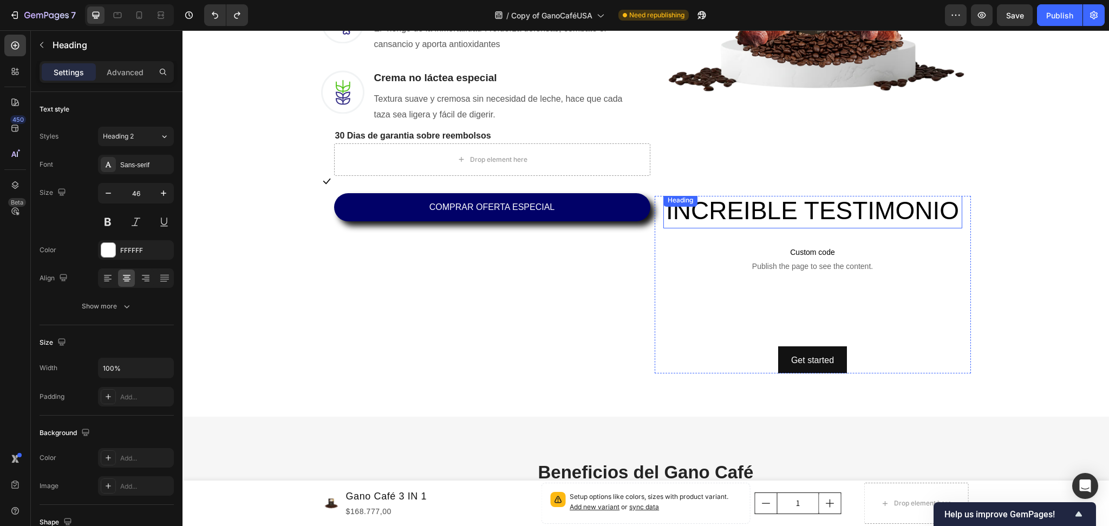
click at [795, 201] on span "INCREIBLE TESTIMONIO" at bounding box center [812, 210] width 293 height 28
click at [702, 362] on div "Get started Button 0" at bounding box center [812, 360] width 299 height 29
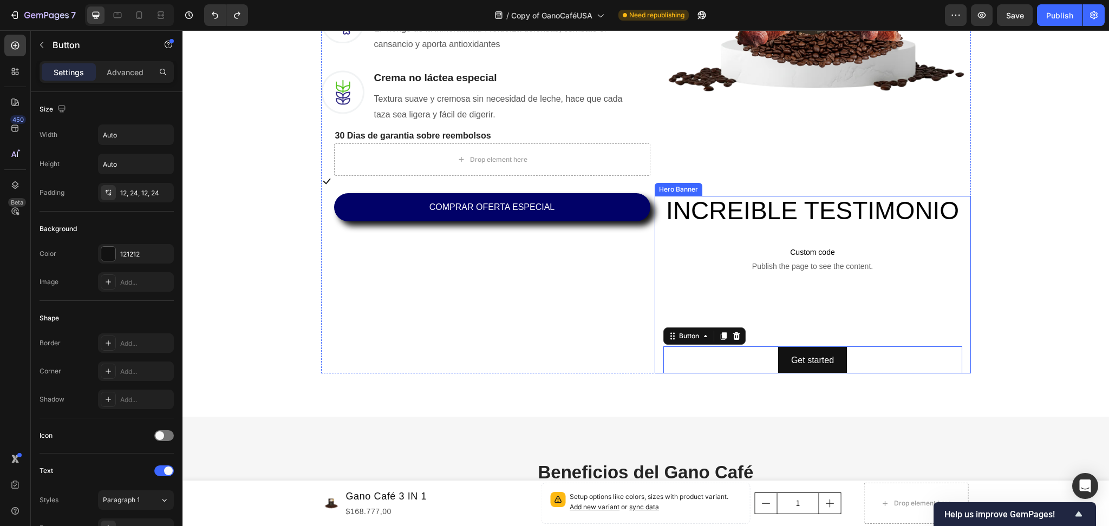
click at [654, 350] on div "INCREIBLE TESTIMONIO Heading Custom code Publish the page to see the content. C…" at bounding box center [812, 285] width 316 height 186
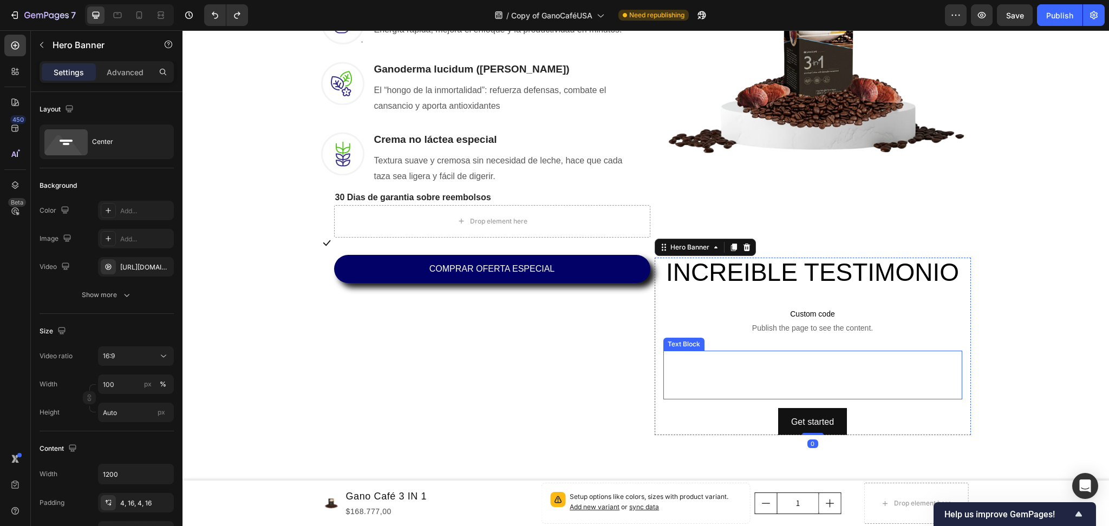
scroll to position [893, 0]
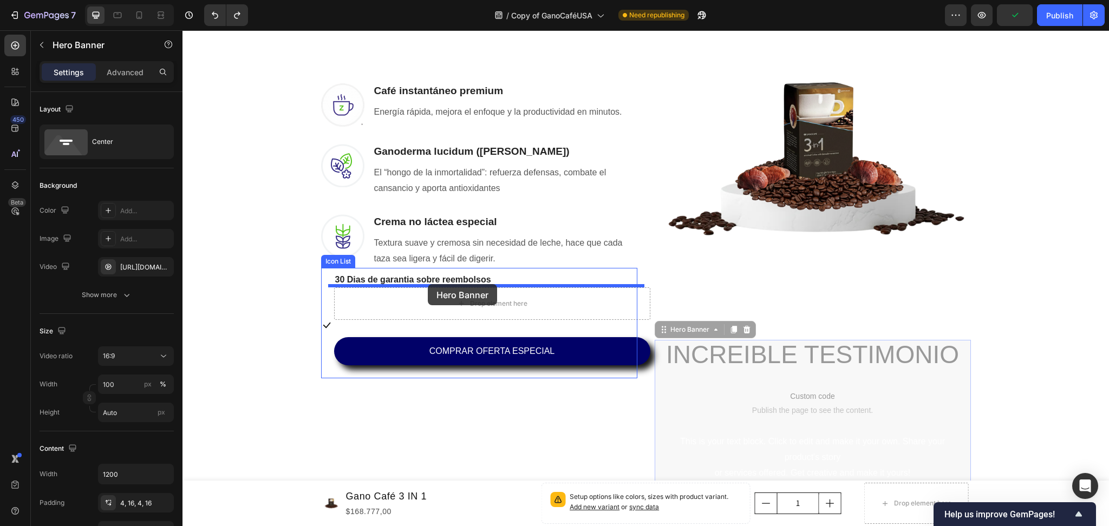
drag, startPoint x: 665, startPoint y: 326, endPoint x: 428, endPoint y: 284, distance: 240.7
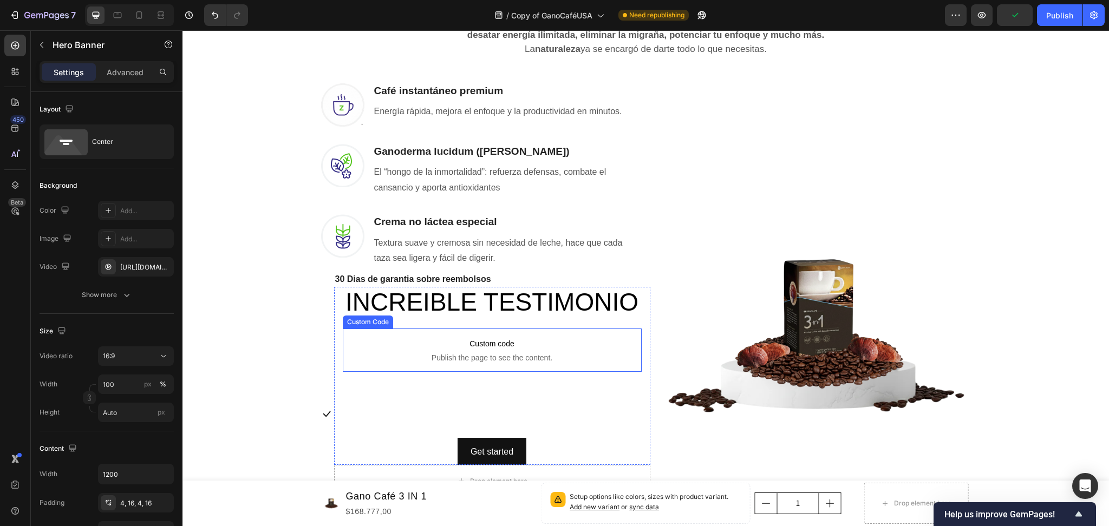
scroll to position [971, 0]
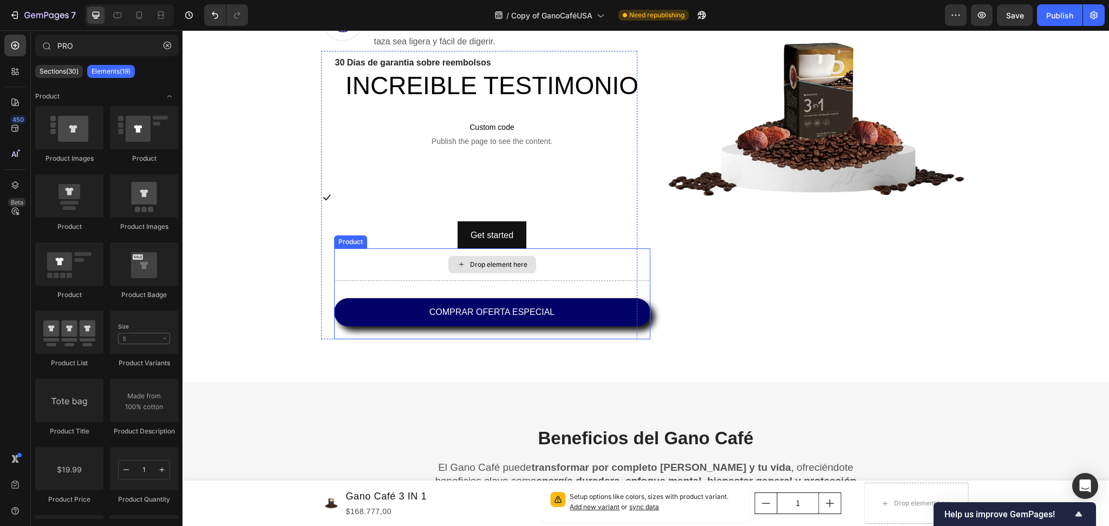
click at [492, 268] on div "Drop element here" at bounding box center [492, 264] width 88 height 17
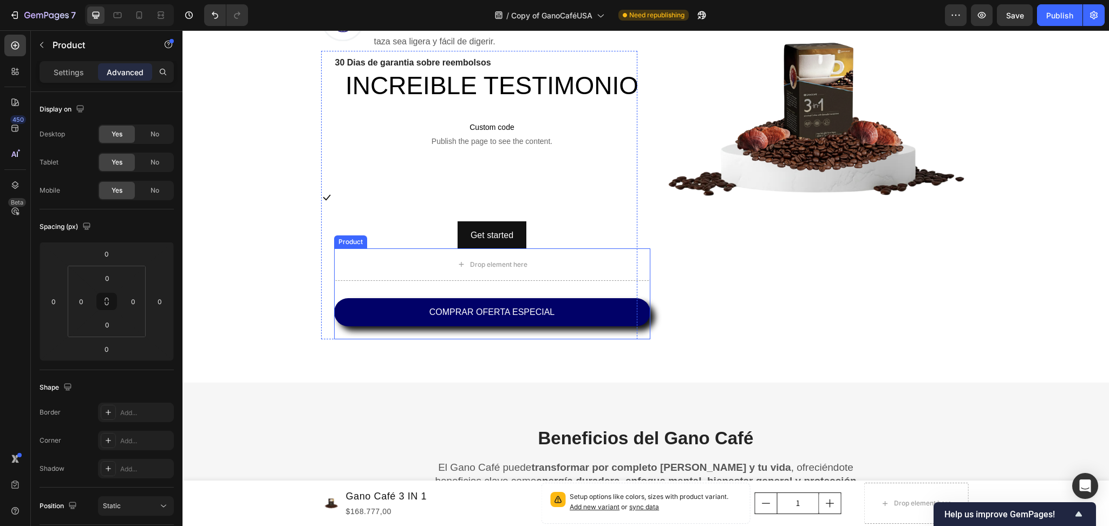
click at [370, 287] on div "Drop element here COMPRAR OFERTA ESPECIAL Dynamic Checkout Product" at bounding box center [492, 293] width 316 height 91
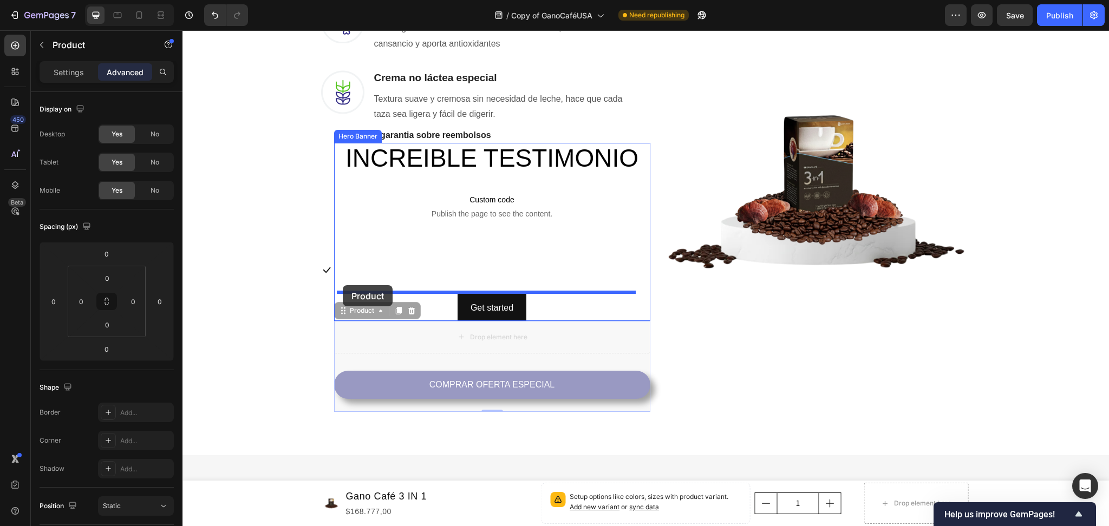
drag, startPoint x: 340, startPoint y: 311, endPoint x: 343, endPoint y: 286, distance: 25.6
type input "16"
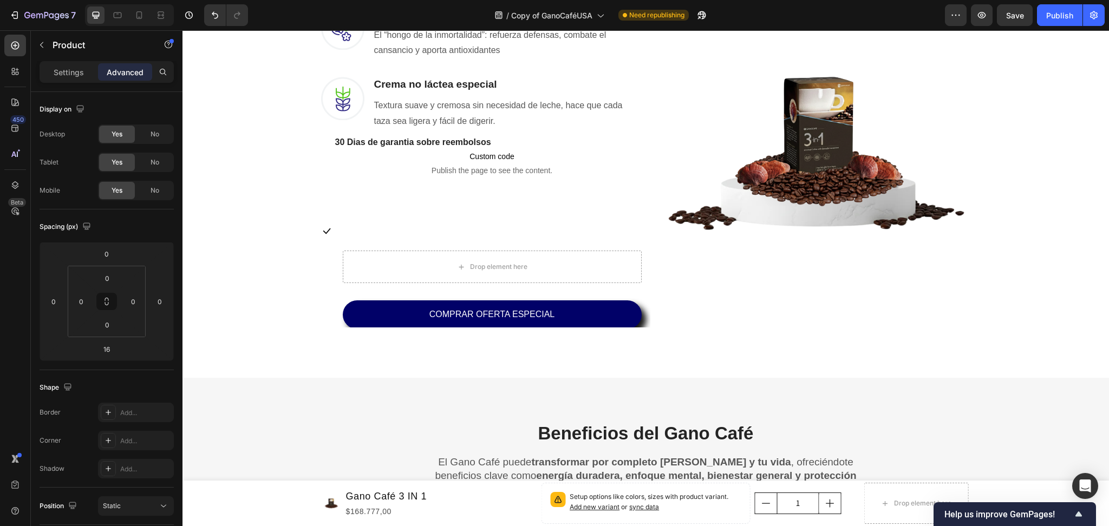
scroll to position [905, 0]
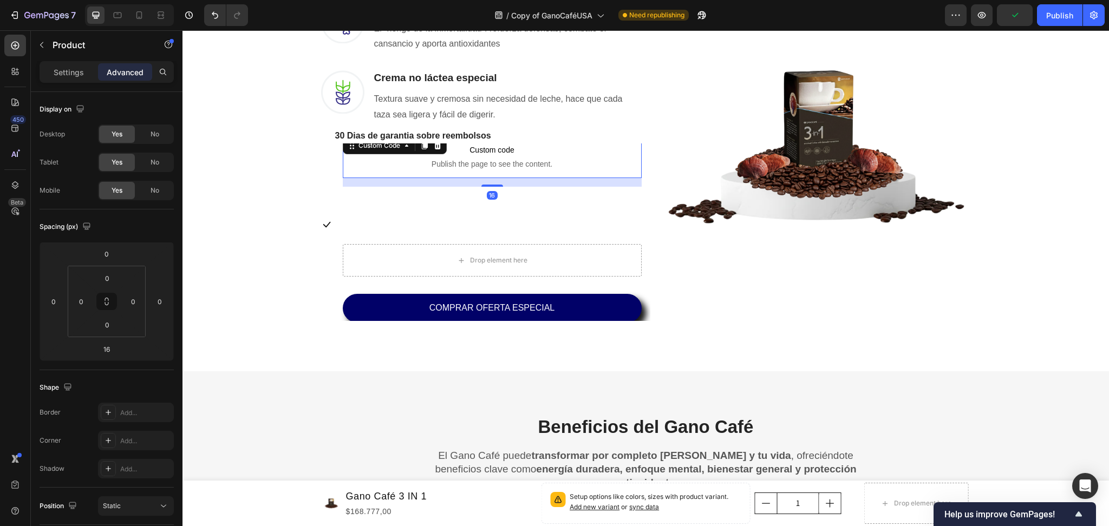
click at [554, 169] on p "Custom code Publish the page to see the content." at bounding box center [492, 156] width 299 height 43
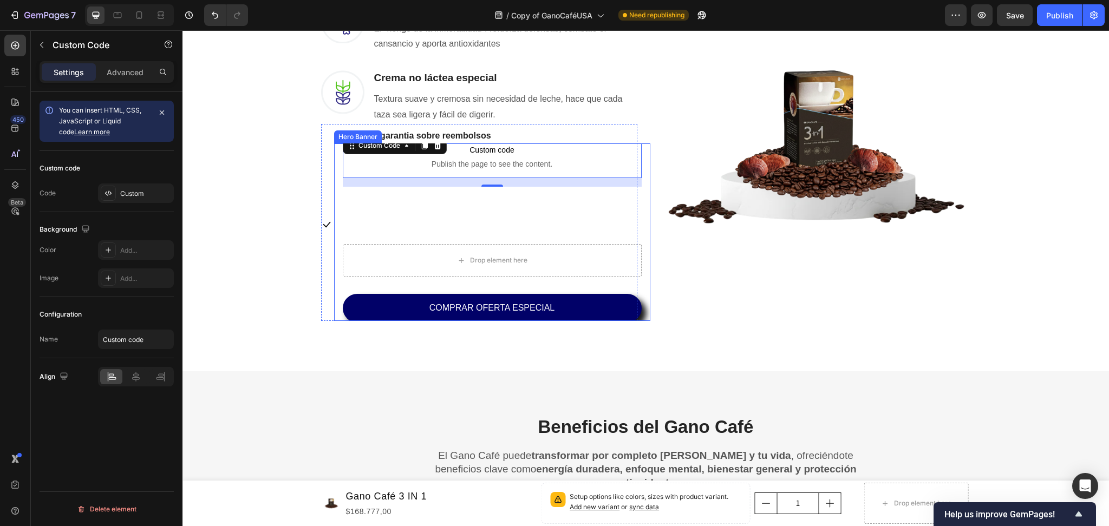
click at [334, 292] on div "INCREIBLE TESTIMONIO Heading Custom code Publish the page to see the content. C…" at bounding box center [492, 232] width 316 height 286
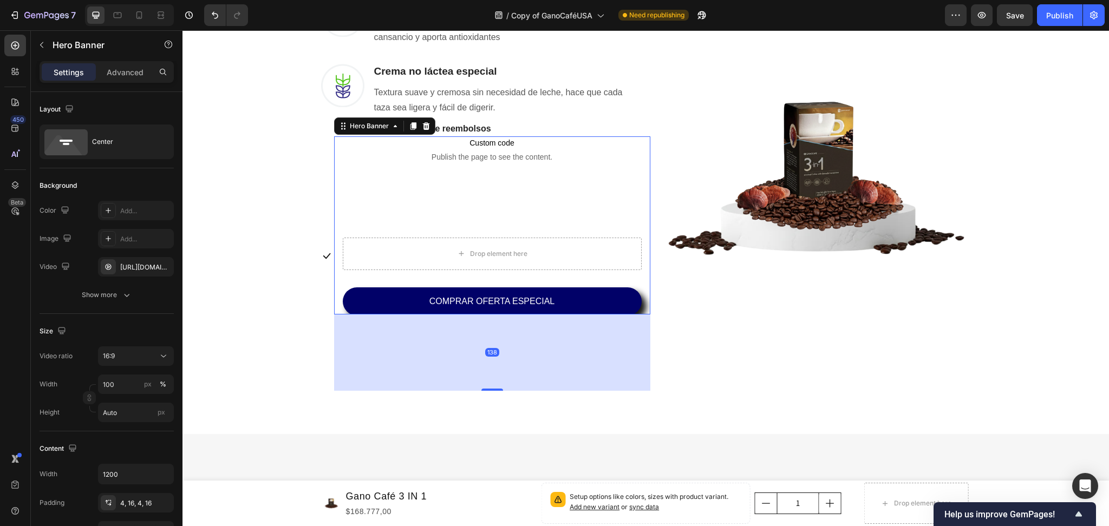
scroll to position [898, 0]
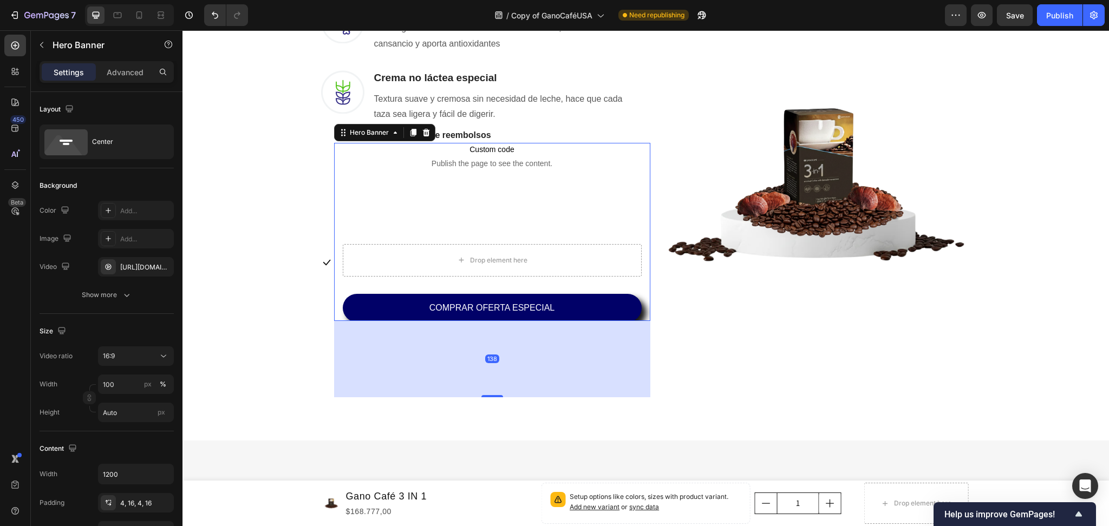
drag, startPoint x: 482, startPoint y: 317, endPoint x: 473, endPoint y: 396, distance: 79.6
click at [473, 321] on div "138" at bounding box center [492, 321] width 316 height 0
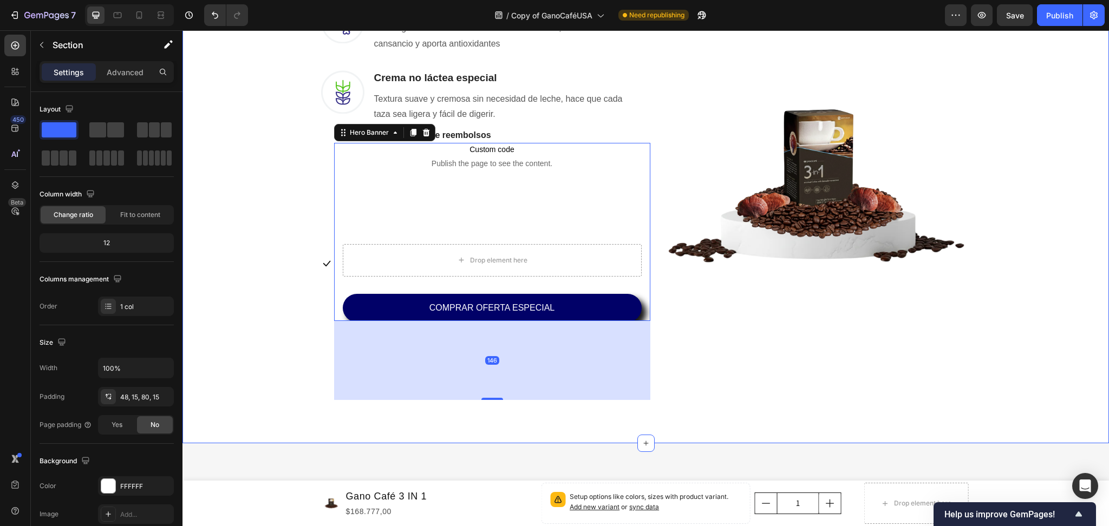
click at [207, 336] on div "Una Sola Taza Basta Para Que Tus Problemas Desaparezcan Heading Row No hace fal…" at bounding box center [646, 97] width 910 height 605
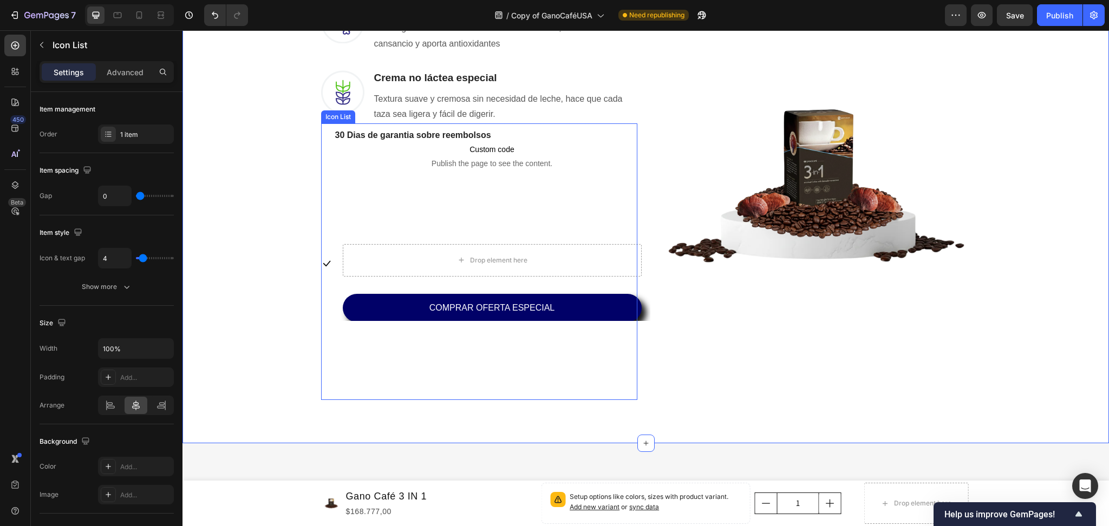
click at [526, 359] on div "30 Dias de garantia sobre reembolsos Text block INCREIBLE TESTIMONIO Heading Cu…" at bounding box center [492, 264] width 316 height 272
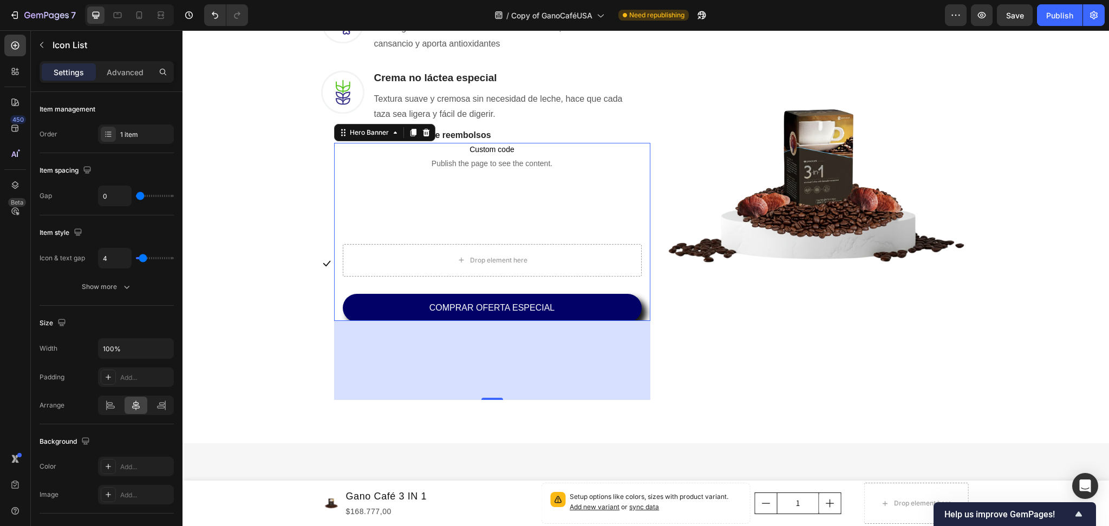
click at [638, 310] on div "INCREIBLE TESTIMONIO Heading Custom code Publish the page to see the content. C…" at bounding box center [492, 232] width 316 height 286
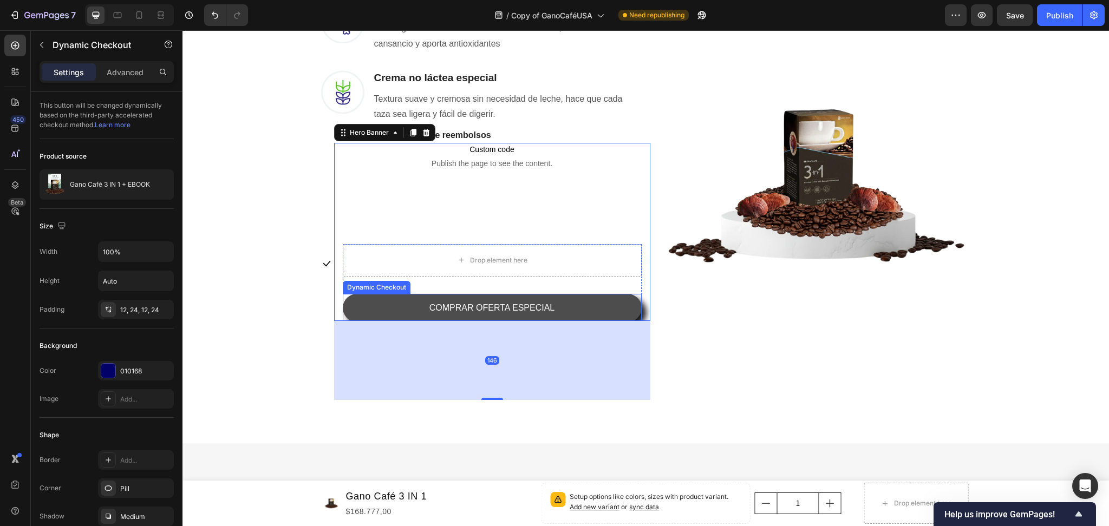
click at [485, 317] on button "COMPRAR OFERTA ESPECIAL" at bounding box center [492, 308] width 299 height 29
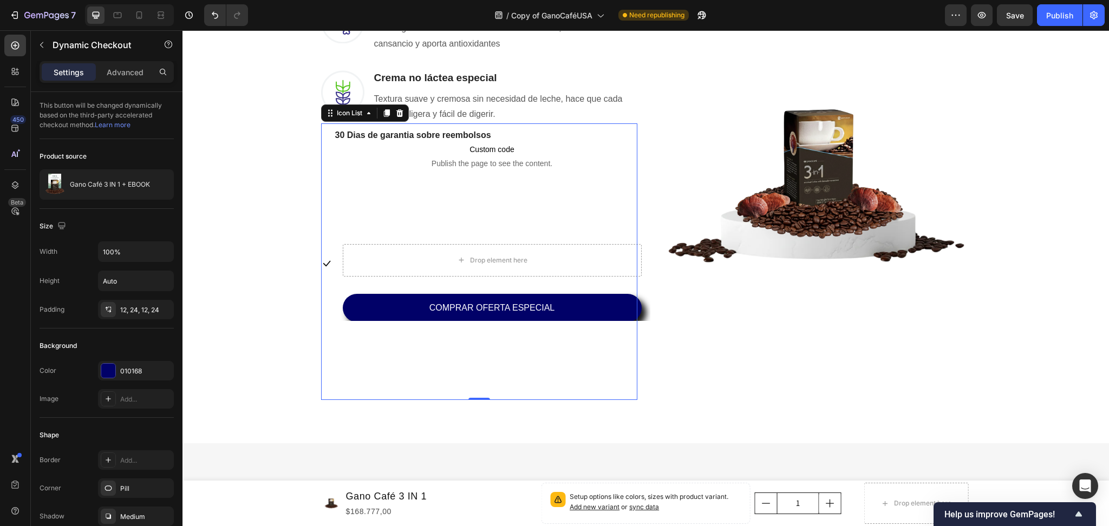
click at [429, 337] on div "30 Dias de garantia sobre reembolsos Text block INCREIBLE TESTIMONIO Heading Cu…" at bounding box center [492, 264] width 316 height 272
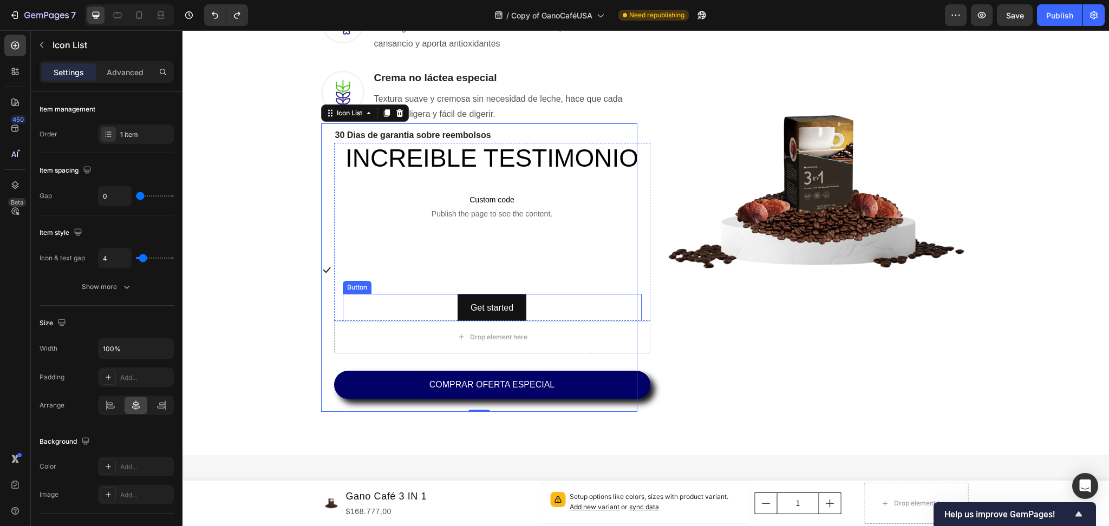
click at [532, 298] on div "Get started Button" at bounding box center [492, 308] width 299 height 29
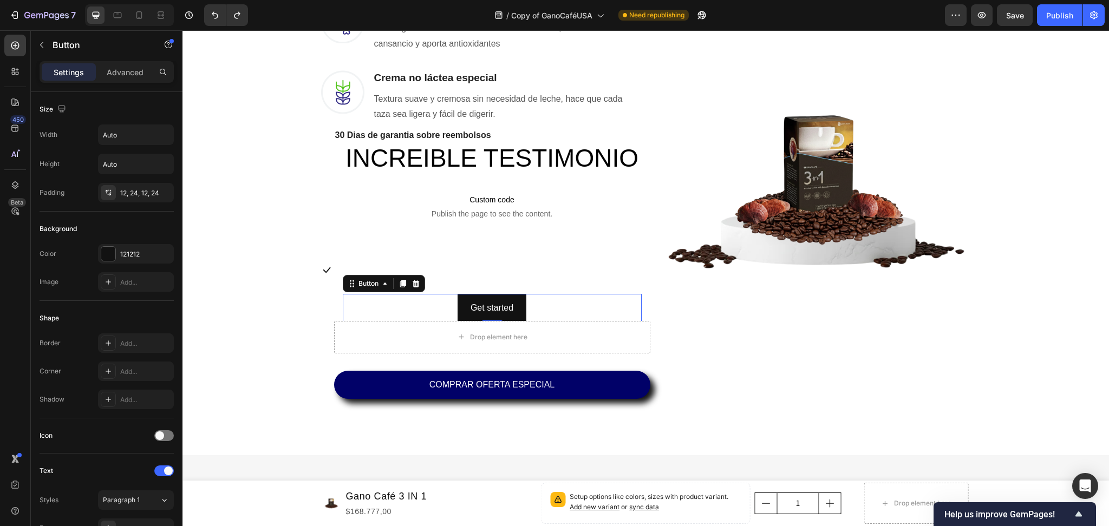
click at [414, 281] on icon at bounding box center [415, 283] width 9 height 9
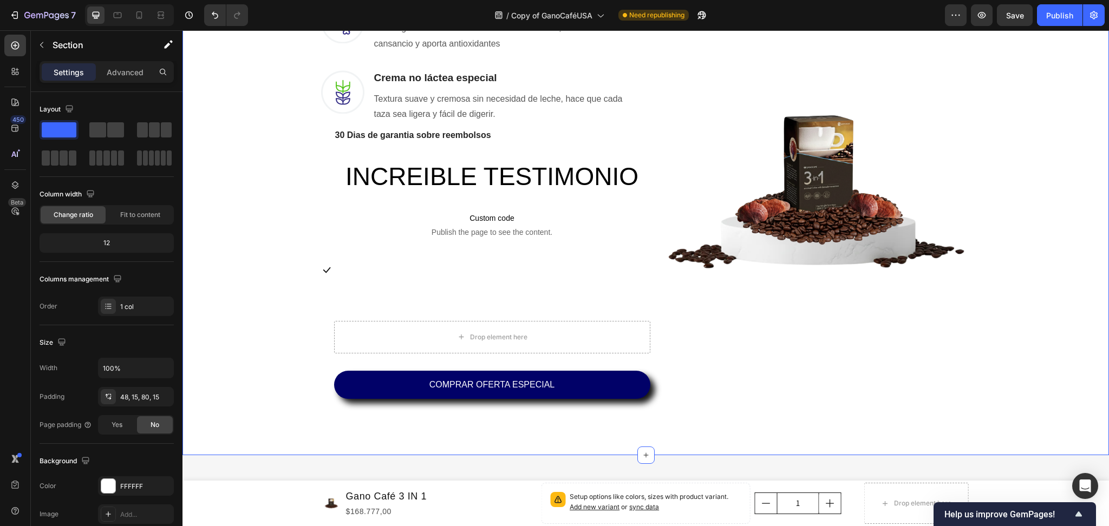
click at [239, 312] on div "Una Sola Taza Basta Para Que Tus Problemas Desaparezcan Heading Row No hace fal…" at bounding box center [646, 104] width 910 height 618
click at [323, 267] on icon at bounding box center [326, 270] width 11 height 11
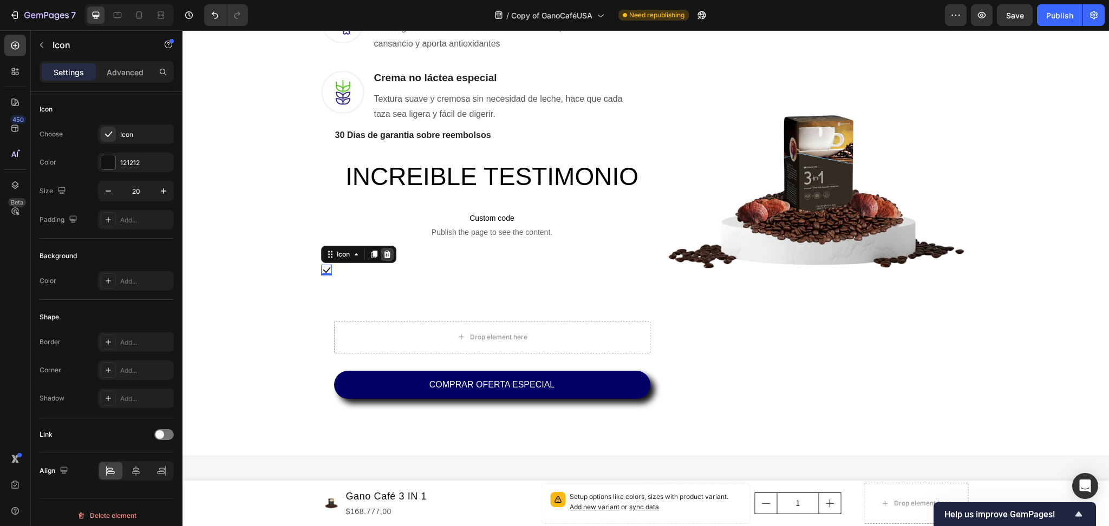
click at [383, 254] on icon at bounding box center [387, 254] width 9 height 9
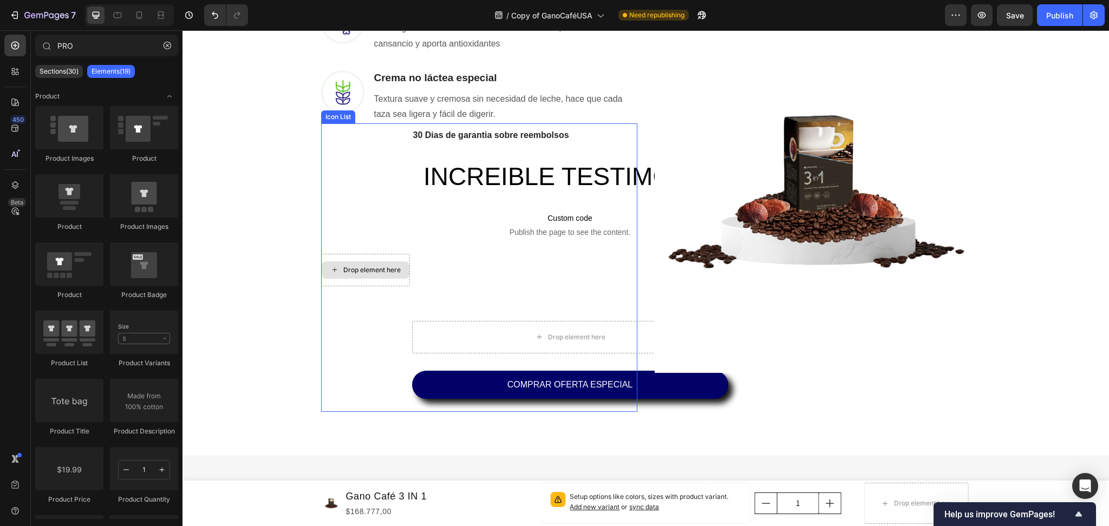
click at [379, 257] on div "Drop element here" at bounding box center [365, 270] width 89 height 32
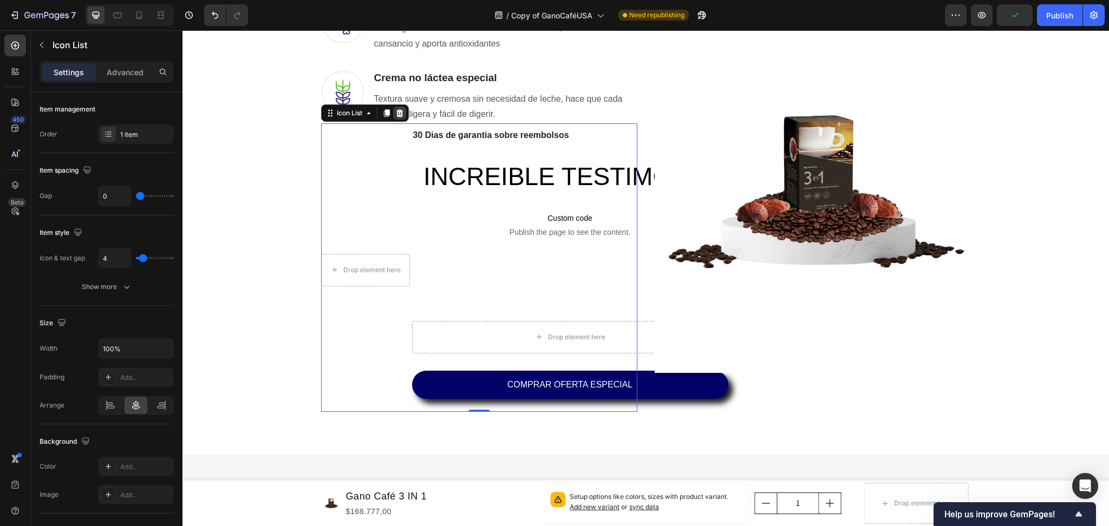
click at [398, 116] on div at bounding box center [399, 113] width 13 height 13
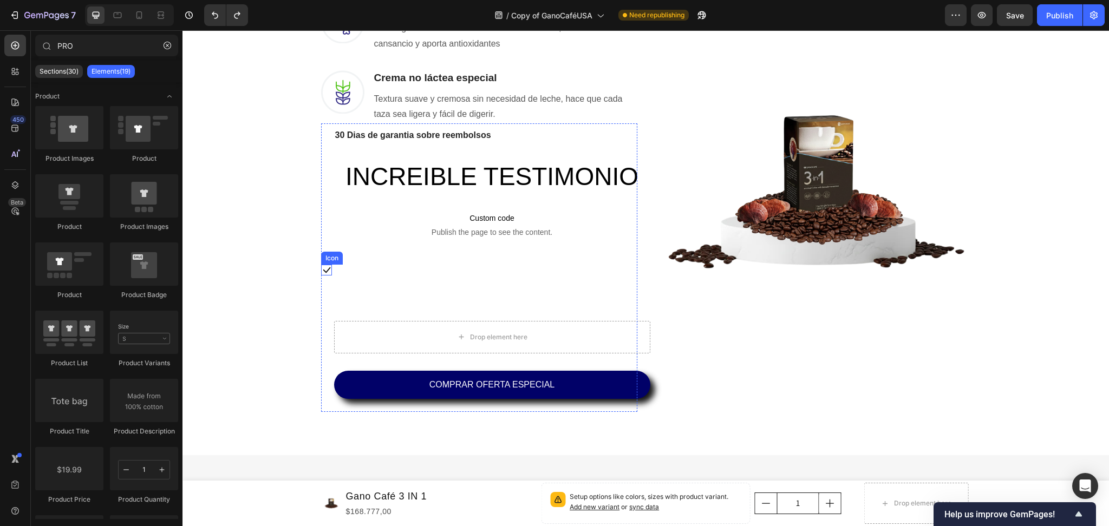
click at [324, 270] on icon at bounding box center [326, 270] width 11 height 11
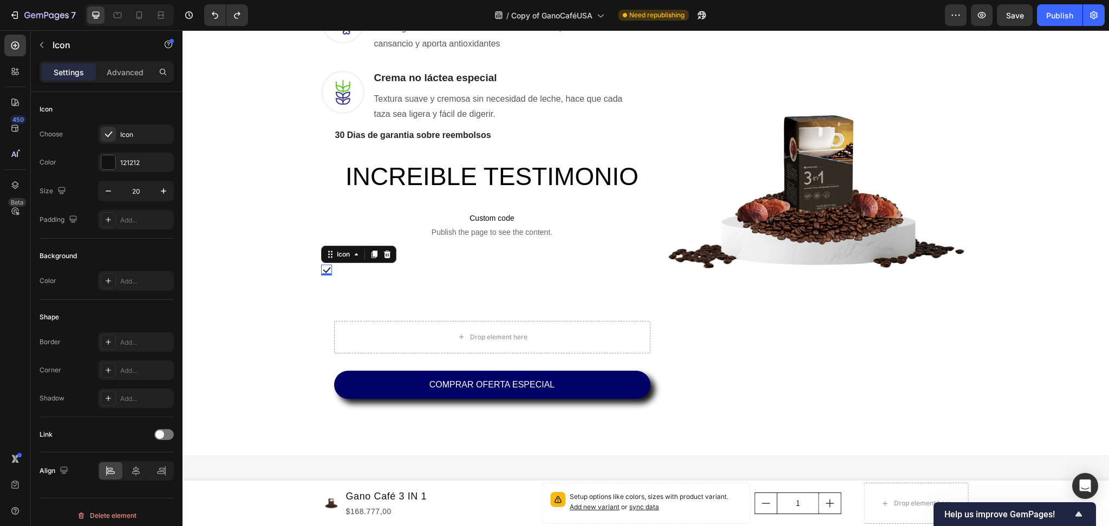
click at [324, 271] on div "0" at bounding box center [326, 275] width 11 height 9
click at [323, 267] on icon at bounding box center [326, 270] width 11 height 11
click at [323, 265] on icon at bounding box center [326, 270] width 11 height 11
click at [297, 337] on div "Una Sola Taza Basta Para Que Tus Problemas Desaparezcan Heading Row No hace fal…" at bounding box center [646, 104] width 910 height 618
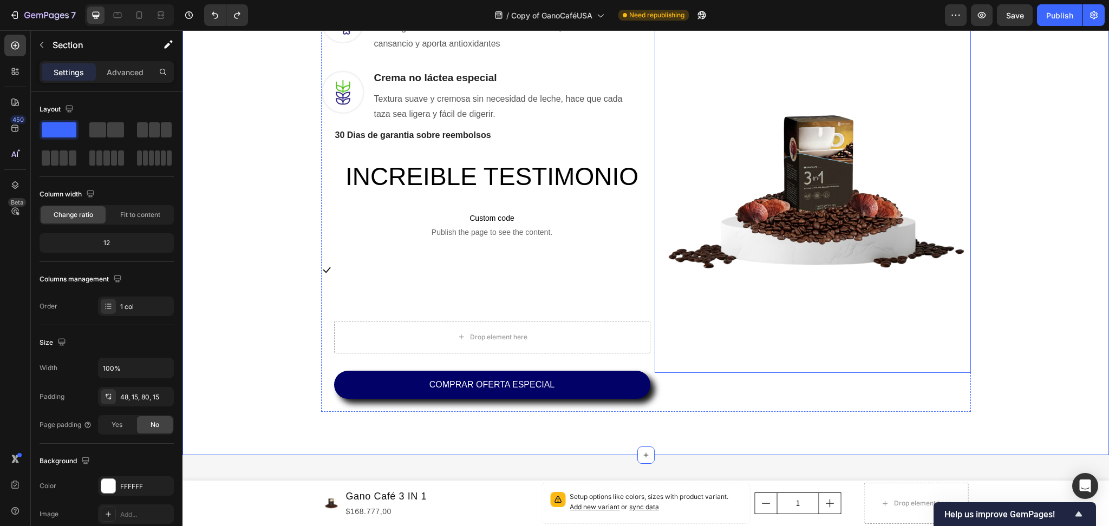
scroll to position [827, 0]
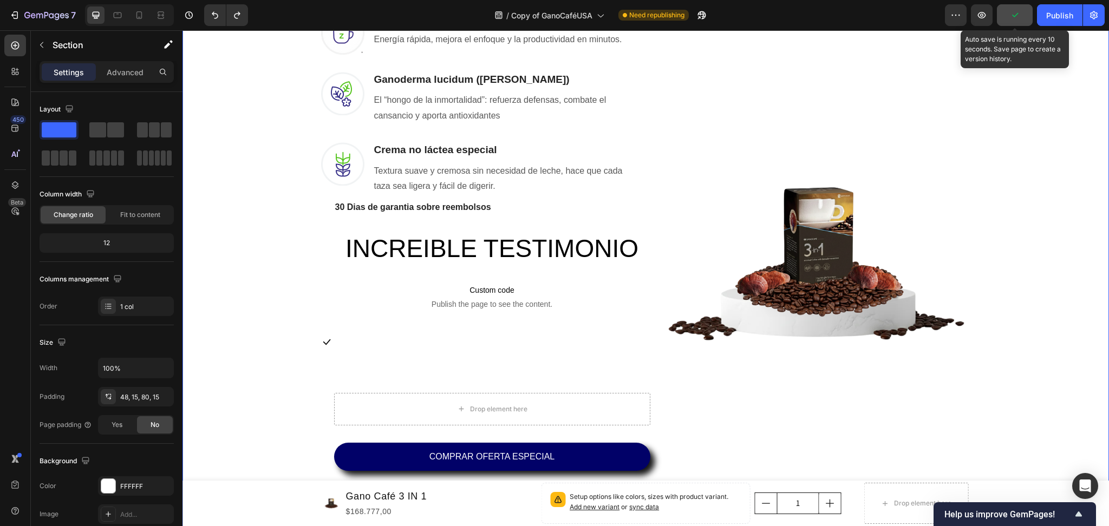
click at [1021, 11] on button "button" at bounding box center [1014, 15] width 36 height 22
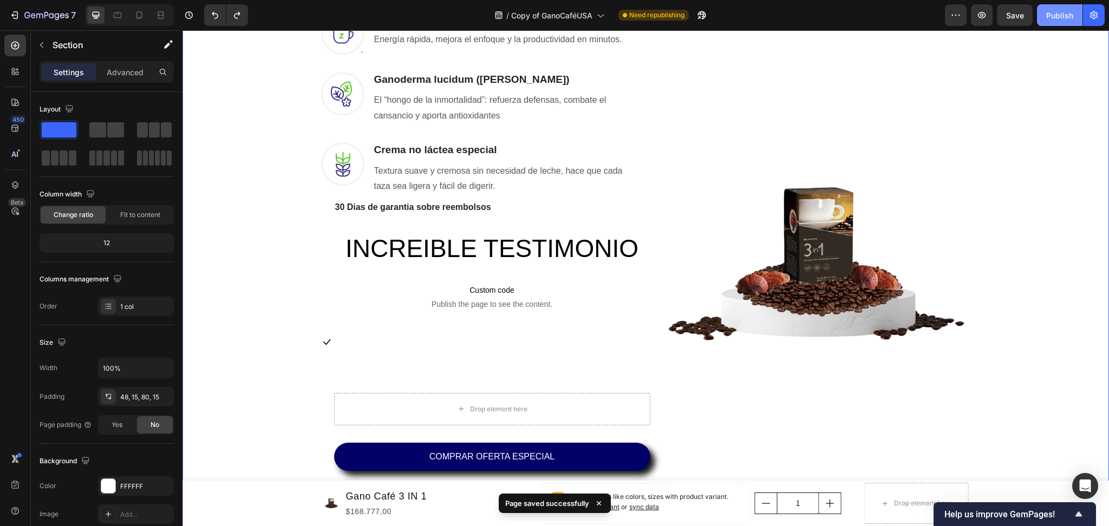
click at [1054, 14] on div "Publish" at bounding box center [1059, 15] width 27 height 11
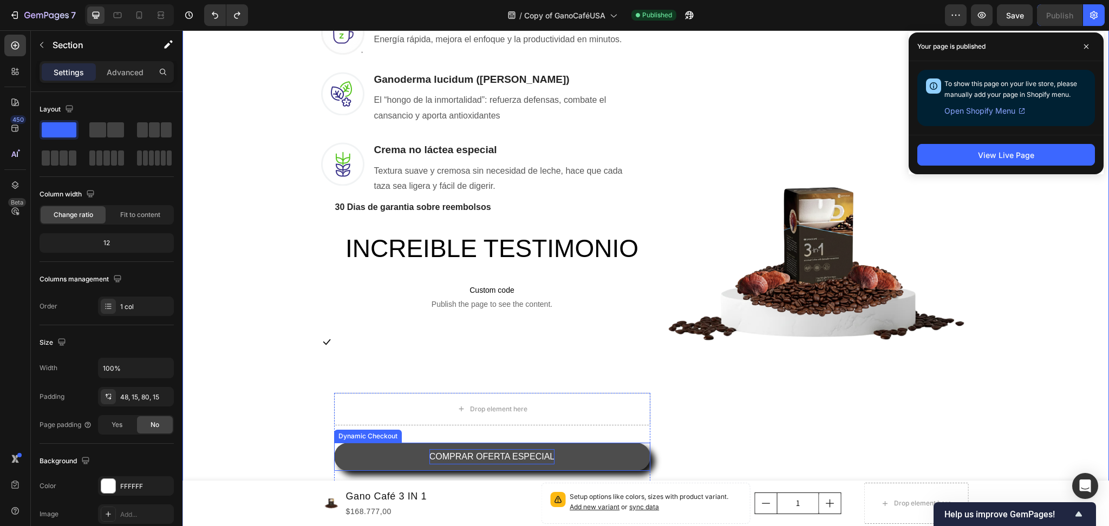
click at [458, 451] on p "COMPRAR OFERTA ESPECIAL" at bounding box center [491, 457] width 125 height 16
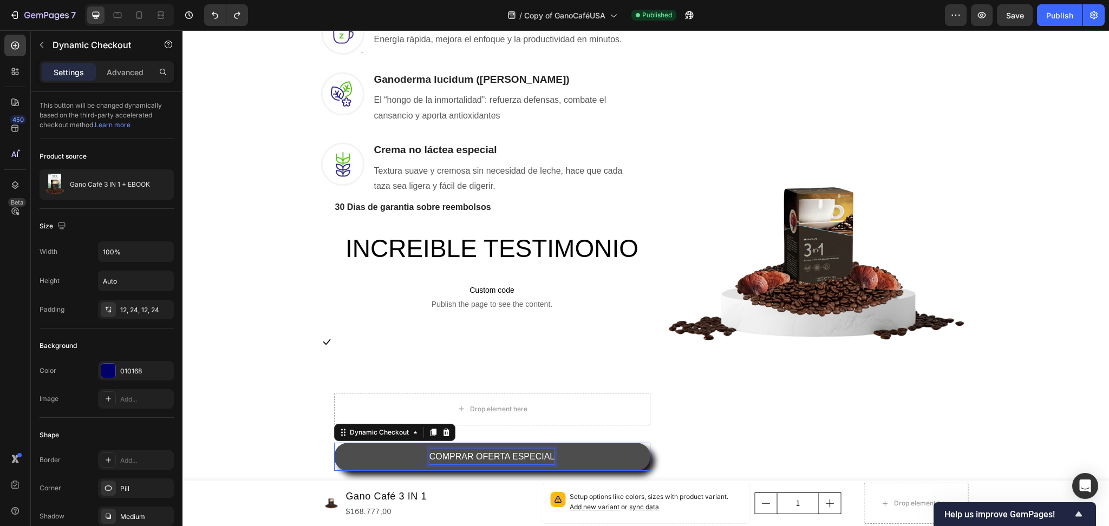
click at [458, 451] on p "COMPRAR OFERTA ESPECIAL" at bounding box center [491, 457] width 125 height 16
click at [334, 443] on button "INCREIBLE" at bounding box center [492, 457] width 316 height 29
click at [334, 443] on button "INCREIBLE TESTIMONIO>>" at bounding box center [492, 457] width 316 height 29
click at [334, 443] on button "INCREIBLE TESTIMONIO>> COMPRAR" at bounding box center [492, 457] width 316 height 29
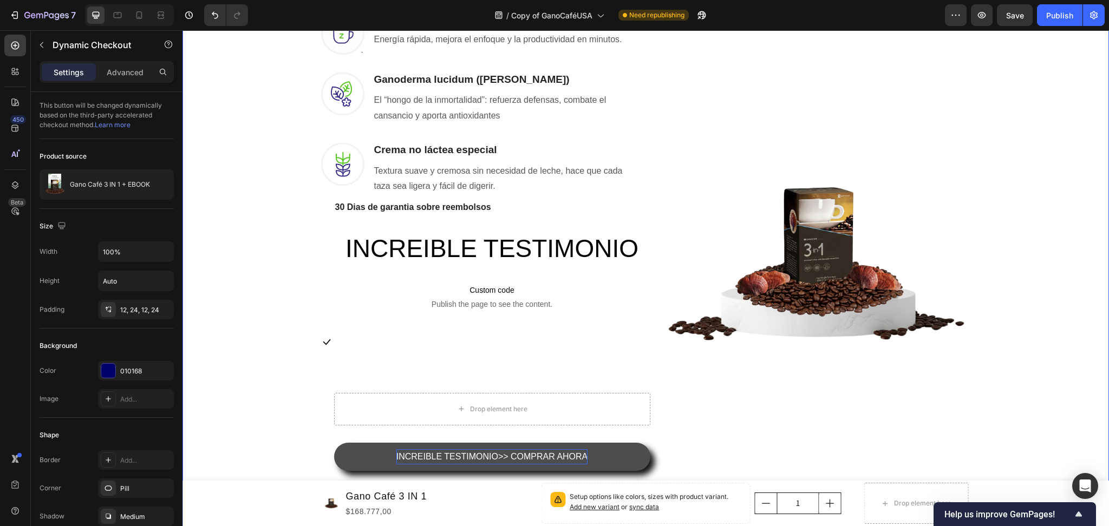
click at [246, 342] on div "Una Sola Taza Basta Para Que Tus Problemas Desaparezcan Heading Row No hace fal…" at bounding box center [646, 176] width 910 height 618
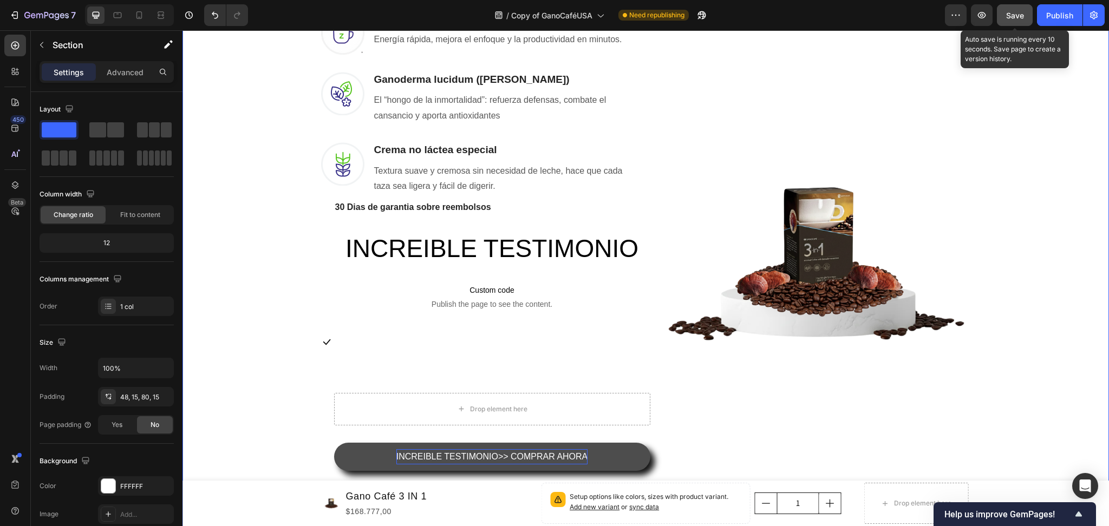
drag, startPoint x: 1027, startPoint y: 13, endPoint x: 1037, endPoint y: 14, distance: 9.8
click at [1027, 14] on button "Save" at bounding box center [1014, 15] width 36 height 22
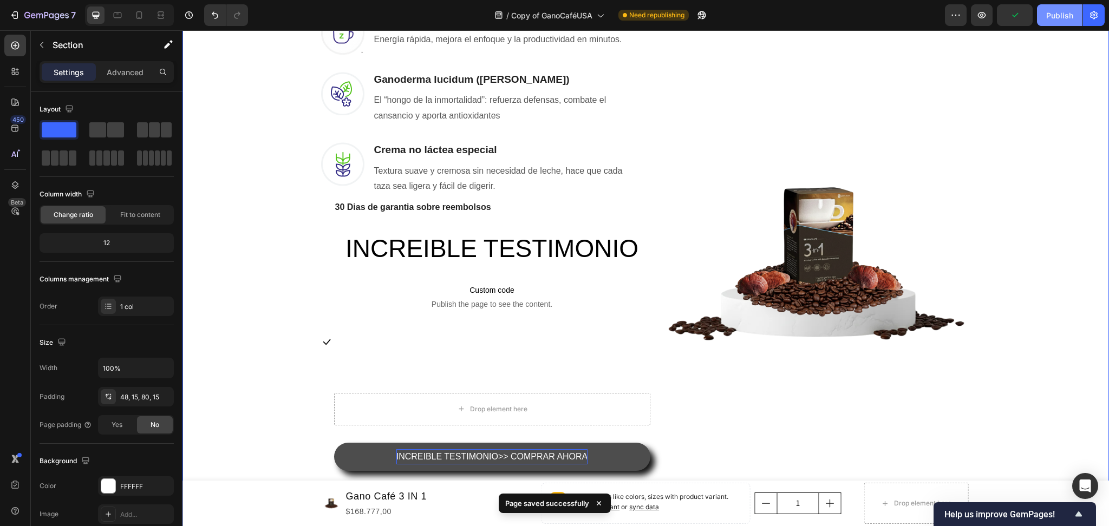
click at [1040, 12] on button "Publish" at bounding box center [1059, 15] width 45 height 22
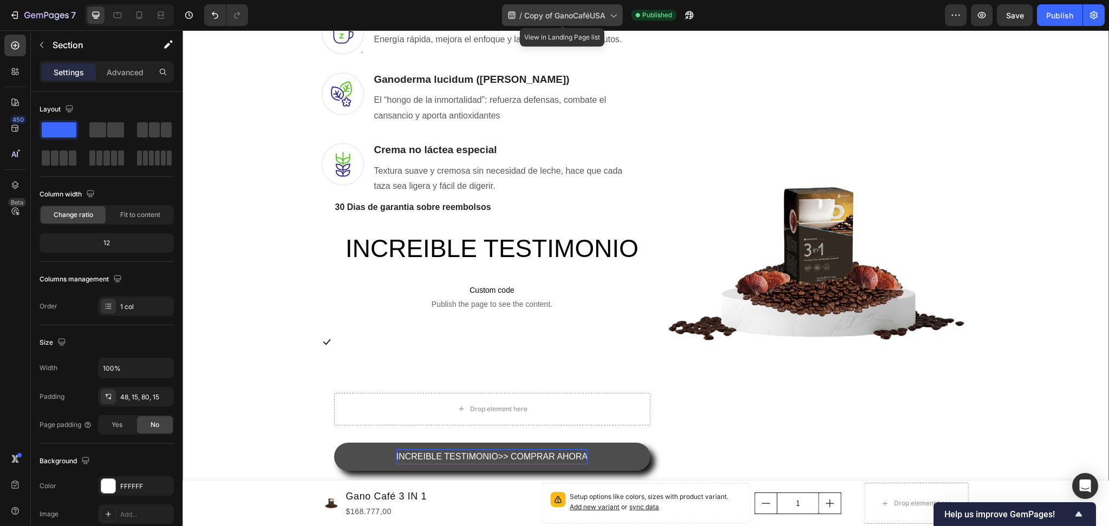
click at [548, 11] on span "Copy of GanoCaféUSA" at bounding box center [564, 15] width 81 height 11
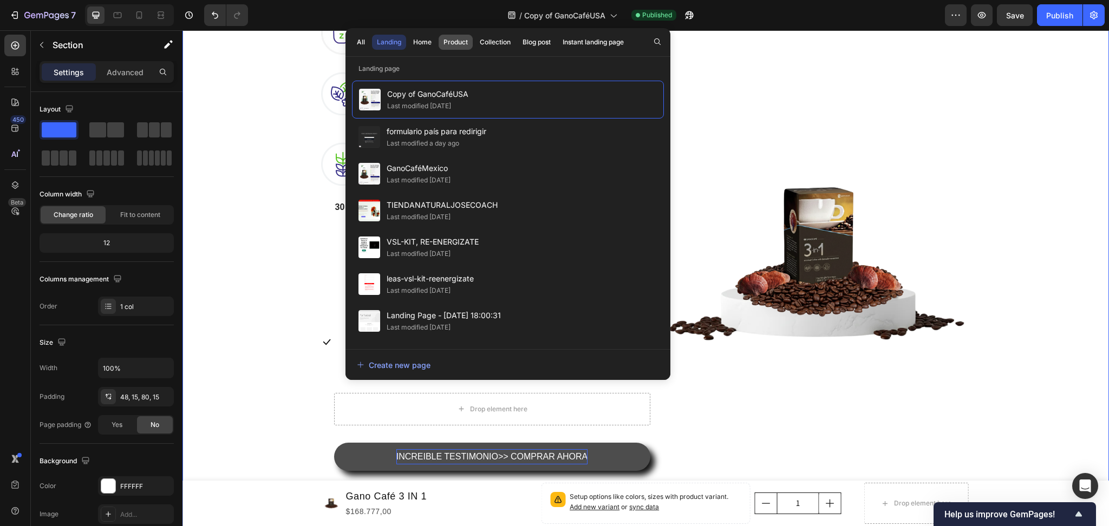
click at [451, 41] on div "Product" at bounding box center [455, 42] width 24 height 10
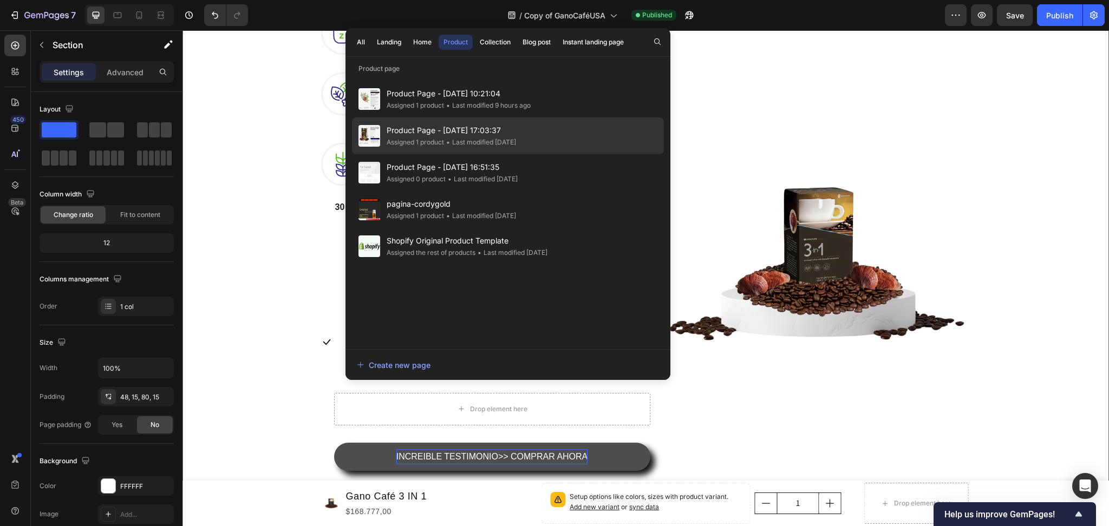
click at [468, 142] on div "• Last modified [DATE]" at bounding box center [480, 142] width 72 height 11
